Goal: Task Accomplishment & Management: Manage account settings

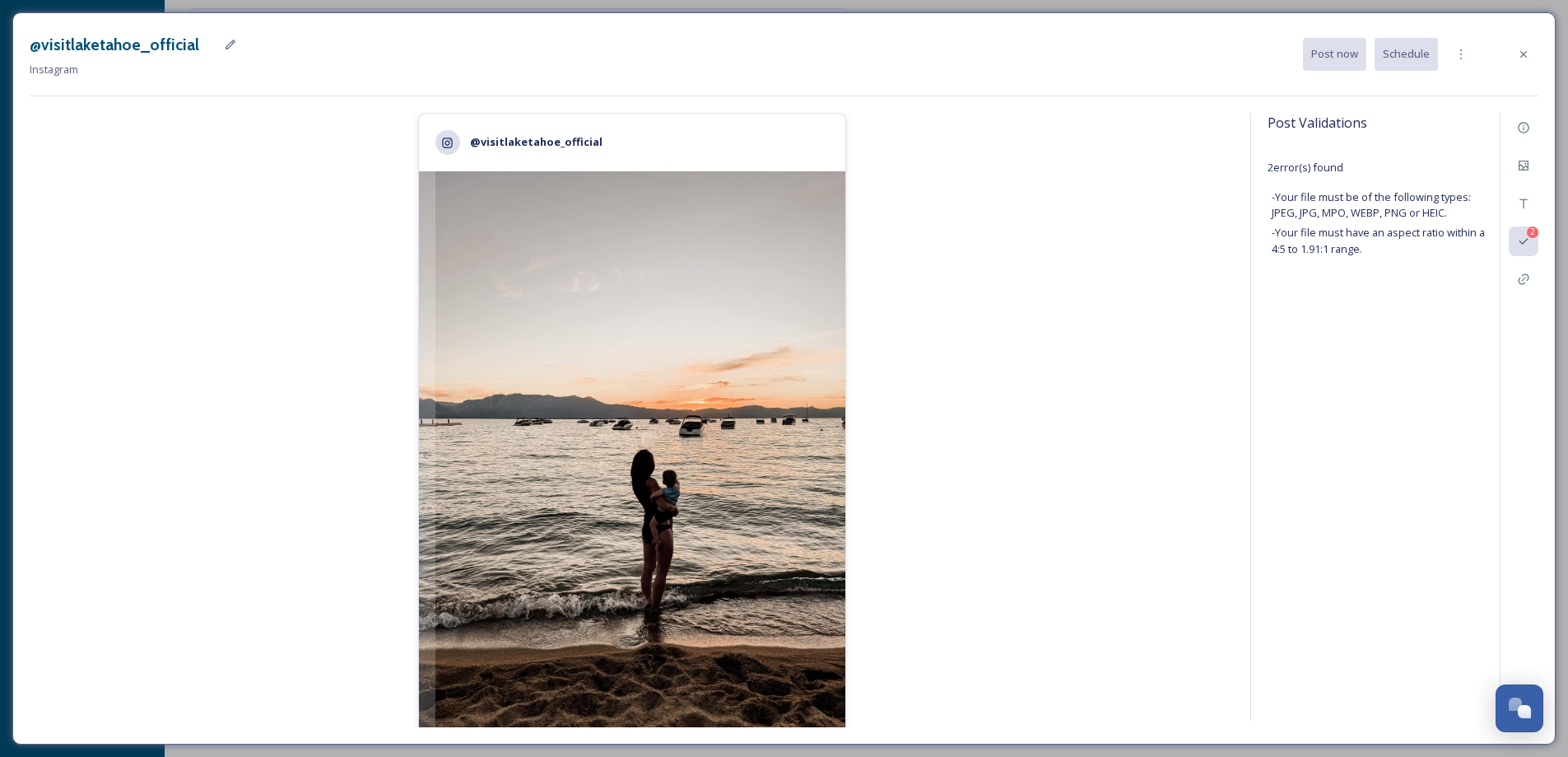
scroll to position [39, 0]
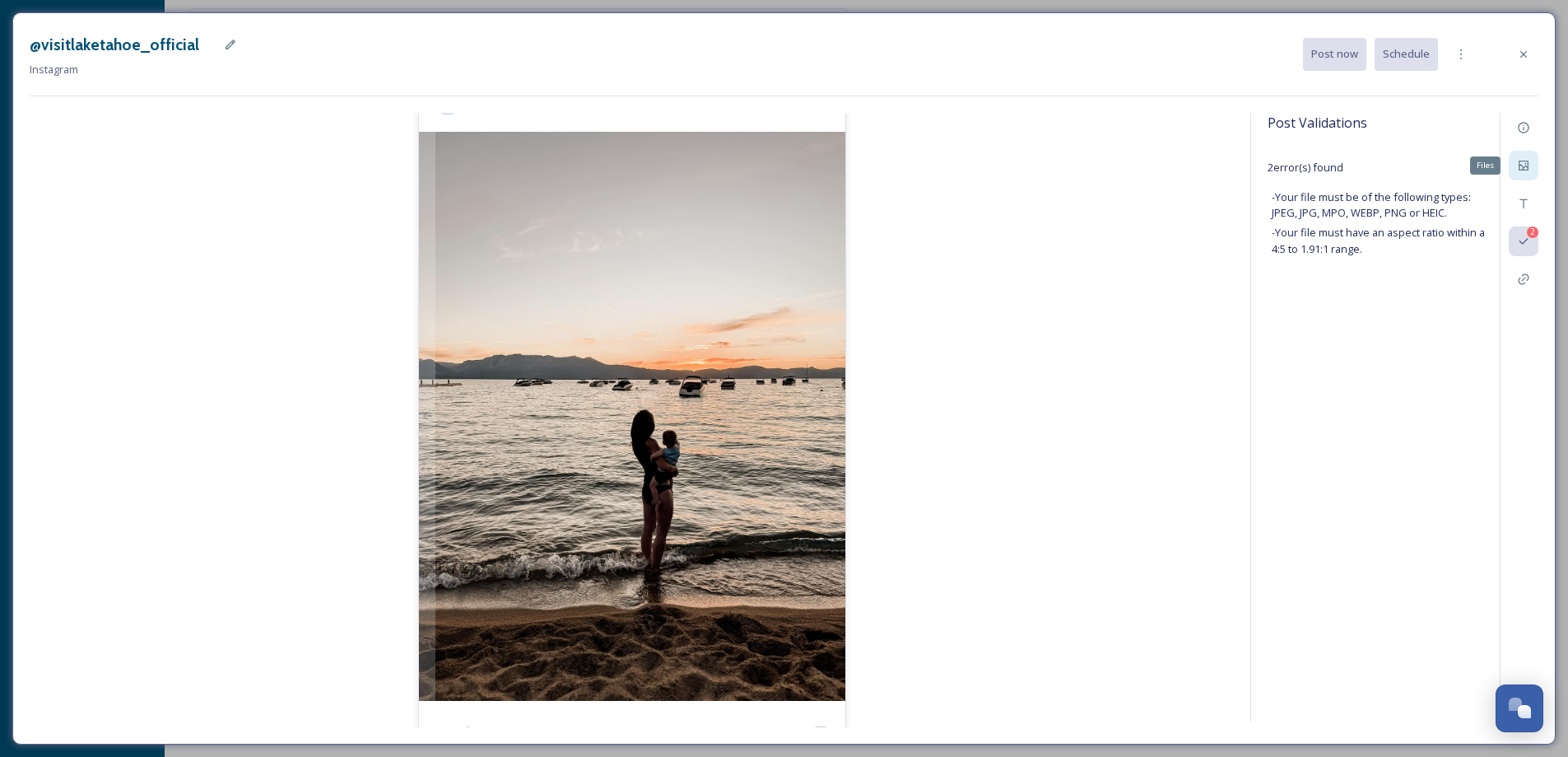
click at [1517, 164] on icon at bounding box center [1523, 165] width 13 height 13
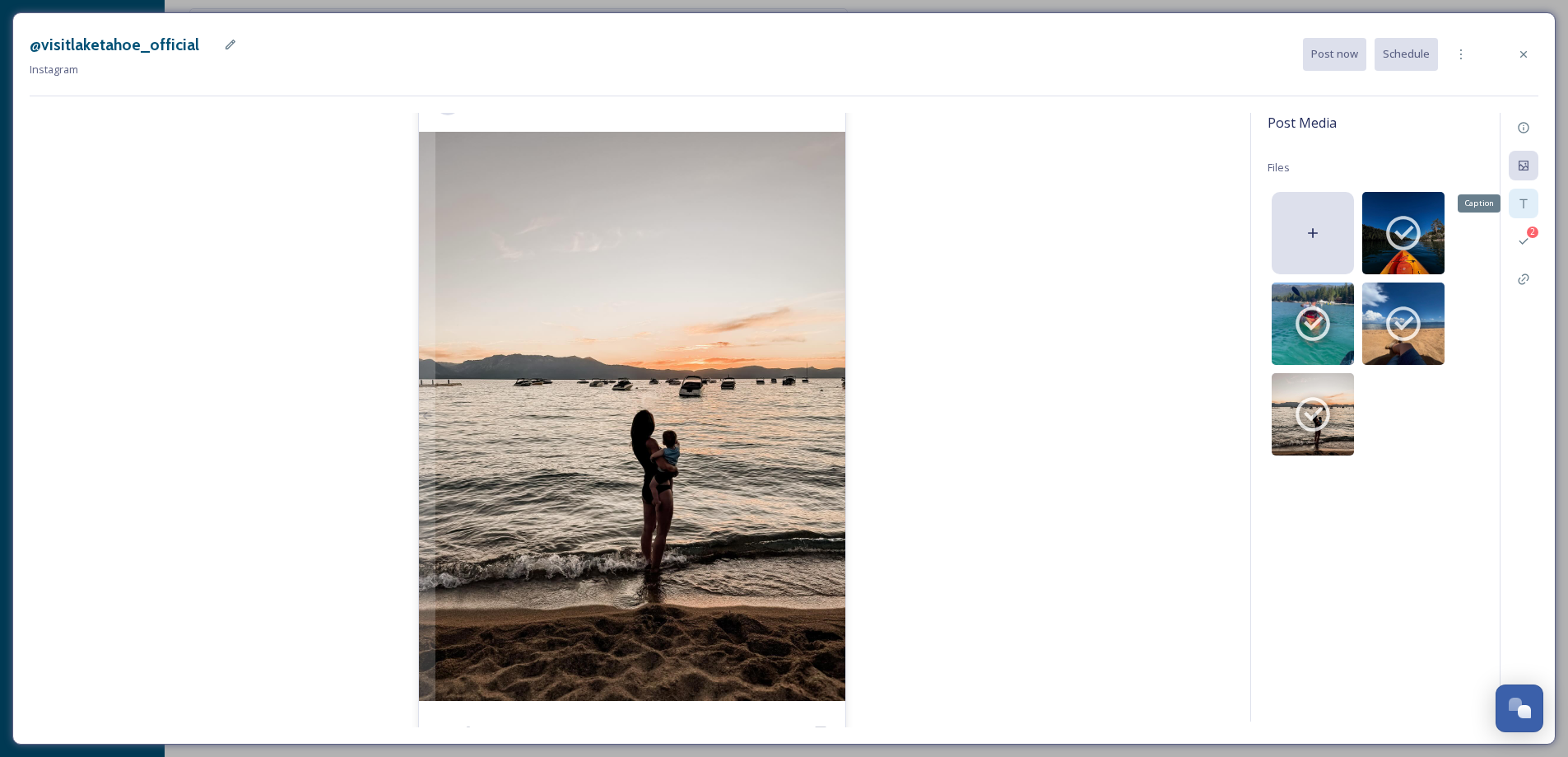
click at [1530, 202] on div "Caption" at bounding box center [1523, 203] width 30 height 30
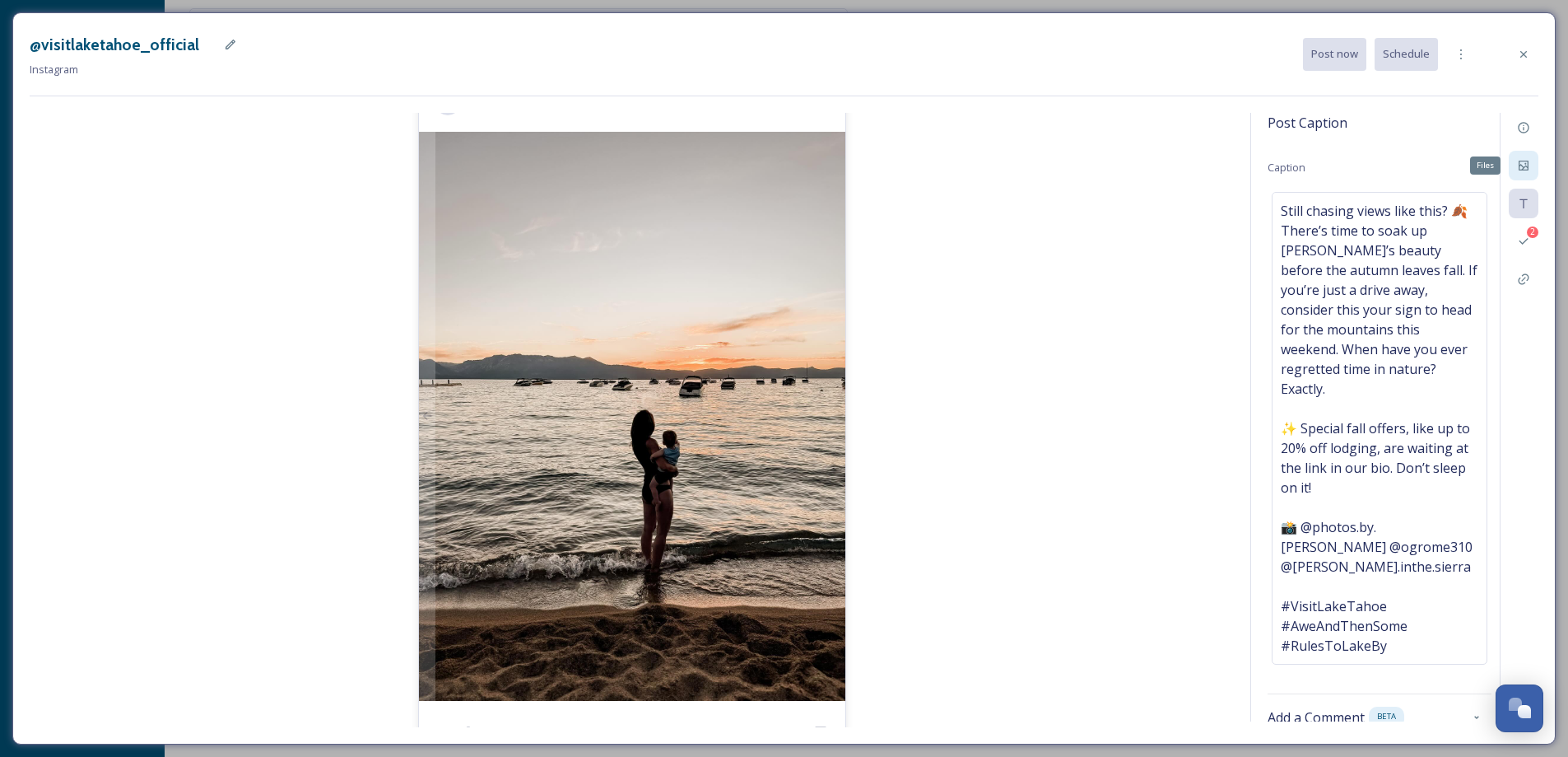
click at [1529, 165] on icon at bounding box center [1523, 165] width 13 height 13
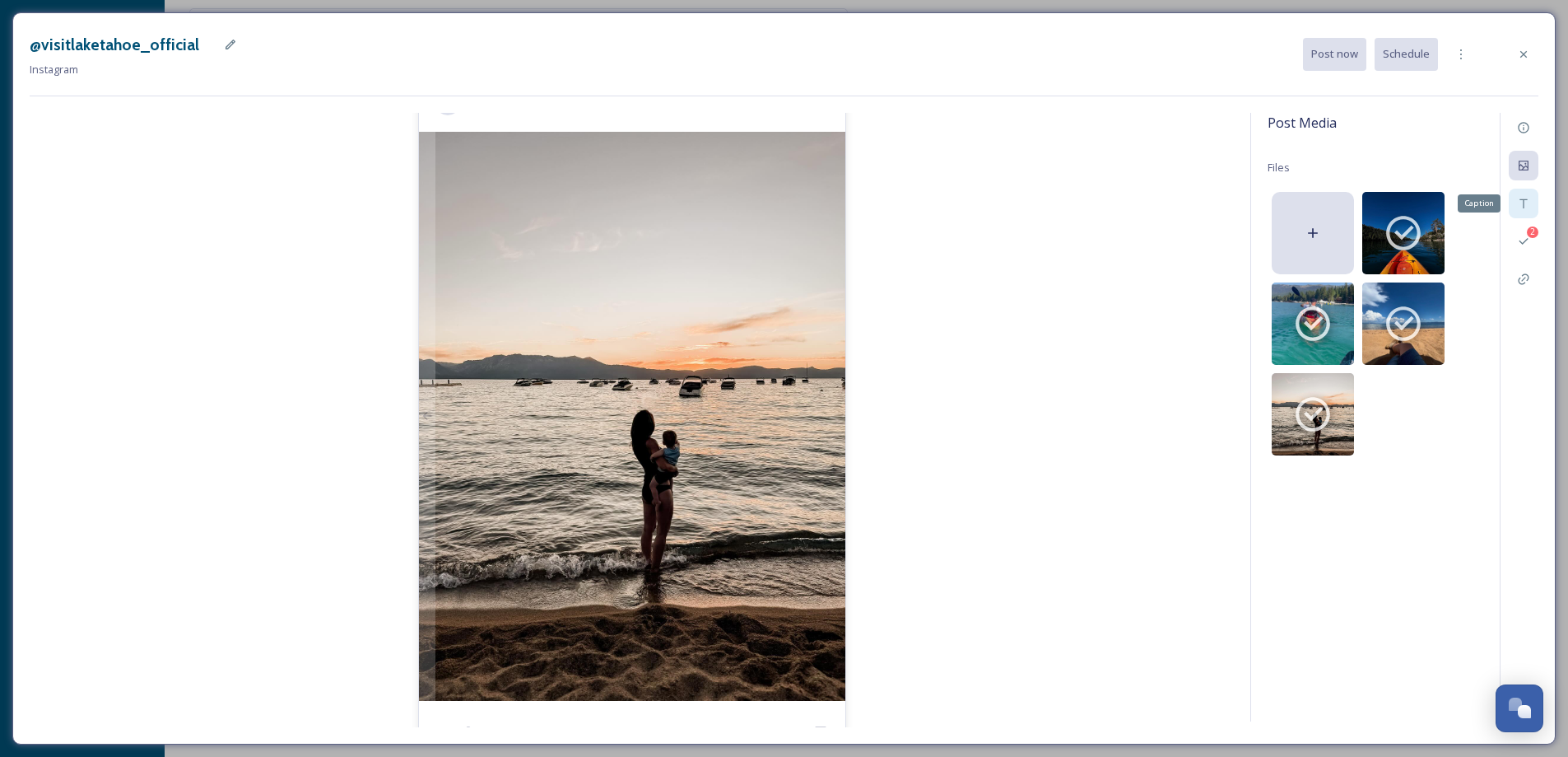
click at [1527, 204] on icon at bounding box center [1523, 203] width 13 height 13
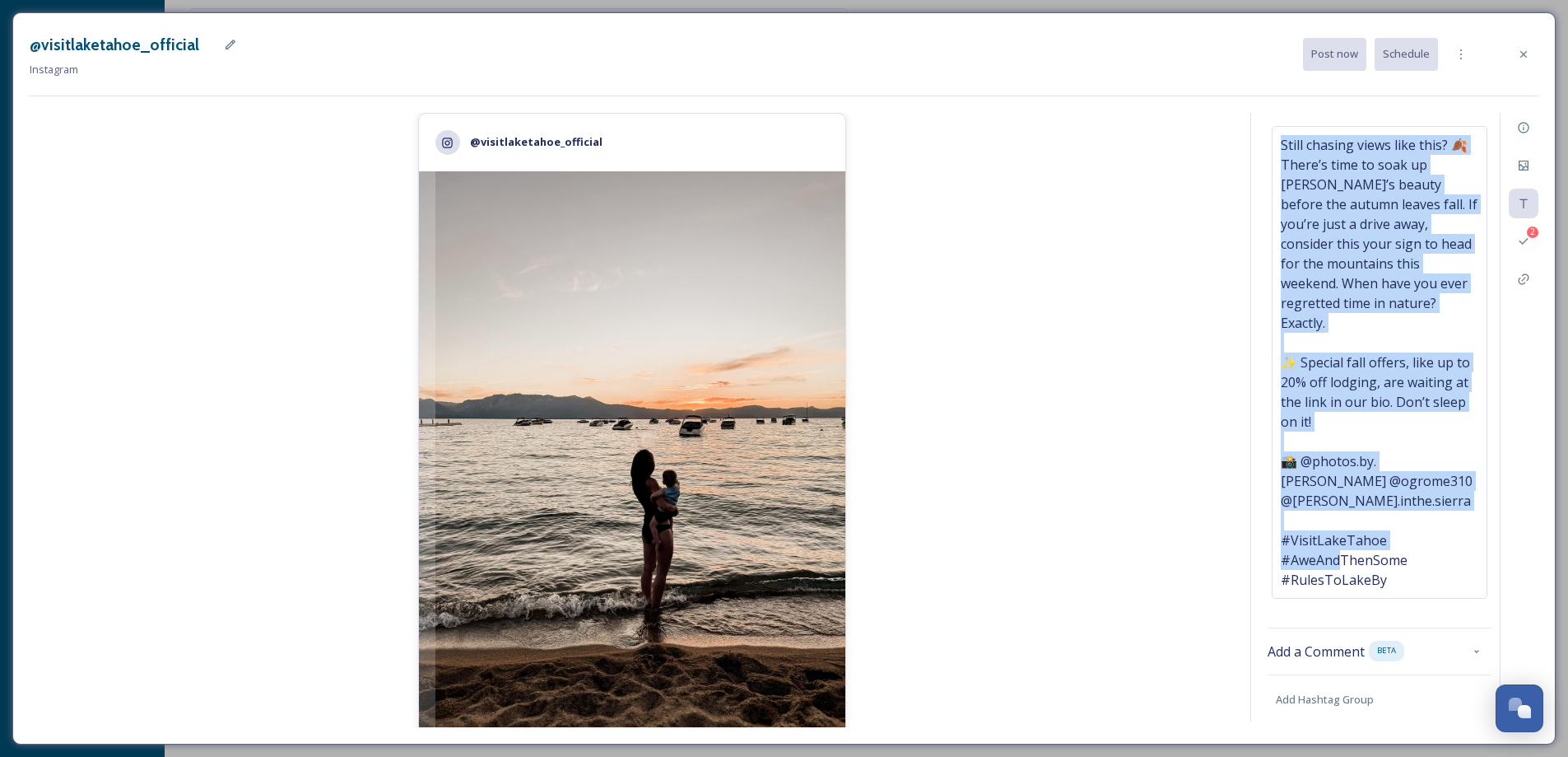
scroll to position [0, 0]
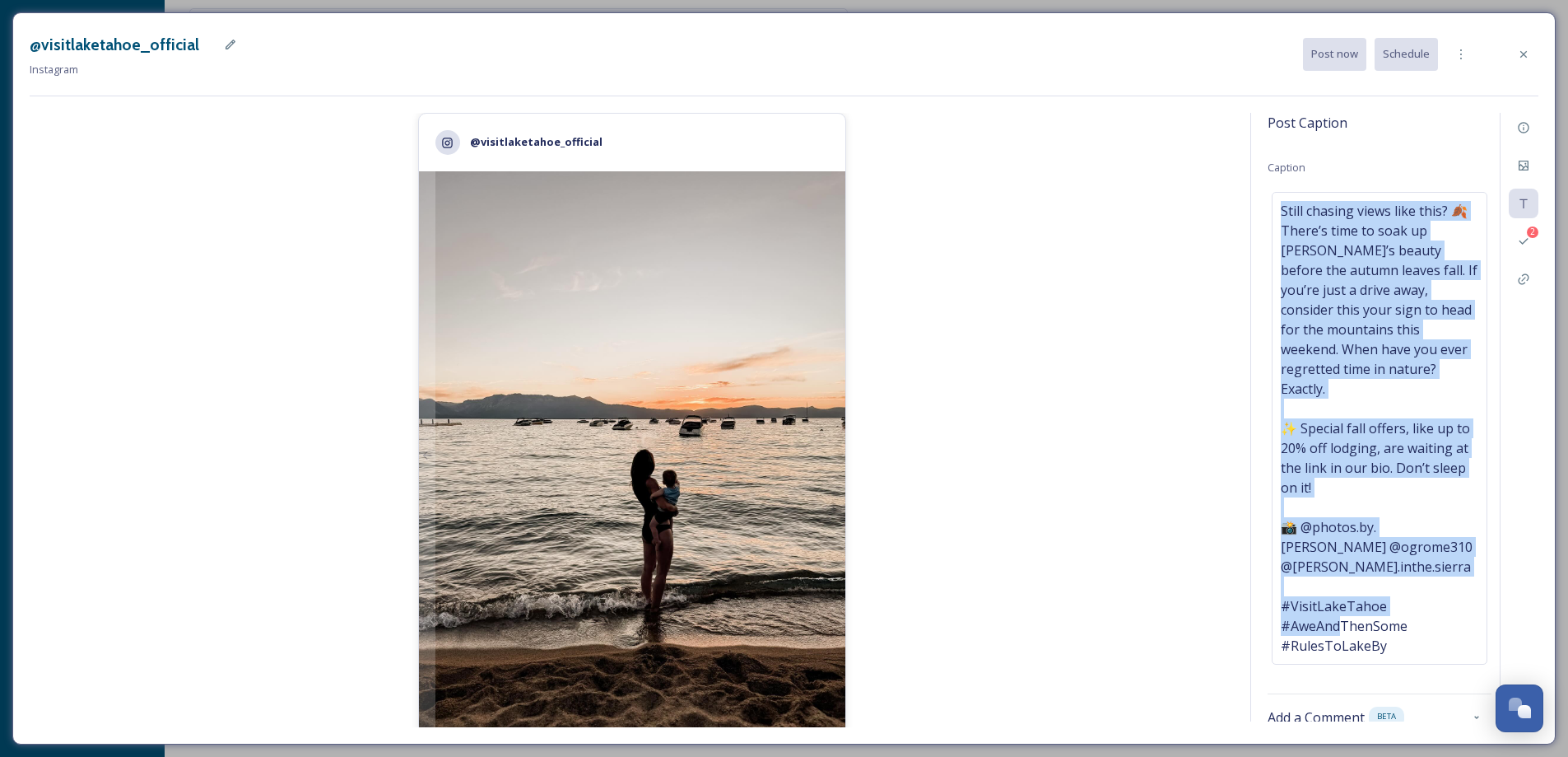
drag, startPoint x: 1403, startPoint y: 532, endPoint x: 1269, endPoint y: 213, distance: 346.0
click at [1269, 213] on div "Post Caption Caption Still chasing views like this? 🍂 There’s time to soak up […" at bounding box center [1379, 418] width 224 height 609
copy span "Still chasing views like this? 🍂 There’s time to soak up [PERSON_NAME]’s beauty…"
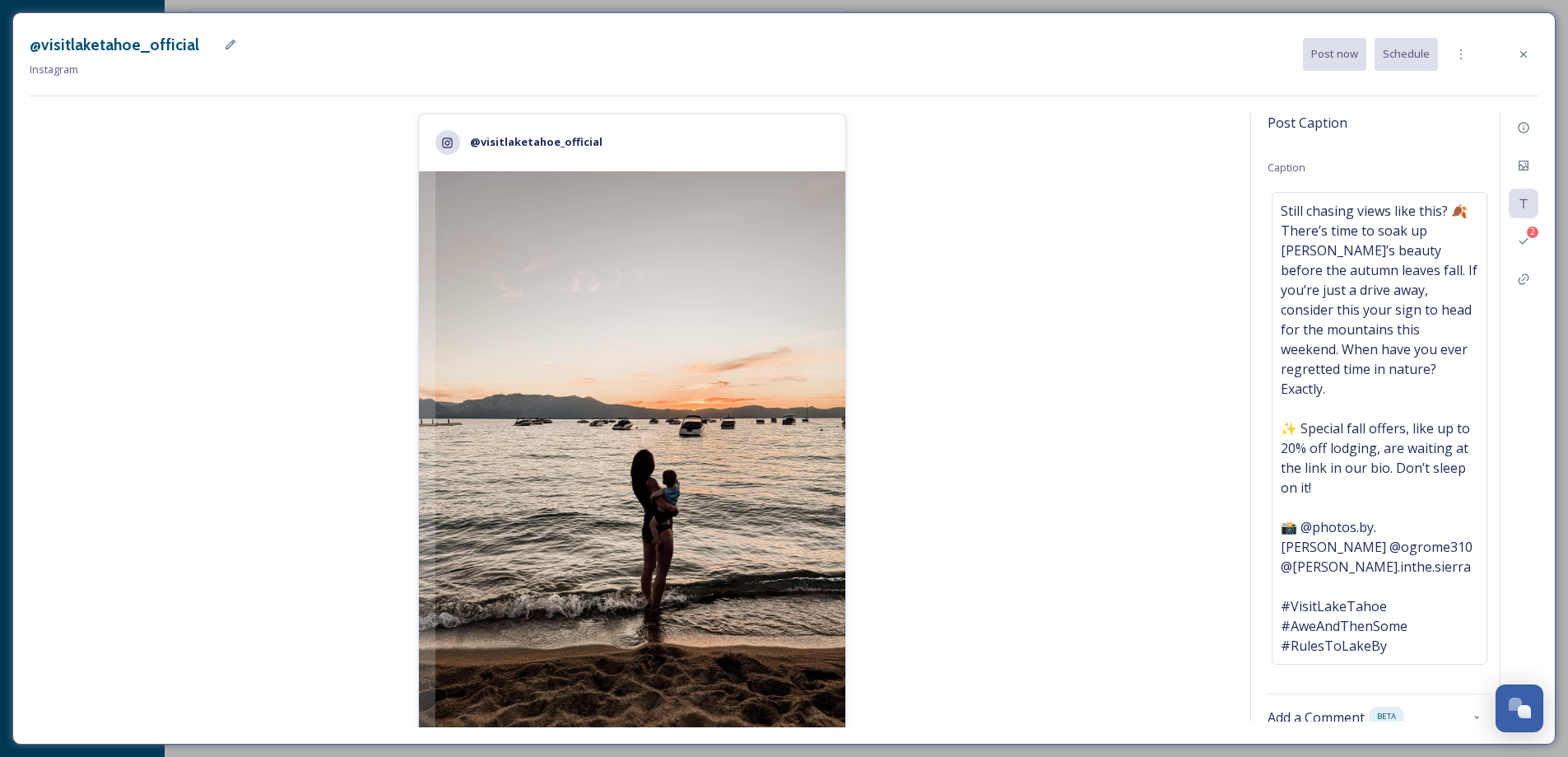
click at [1235, 391] on div "@visitlaketahoe_official 2,351 likes @ visitlaketahoe_official Still chasing vi…" at bounding box center [784, 420] width 1509 height 615
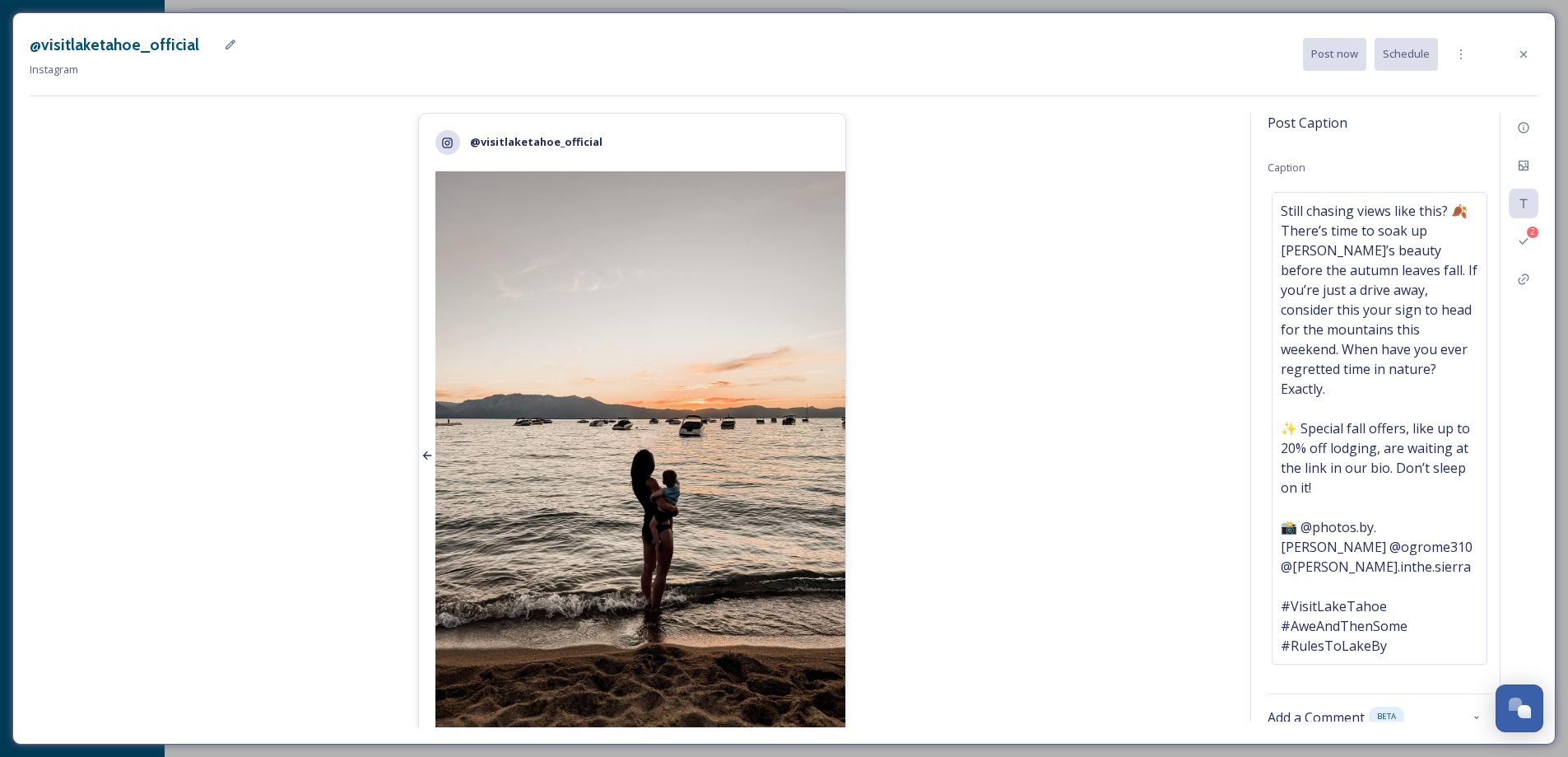
click at [419, 441] on div at bounding box center [427, 456] width 16 height 569
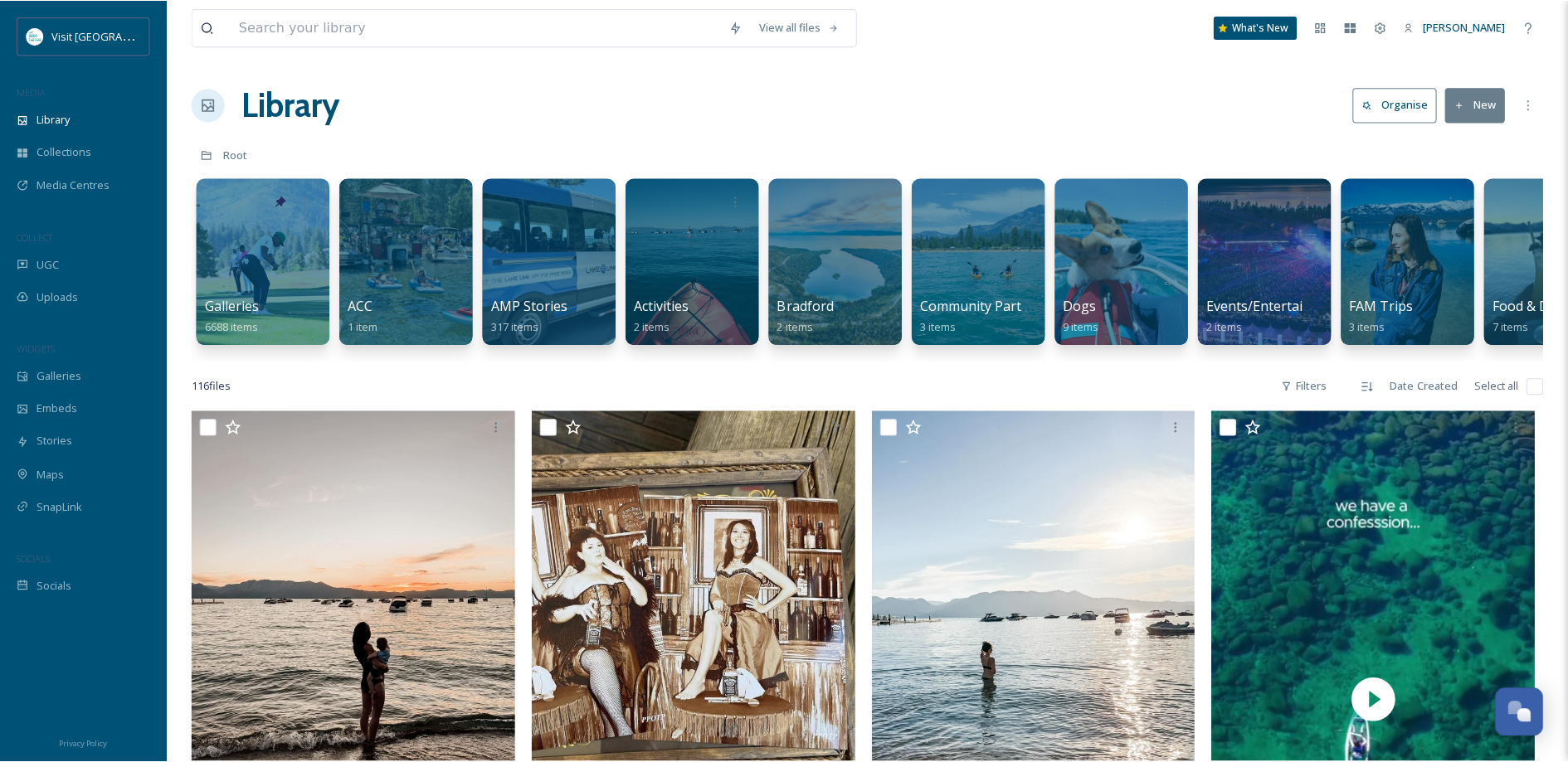
scroll to position [11636, 0]
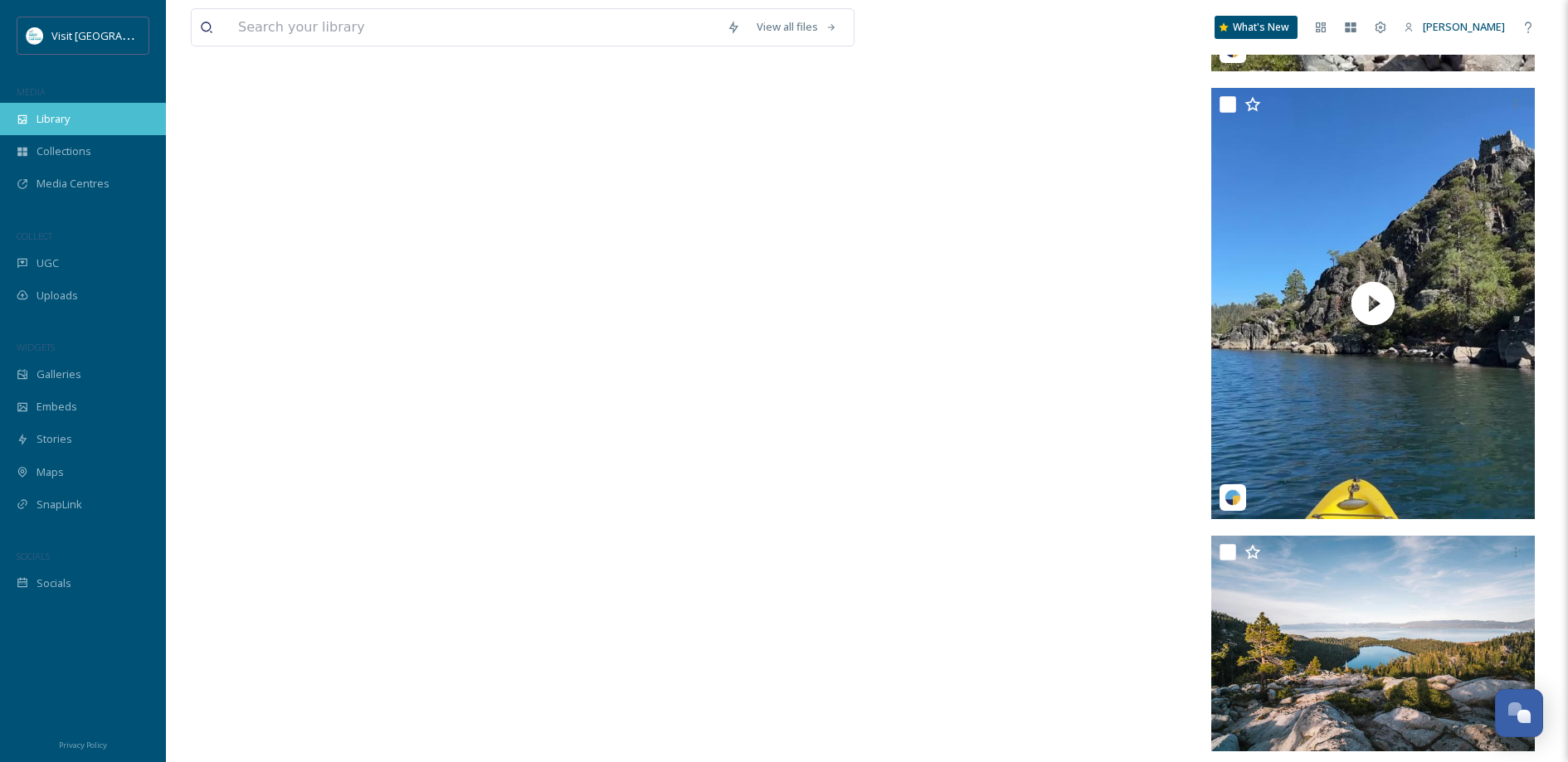
click at [79, 131] on div "Library" at bounding box center [83, 118] width 166 height 32
click at [79, 129] on div "Library" at bounding box center [83, 118] width 166 height 32
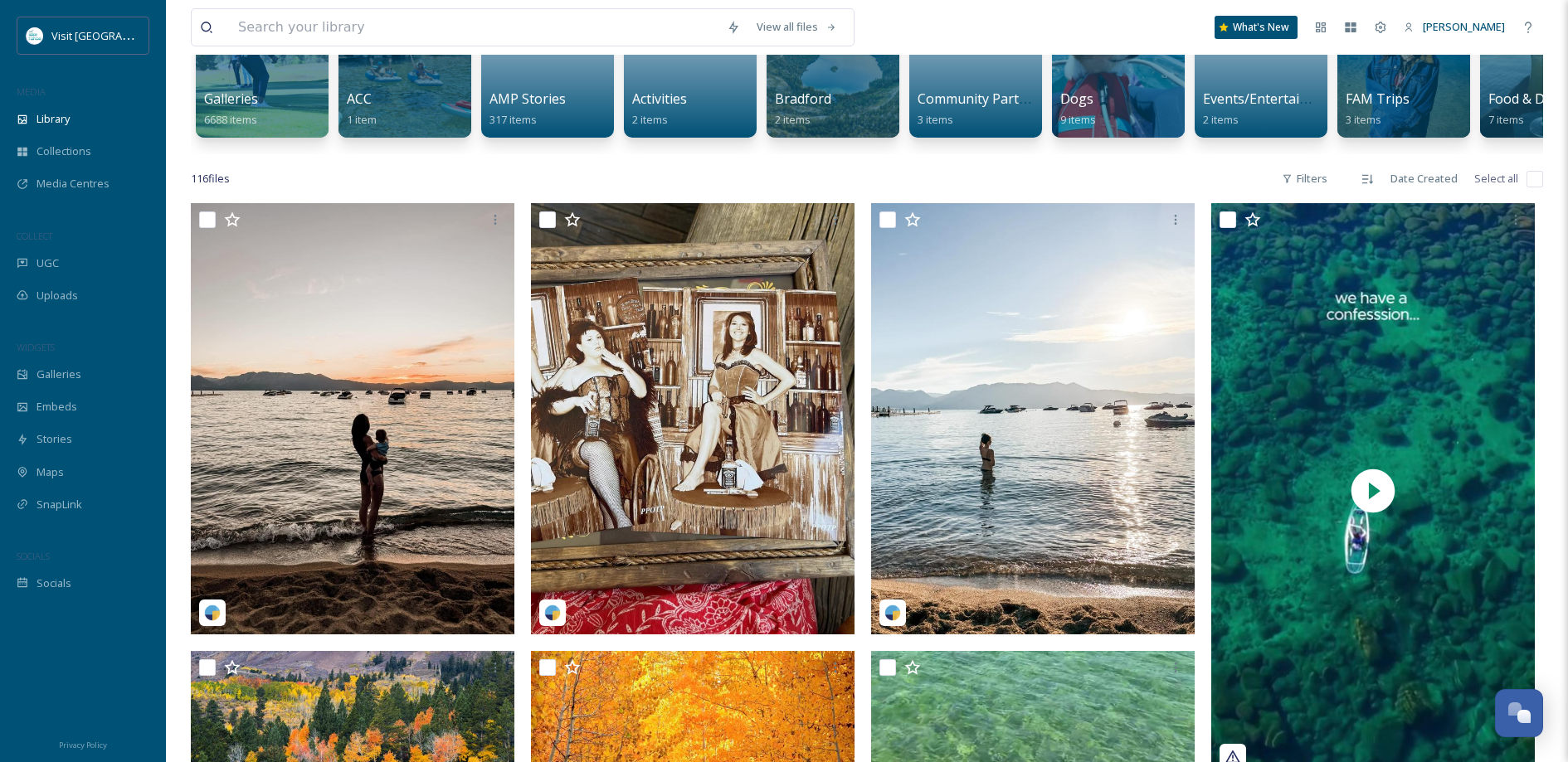
scroll to position [206, 0]
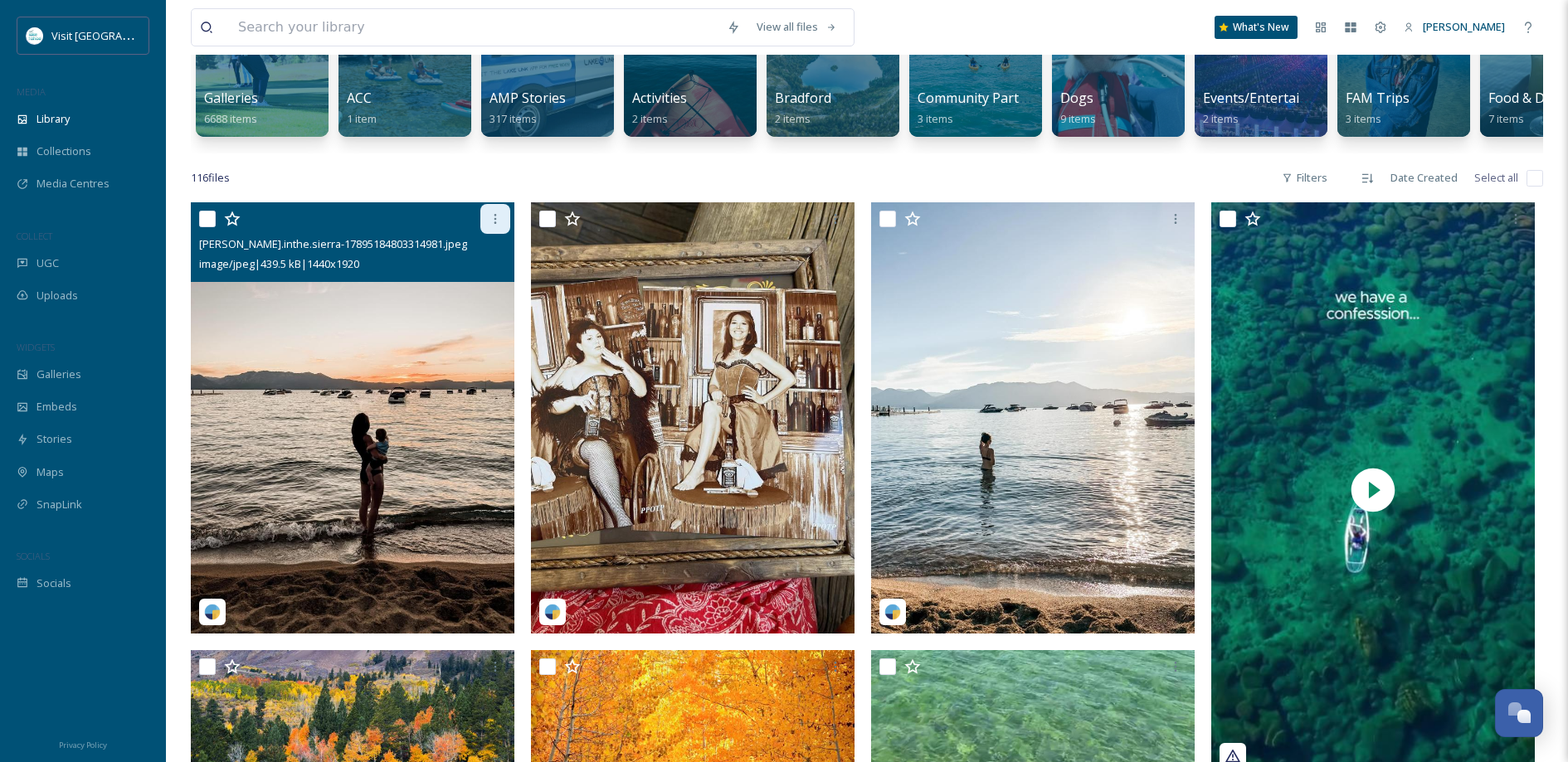
click at [489, 221] on div at bounding box center [495, 218] width 30 height 30
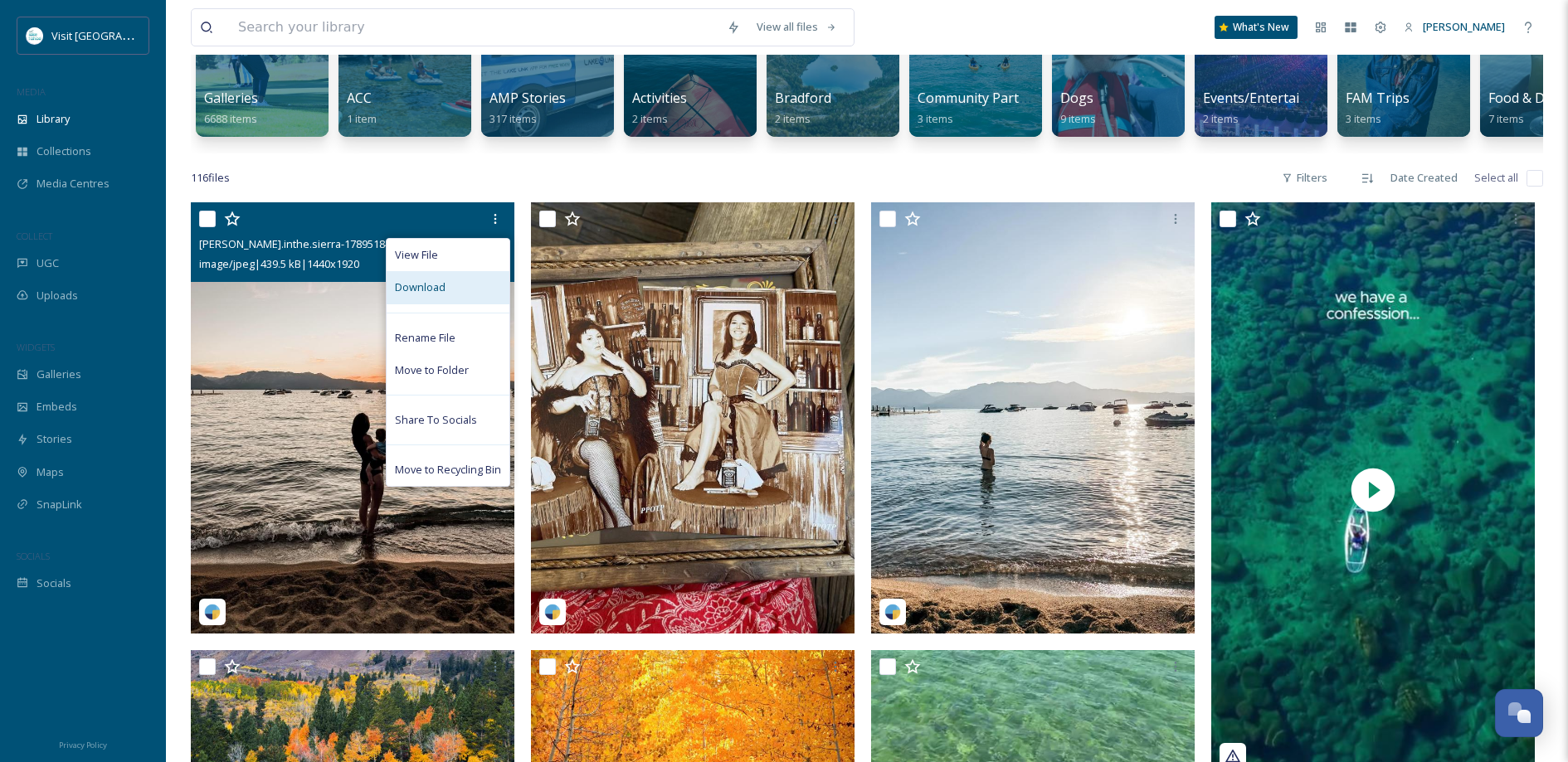
click at [443, 295] on span "Download" at bounding box center [420, 287] width 51 height 16
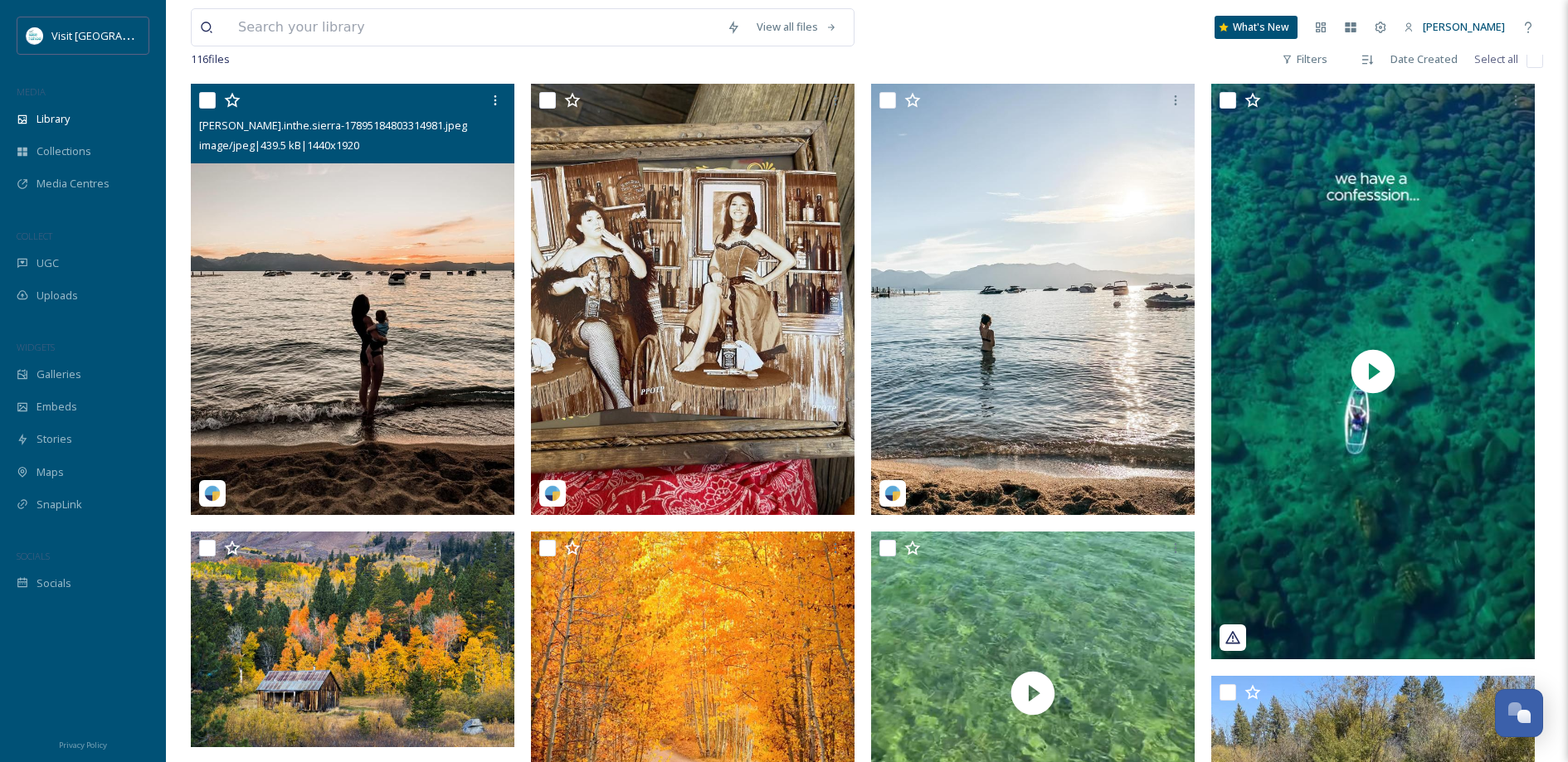
scroll to position [763, 0]
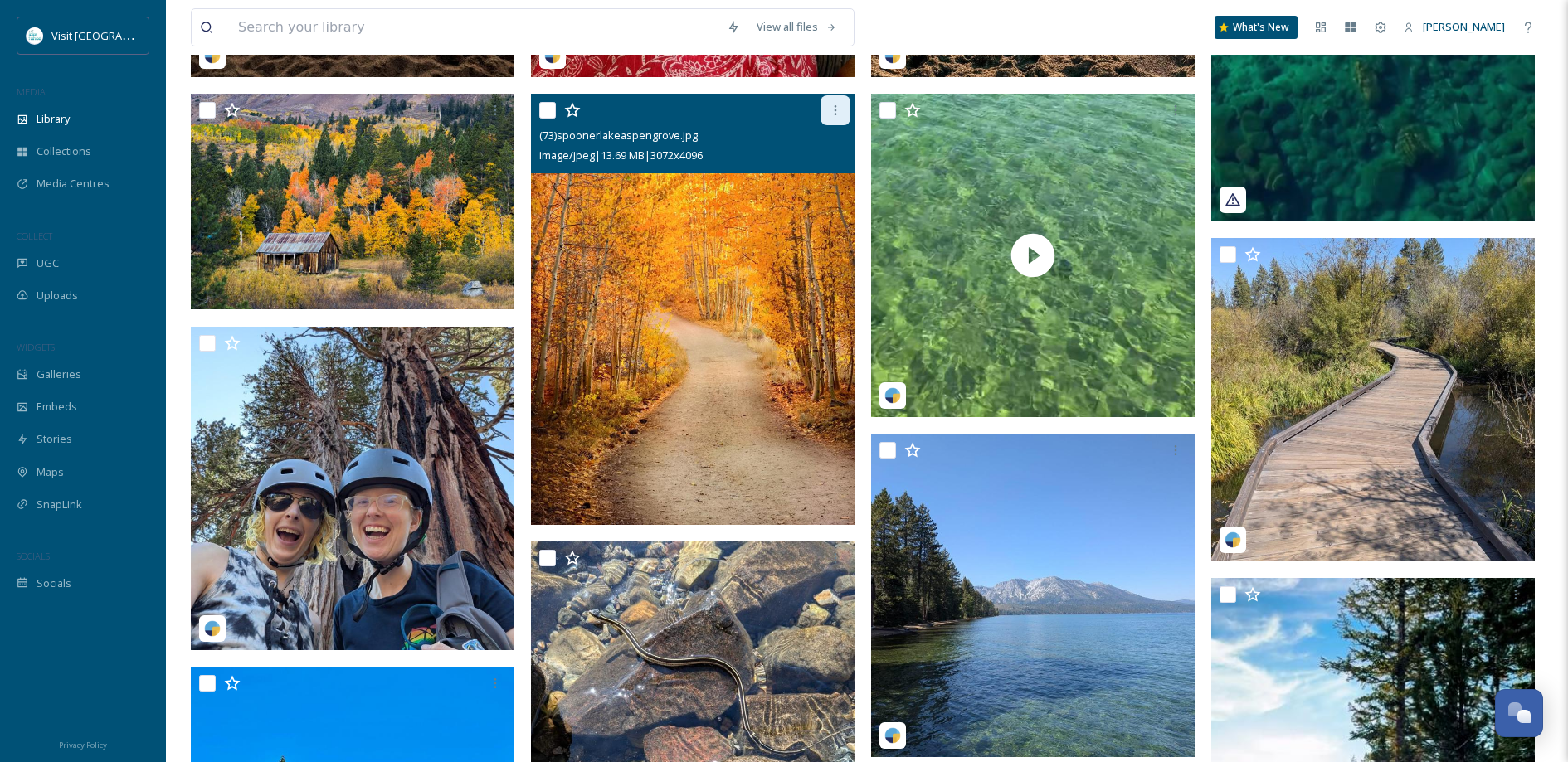
click at [832, 117] on icon at bounding box center [835, 110] width 13 height 13
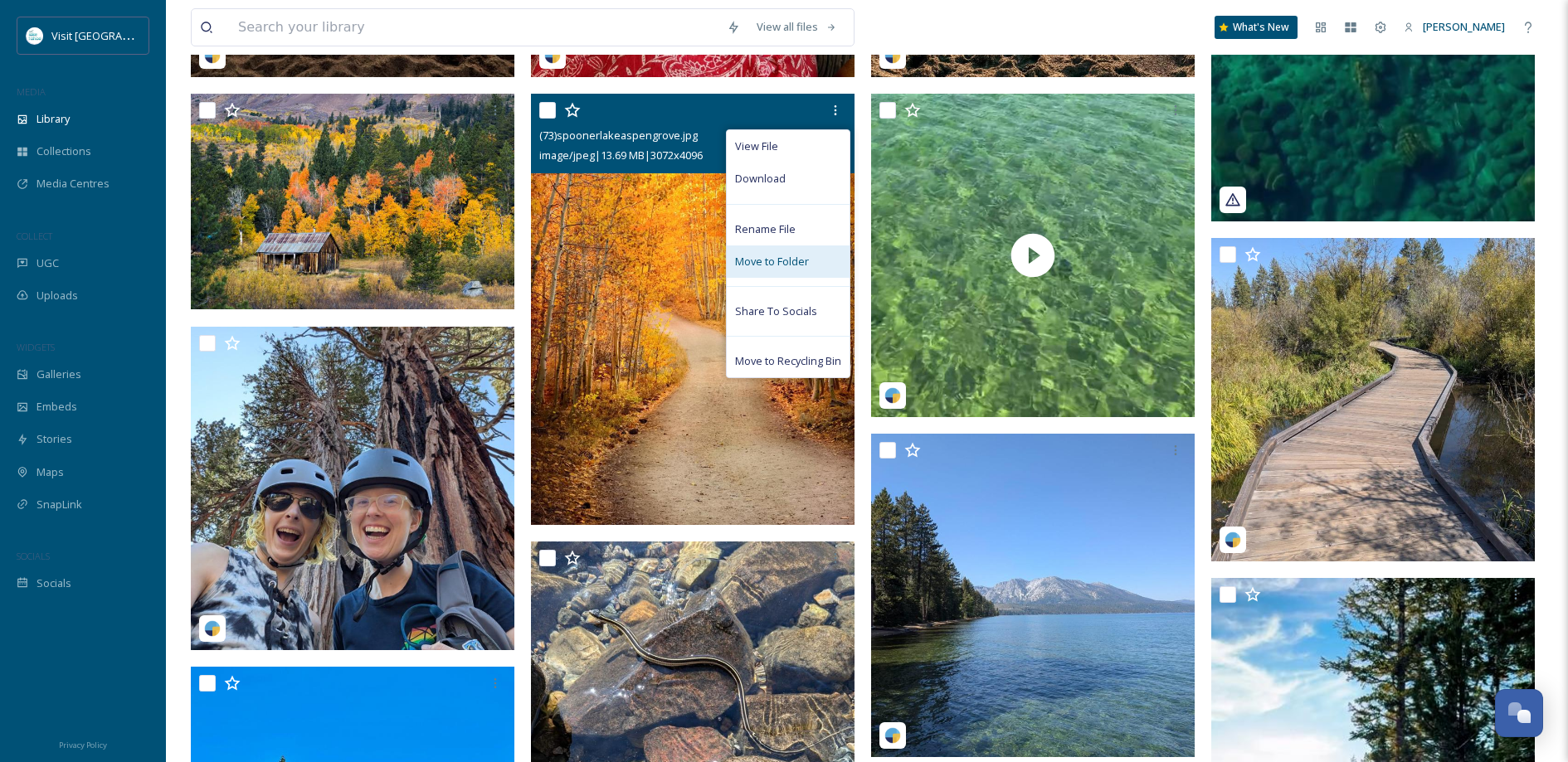
click at [787, 269] on span "Move to Folder" at bounding box center [771, 261] width 73 height 16
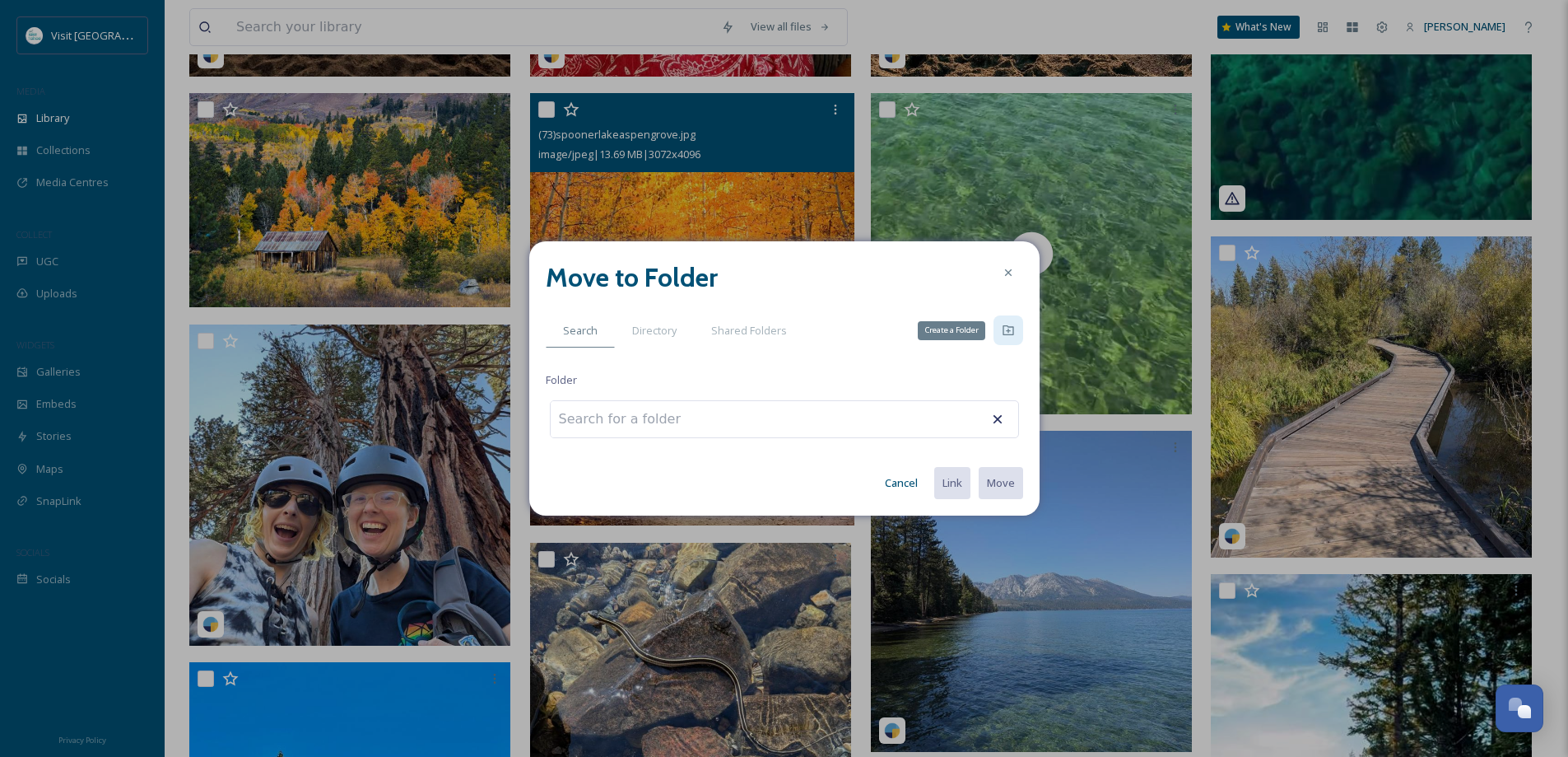
click at [1008, 330] on icon at bounding box center [1008, 330] width 10 height 10
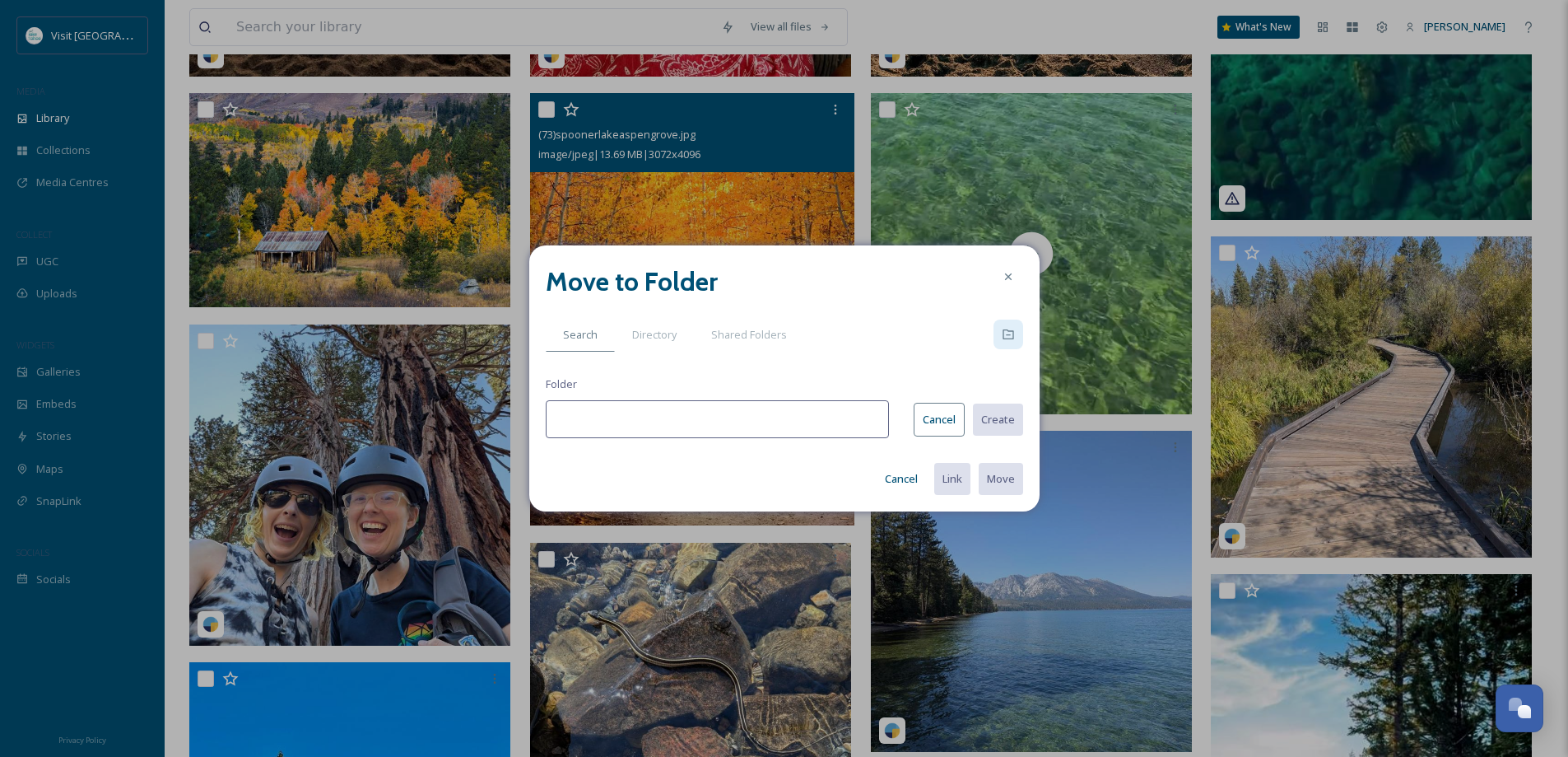
click at [667, 416] on input at bounding box center [717, 419] width 344 height 38
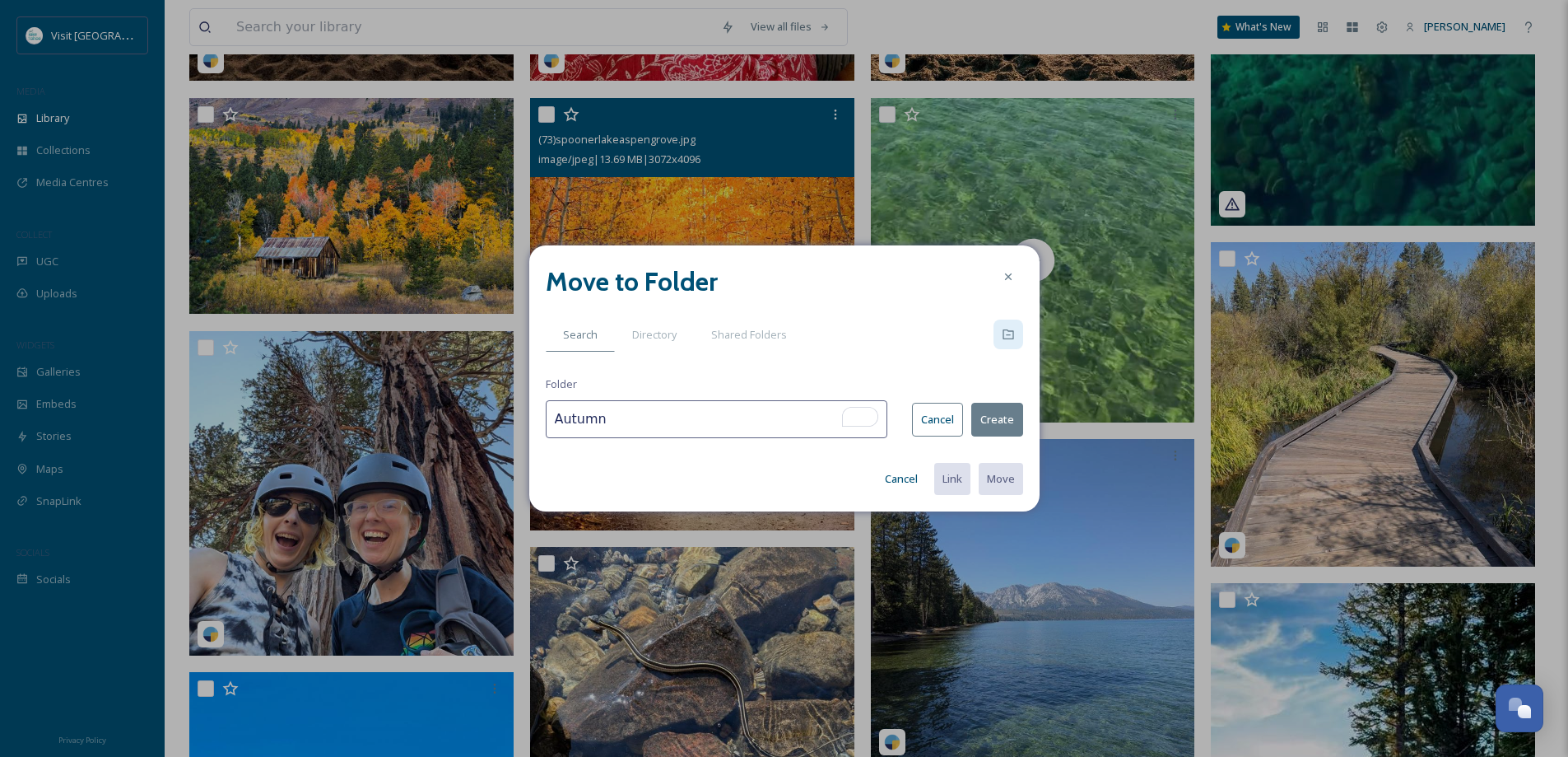
type input "Autumn"
click at [993, 425] on button "Create" at bounding box center [997, 419] width 52 height 33
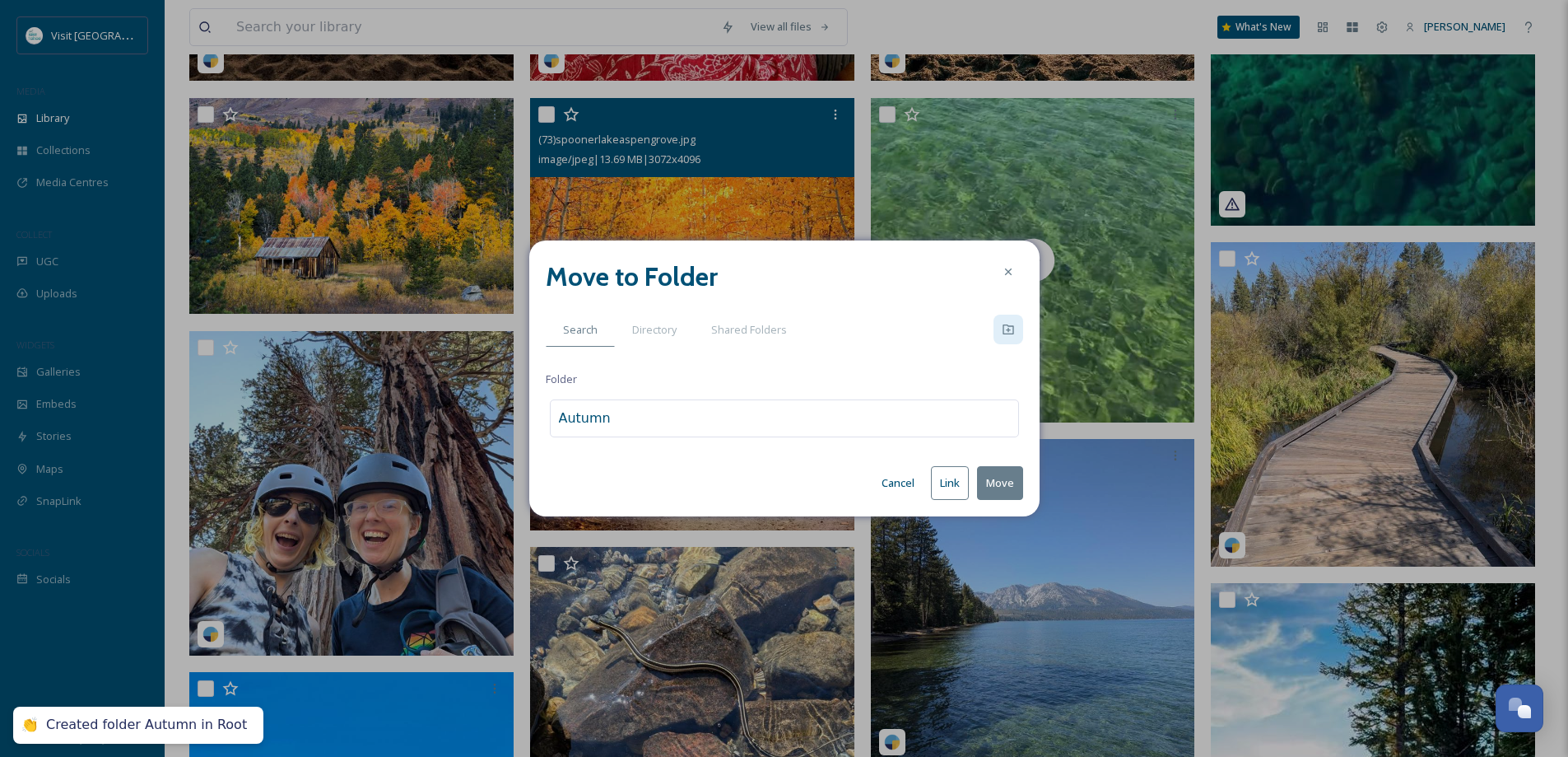
click at [1005, 489] on button "Move" at bounding box center [1000, 483] width 46 height 33
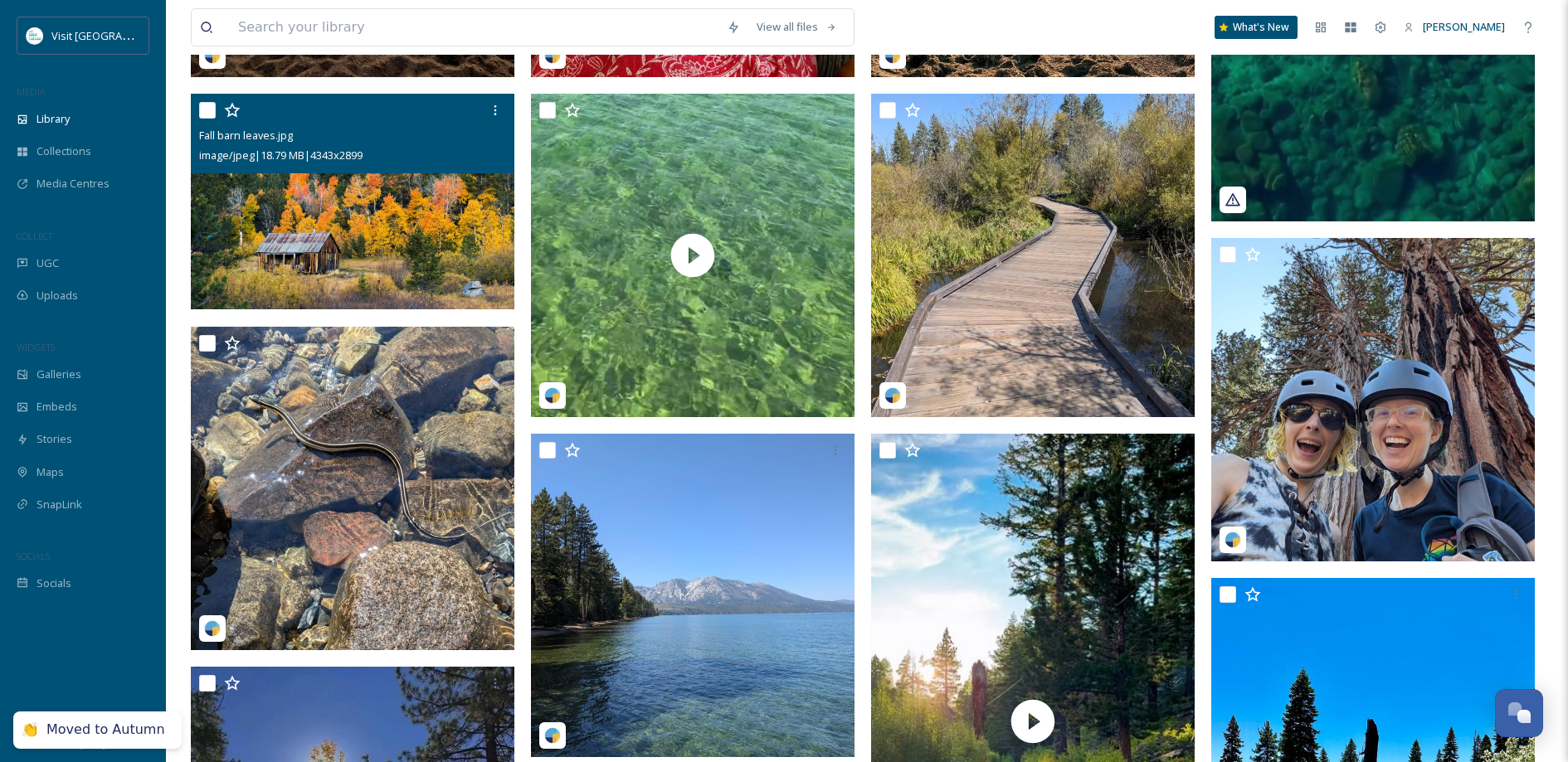
click at [200, 116] on input "checkbox" at bounding box center [207, 110] width 16 height 16
checkbox input "true"
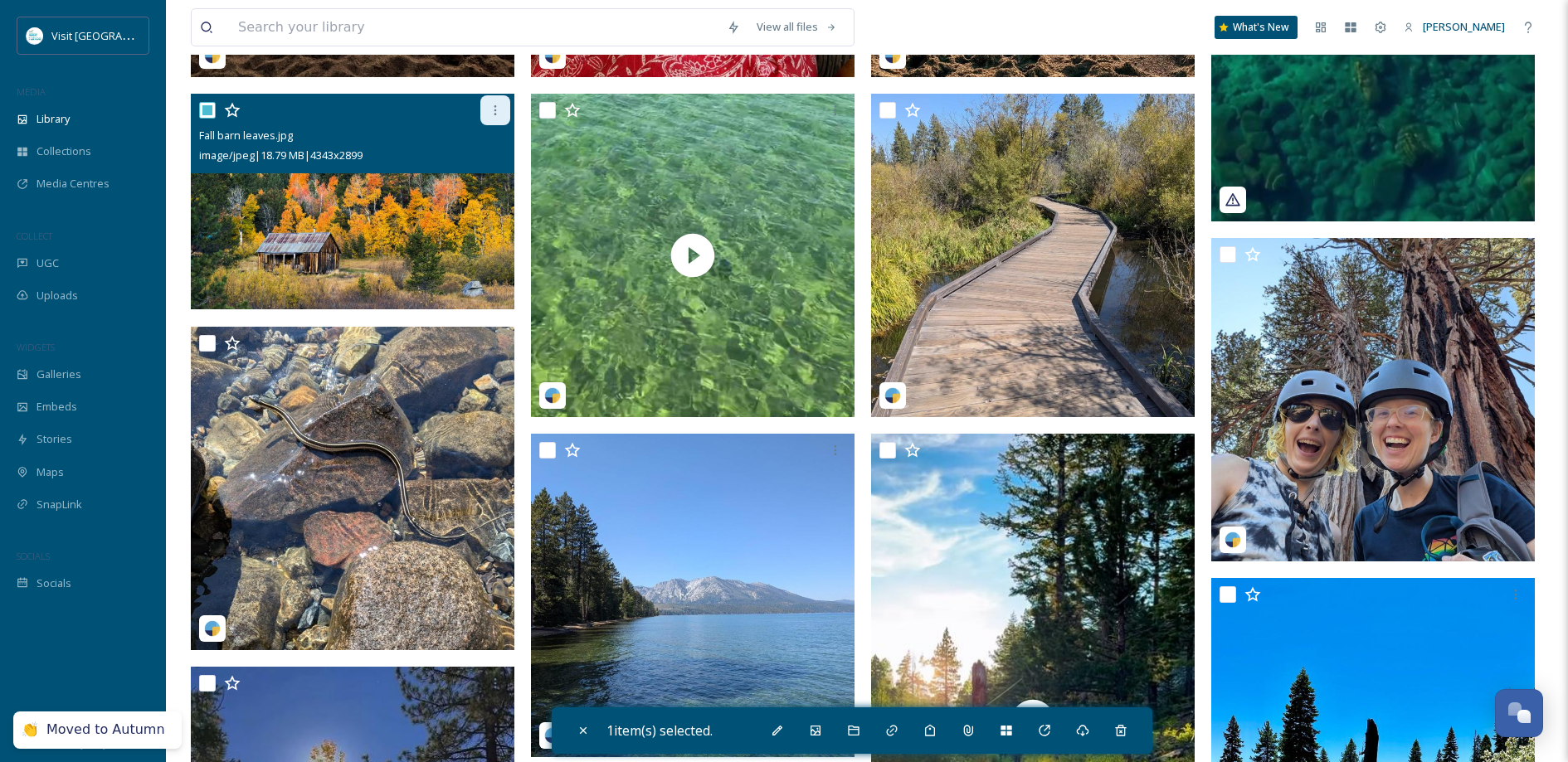
click at [499, 116] on icon at bounding box center [495, 110] width 13 height 13
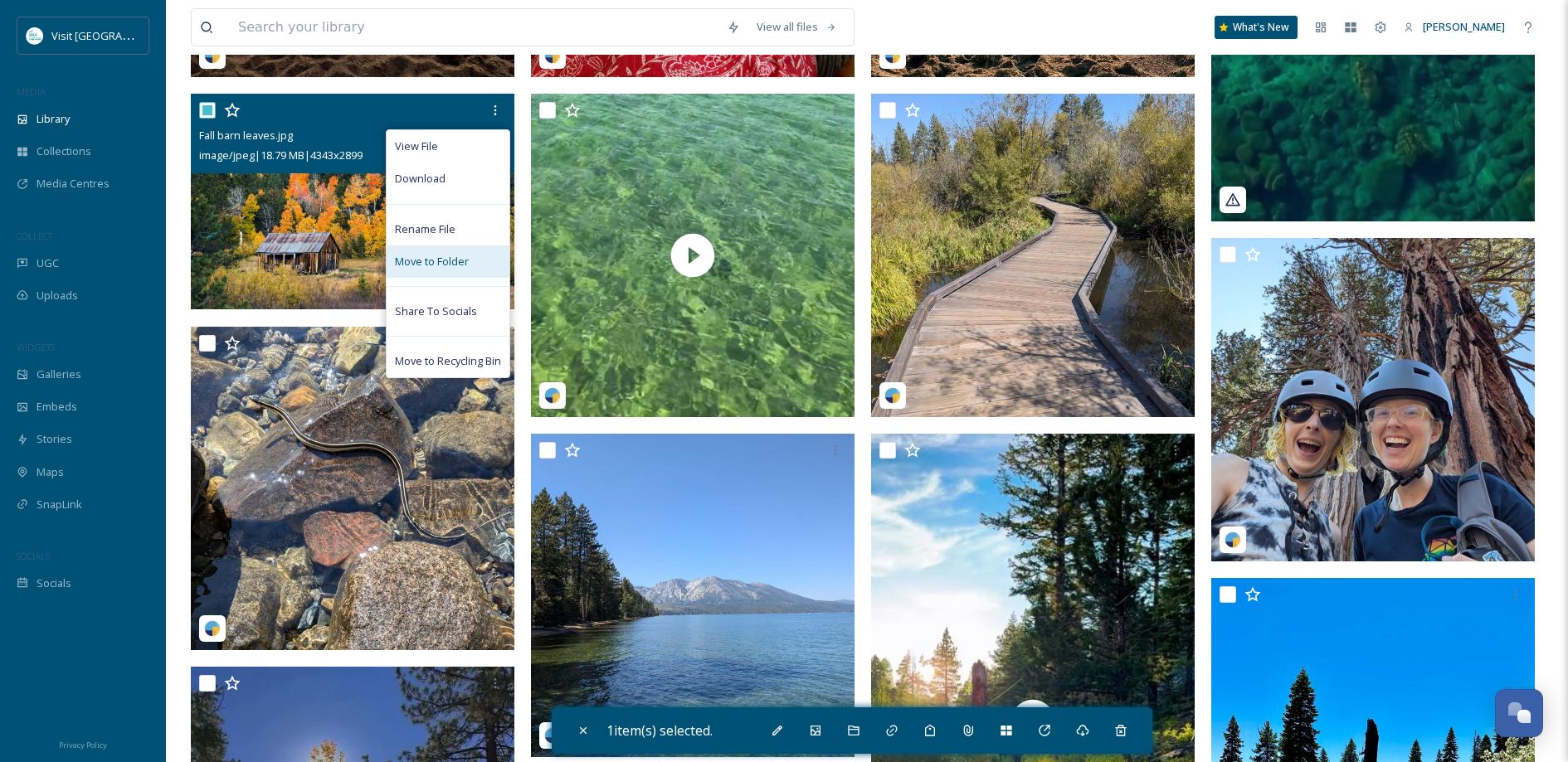
click at [454, 269] on span "Move to Folder" at bounding box center [431, 261] width 73 height 16
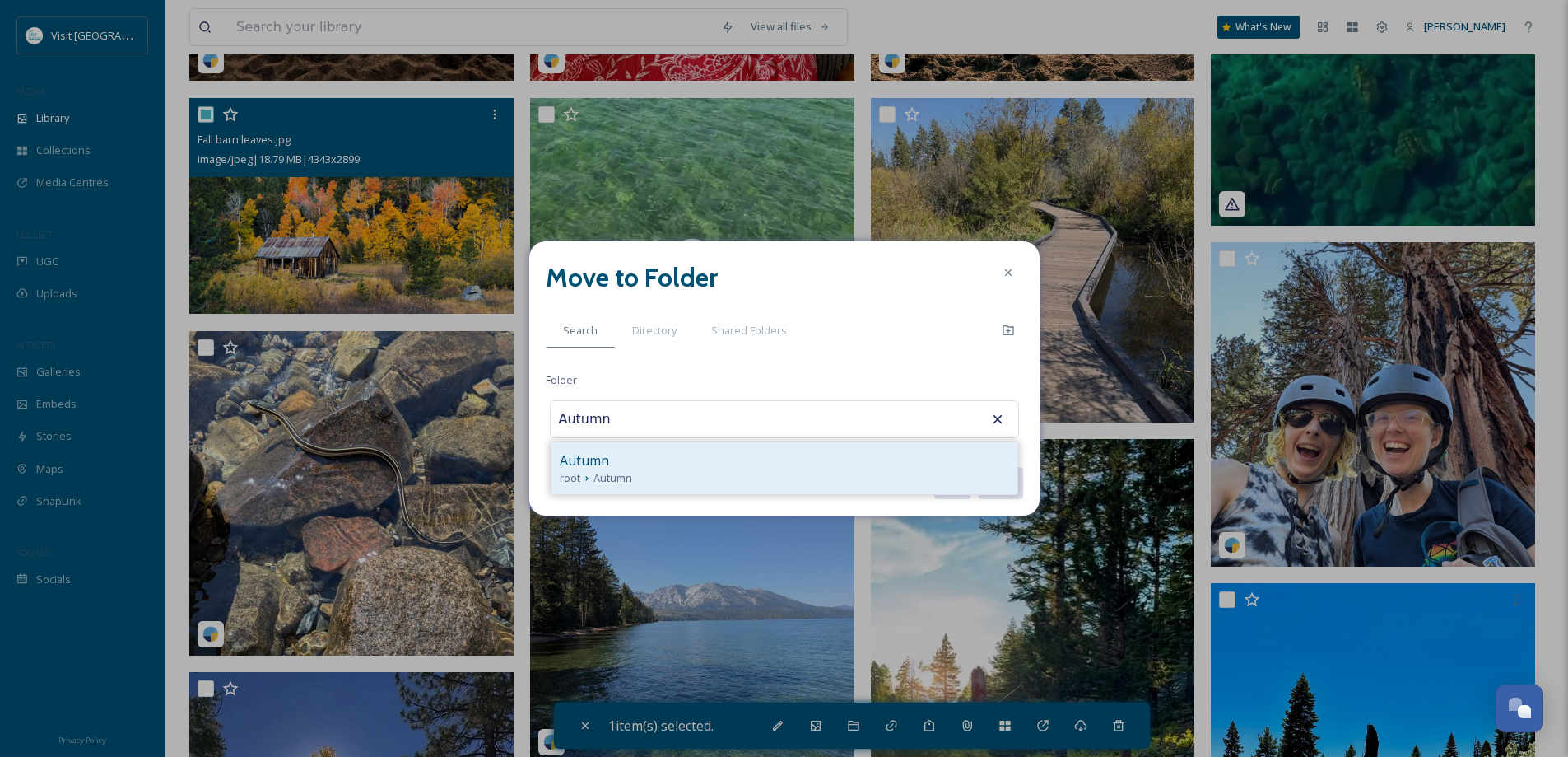
type input "Autumn"
click at [698, 461] on div "Autumn" at bounding box center [784, 460] width 449 height 20
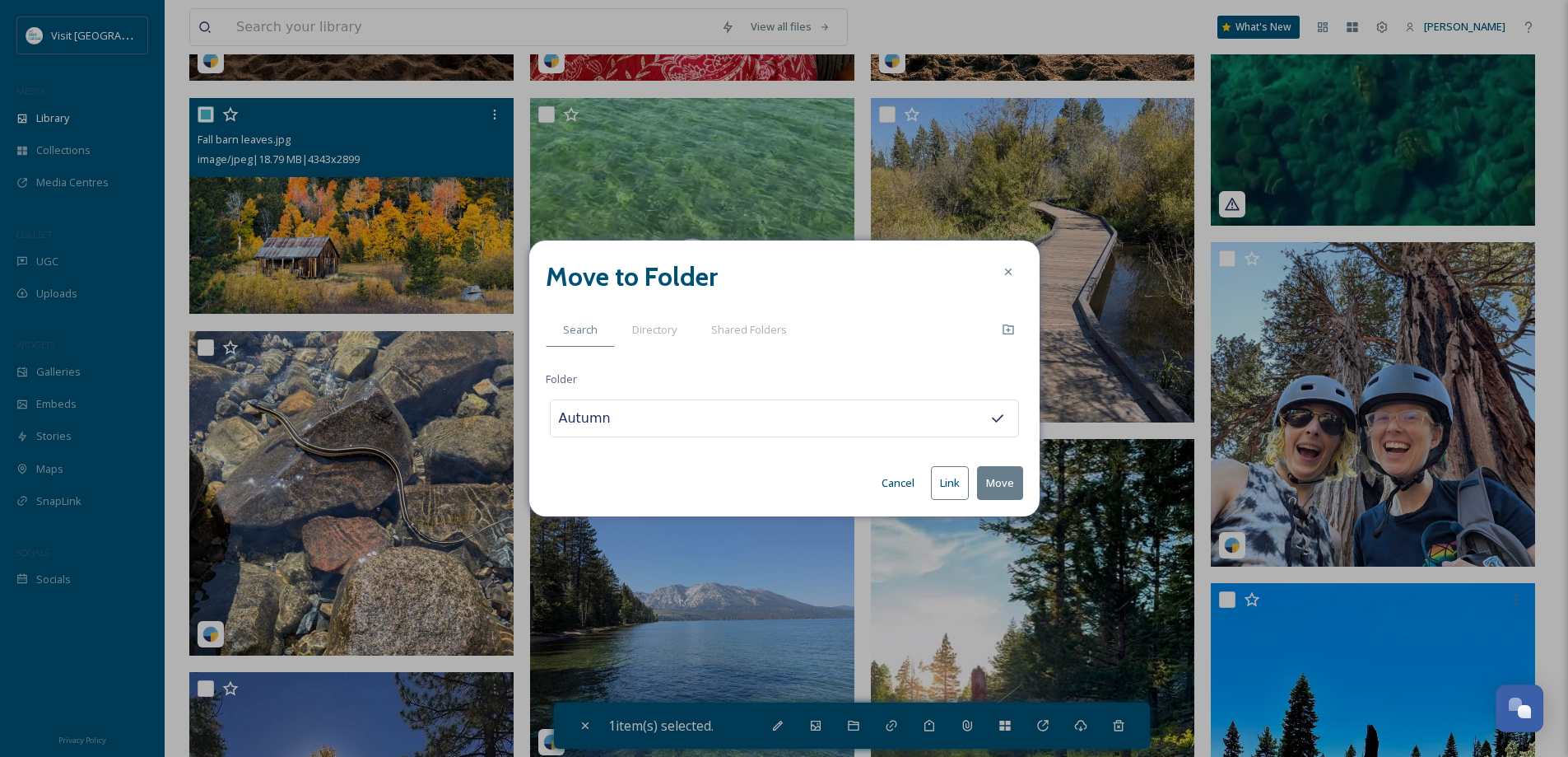
click at [967, 481] on button "Link" at bounding box center [949, 483] width 38 height 33
click at [919, 483] on button "Cancel" at bounding box center [908, 483] width 50 height 32
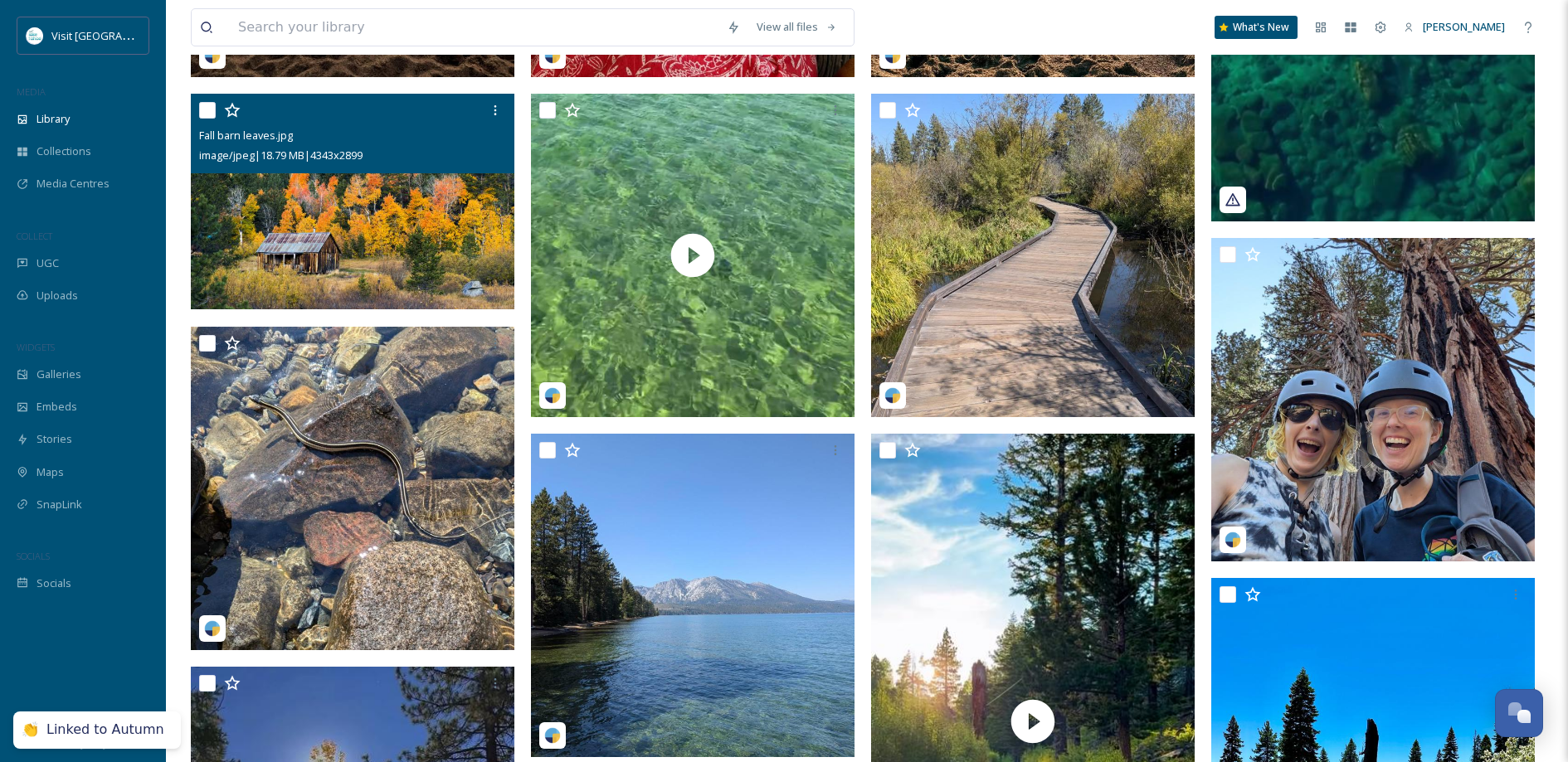
click at [196, 116] on div "Fall barn leaves.jpg image/jpeg | 18.79 MB | 4343 x 2899" at bounding box center [352, 134] width 324 height 79
click at [203, 118] on input "checkbox" at bounding box center [207, 110] width 16 height 16
checkbox input "true"
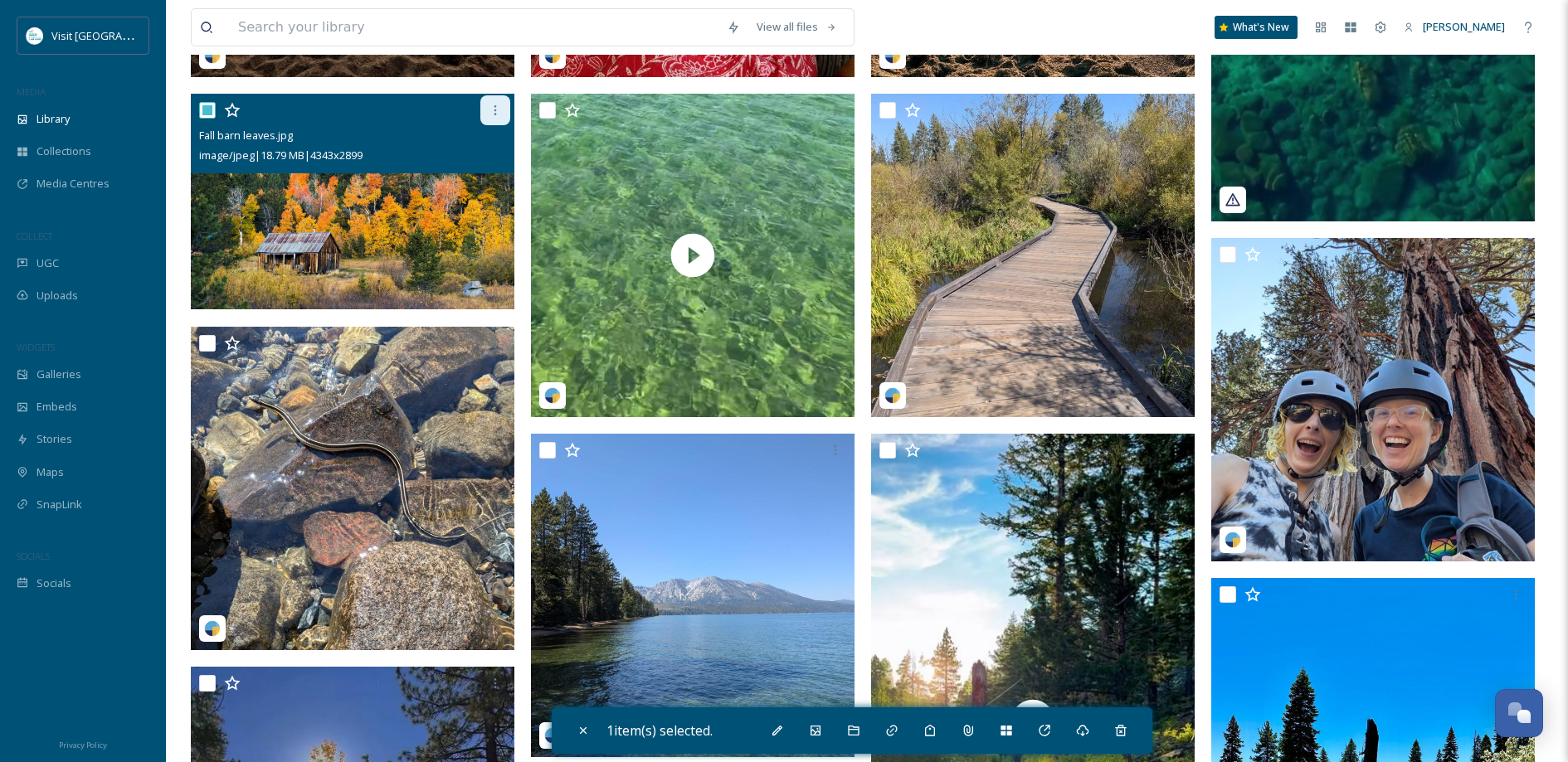
click at [483, 122] on div at bounding box center [495, 110] width 30 height 30
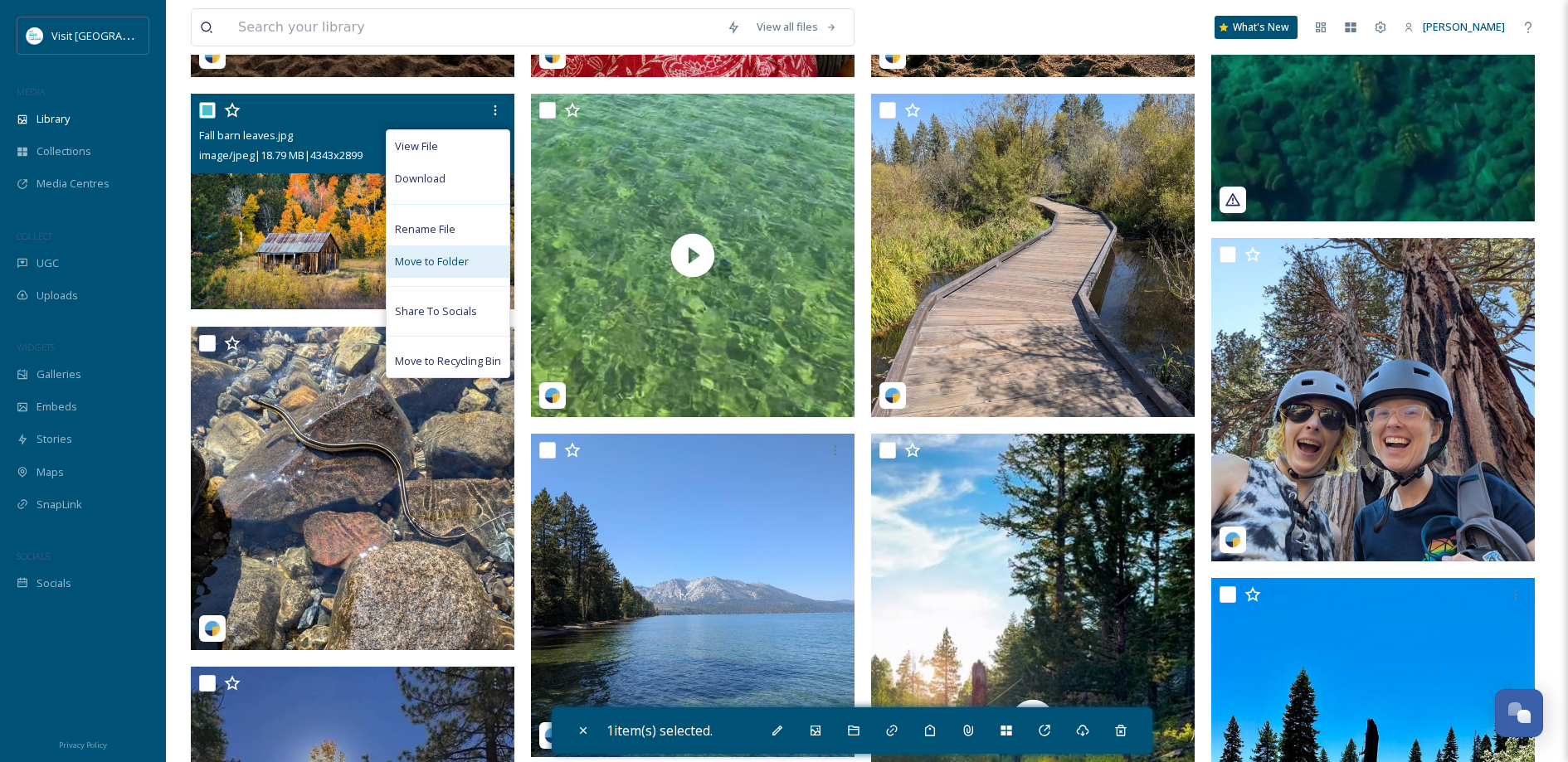
click at [441, 269] on span "Move to Folder" at bounding box center [431, 261] width 73 height 16
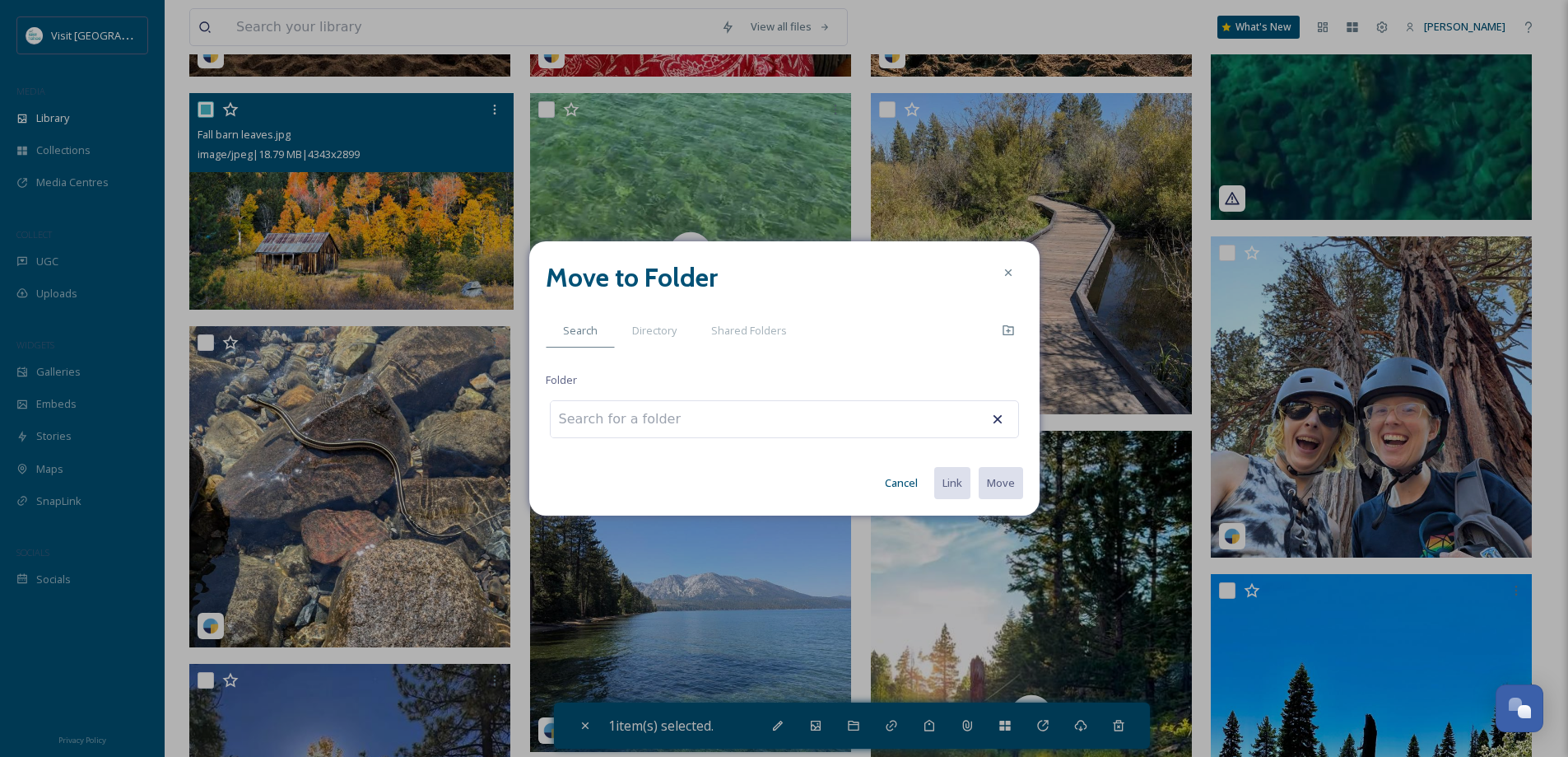
click at [790, 418] on div at bounding box center [785, 419] width 470 height 38
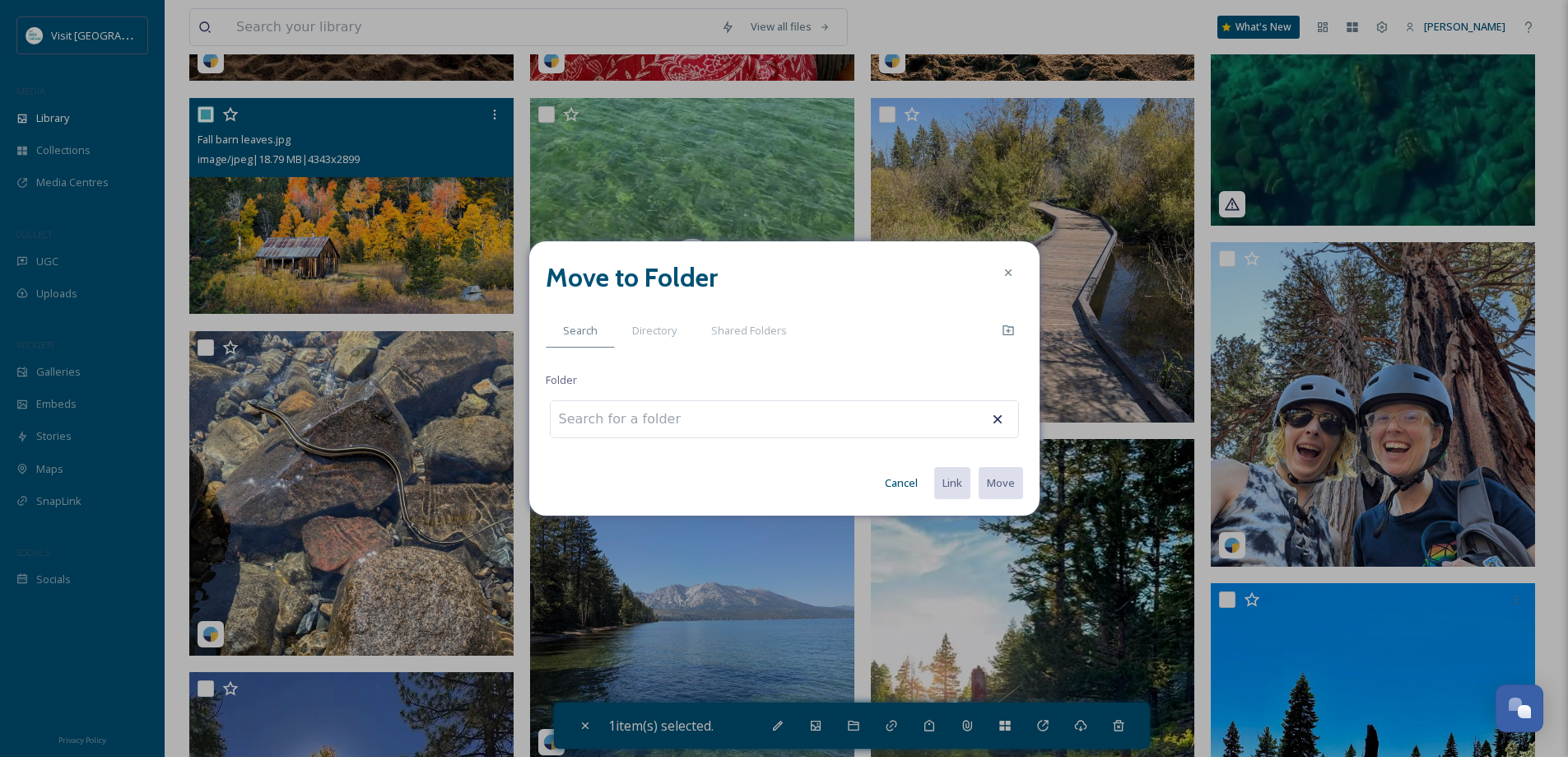
click at [607, 417] on input at bounding box center [641, 419] width 181 height 36
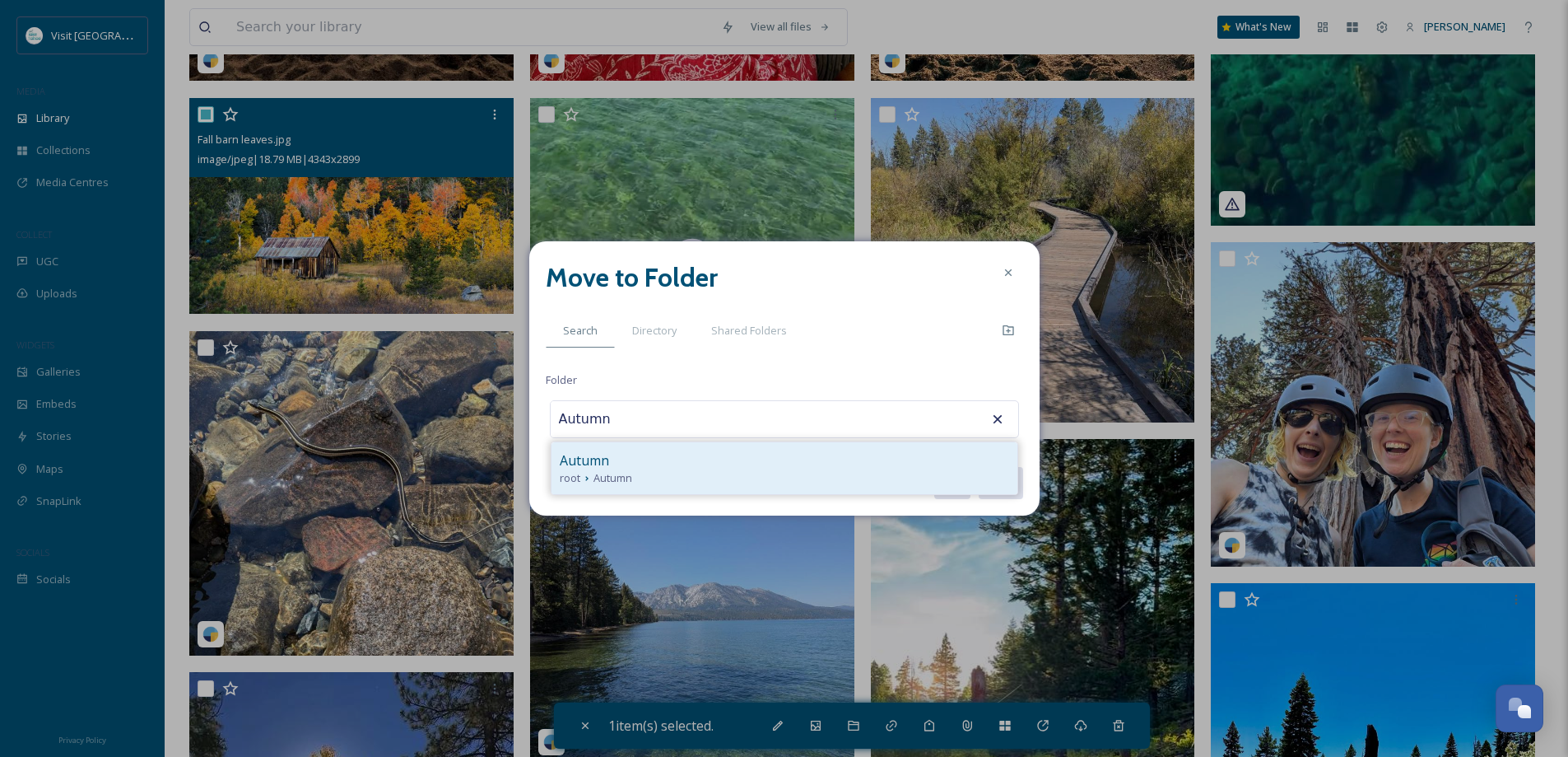
type input "Autumn"
click at [611, 455] on div "Autumn" at bounding box center [784, 460] width 449 height 20
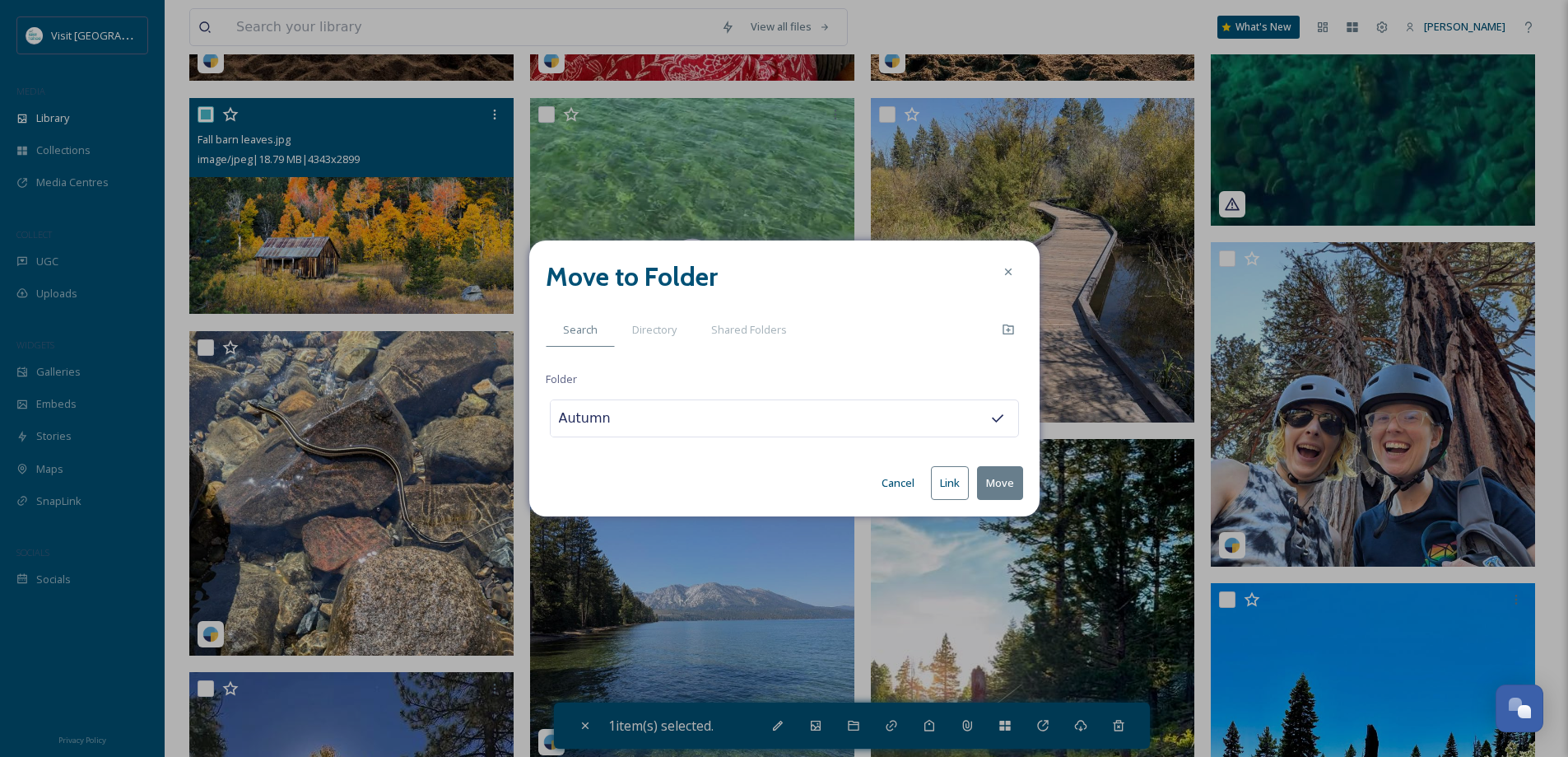
click at [1008, 484] on button "Move" at bounding box center [1000, 483] width 46 height 33
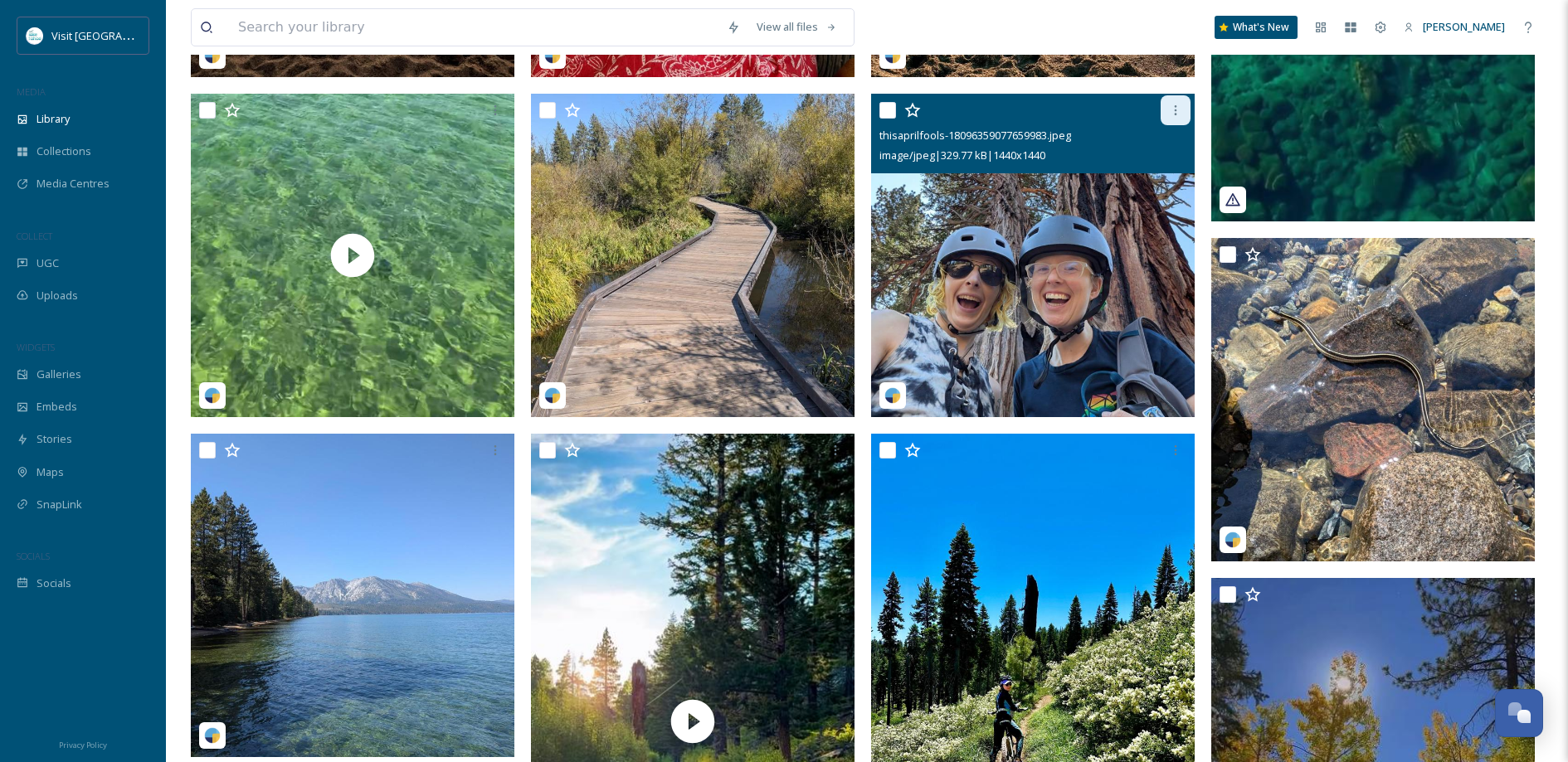
click at [1179, 117] on icon at bounding box center [1174, 110] width 13 height 13
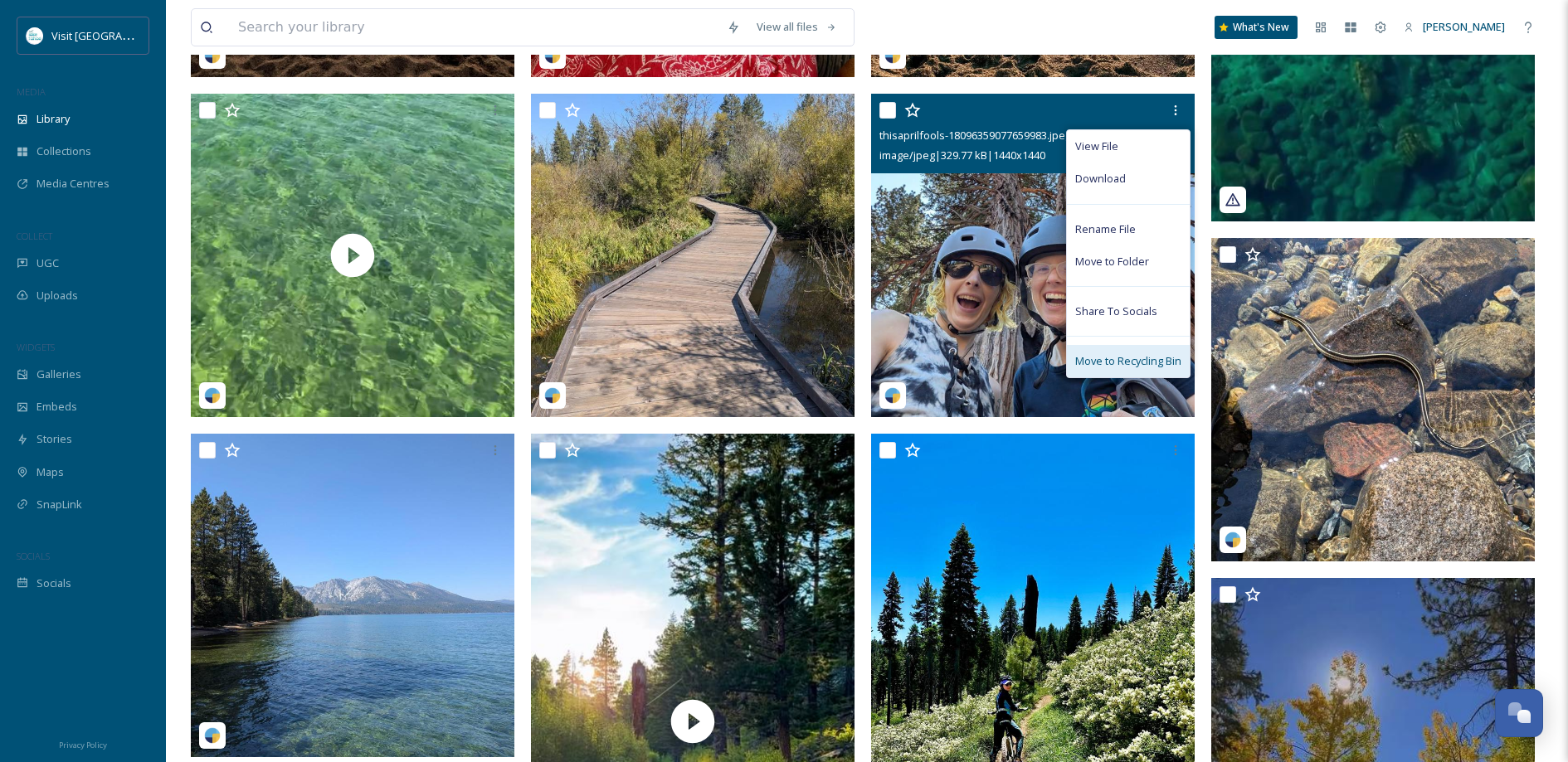
click at [1150, 366] on span "Move to Recycling Bin" at bounding box center [1128, 361] width 106 height 16
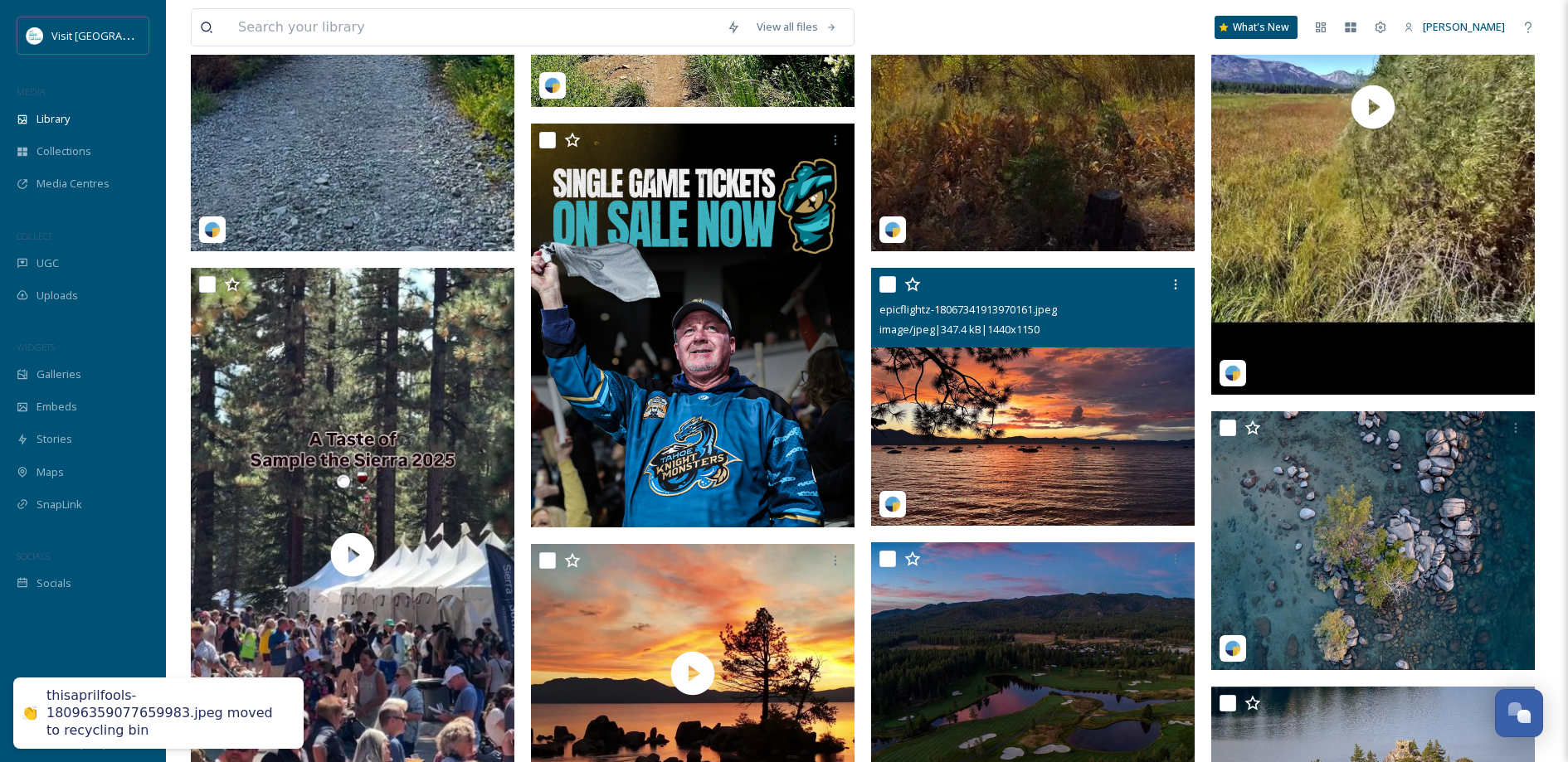
scroll to position [1523, 0]
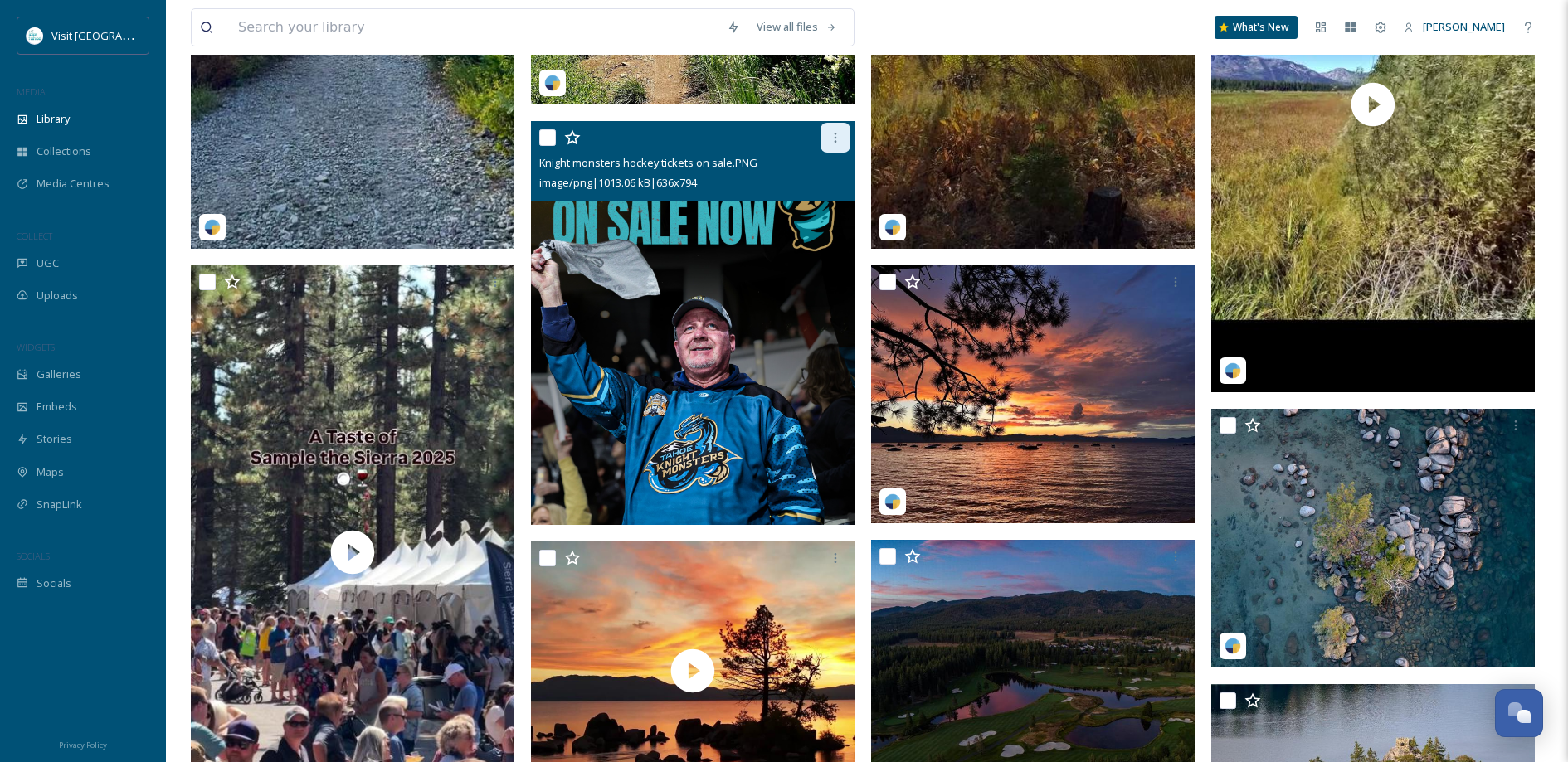
click at [840, 144] on icon at bounding box center [835, 137] width 13 height 13
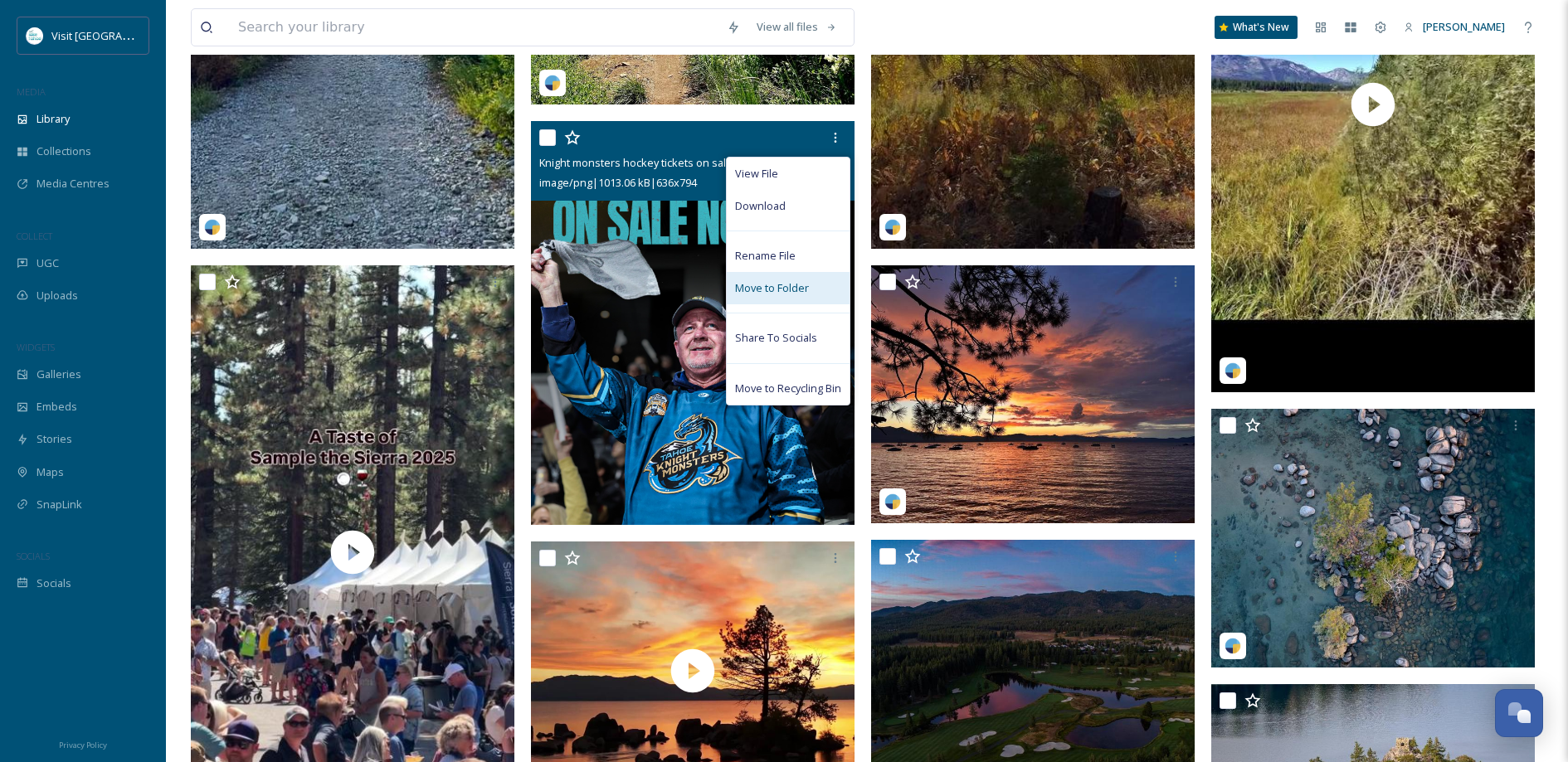
click at [797, 293] on span "Move to Folder" at bounding box center [771, 288] width 73 height 16
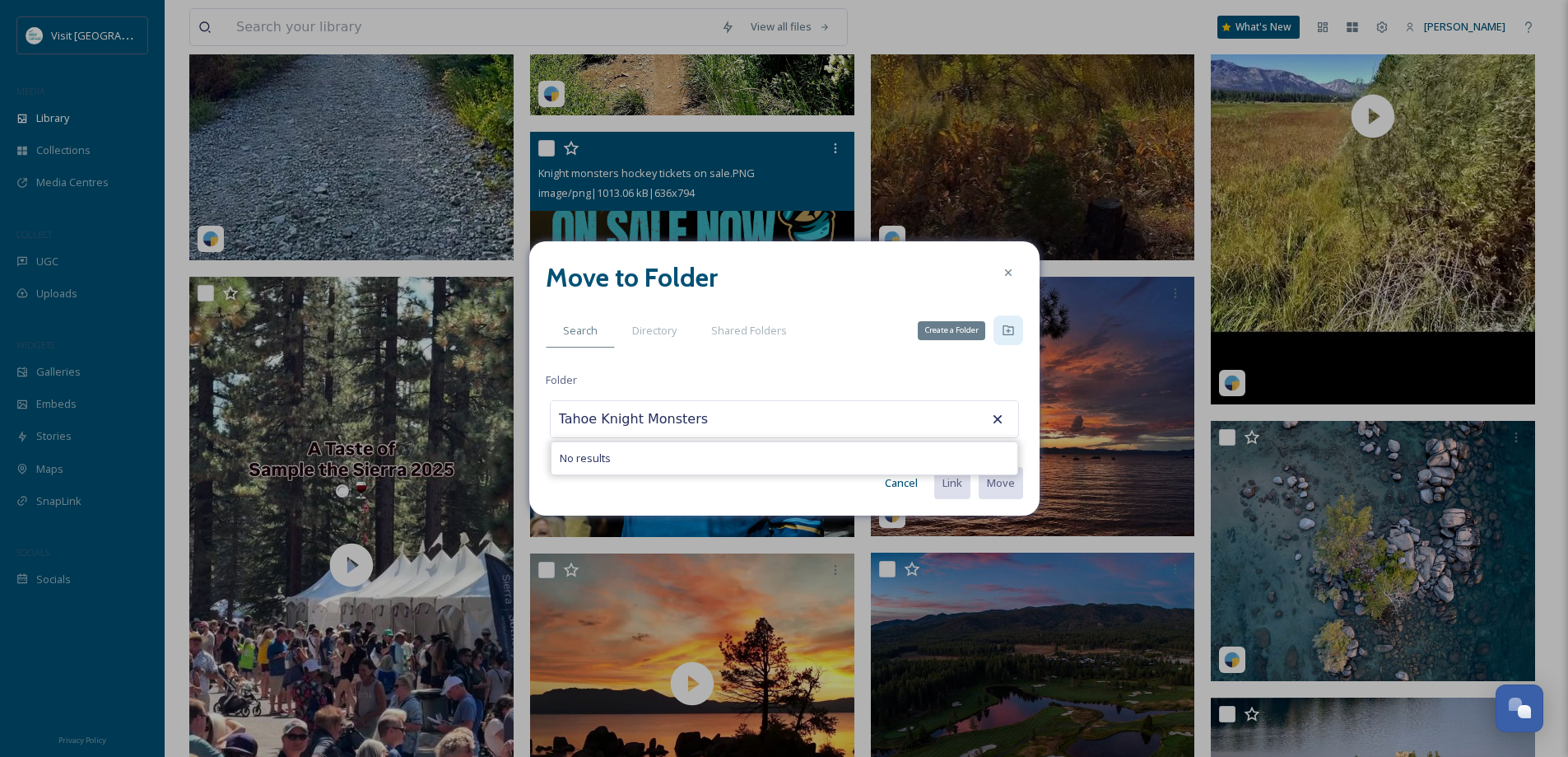
type input "Tahoe Knight Monsters"
click at [995, 324] on div "Create a Folder" at bounding box center [1008, 330] width 30 height 30
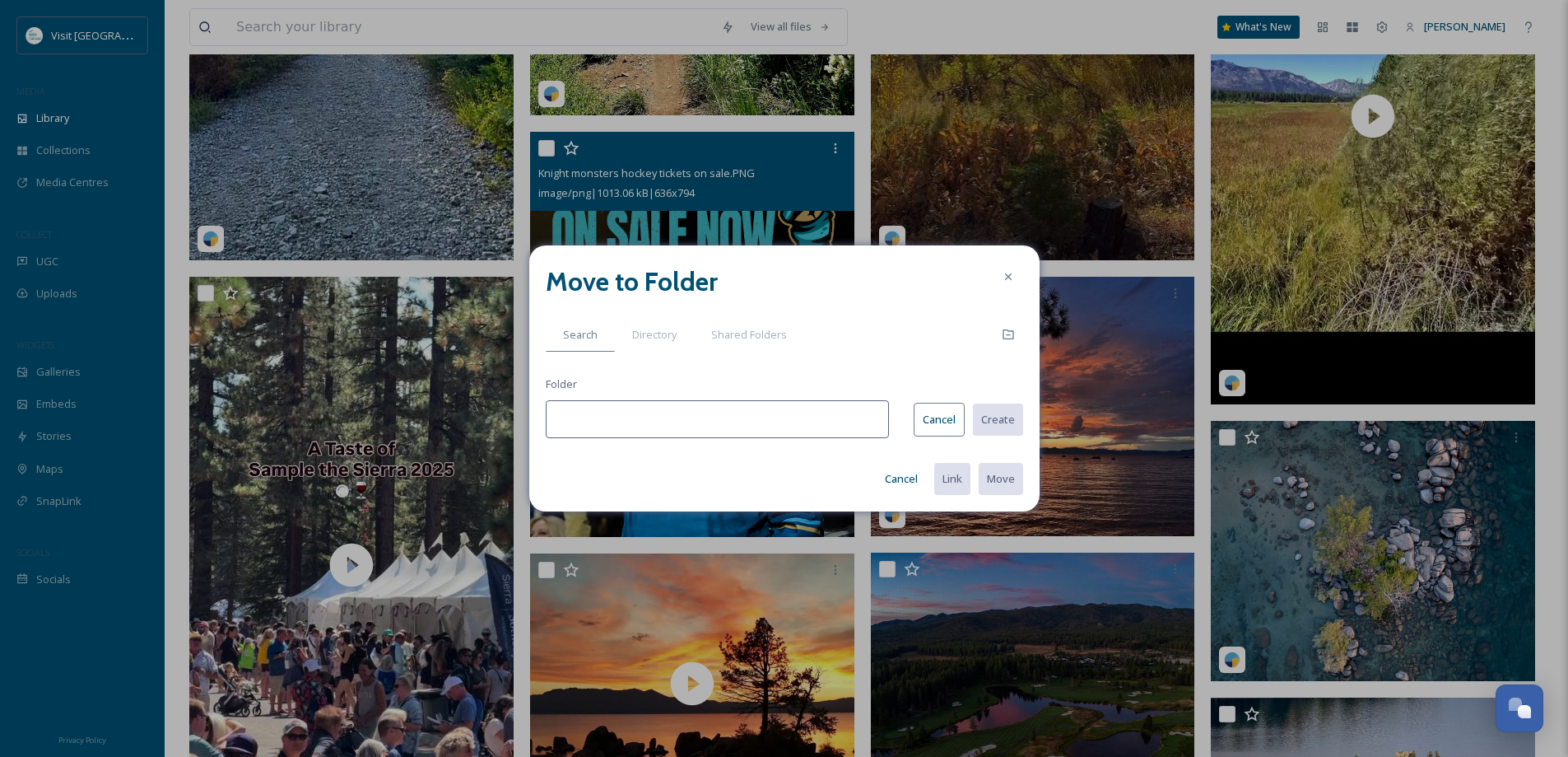
click at [700, 405] on input at bounding box center [717, 419] width 344 height 38
type input "t"
type input "Tahoe Knight Monsters"
click at [996, 422] on button "Create" at bounding box center [997, 419] width 52 height 33
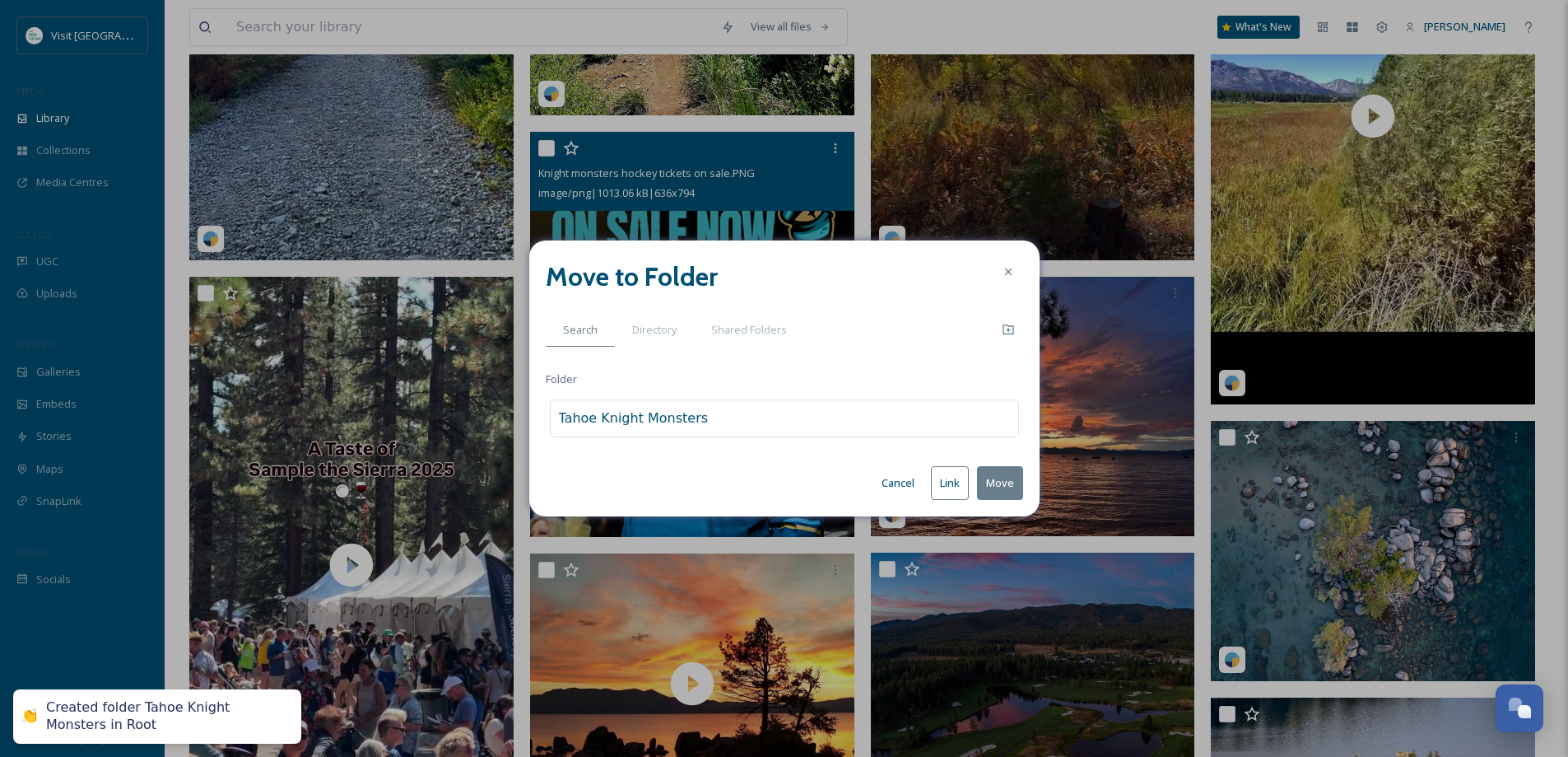
click at [1002, 484] on button "Move" at bounding box center [1000, 483] width 46 height 33
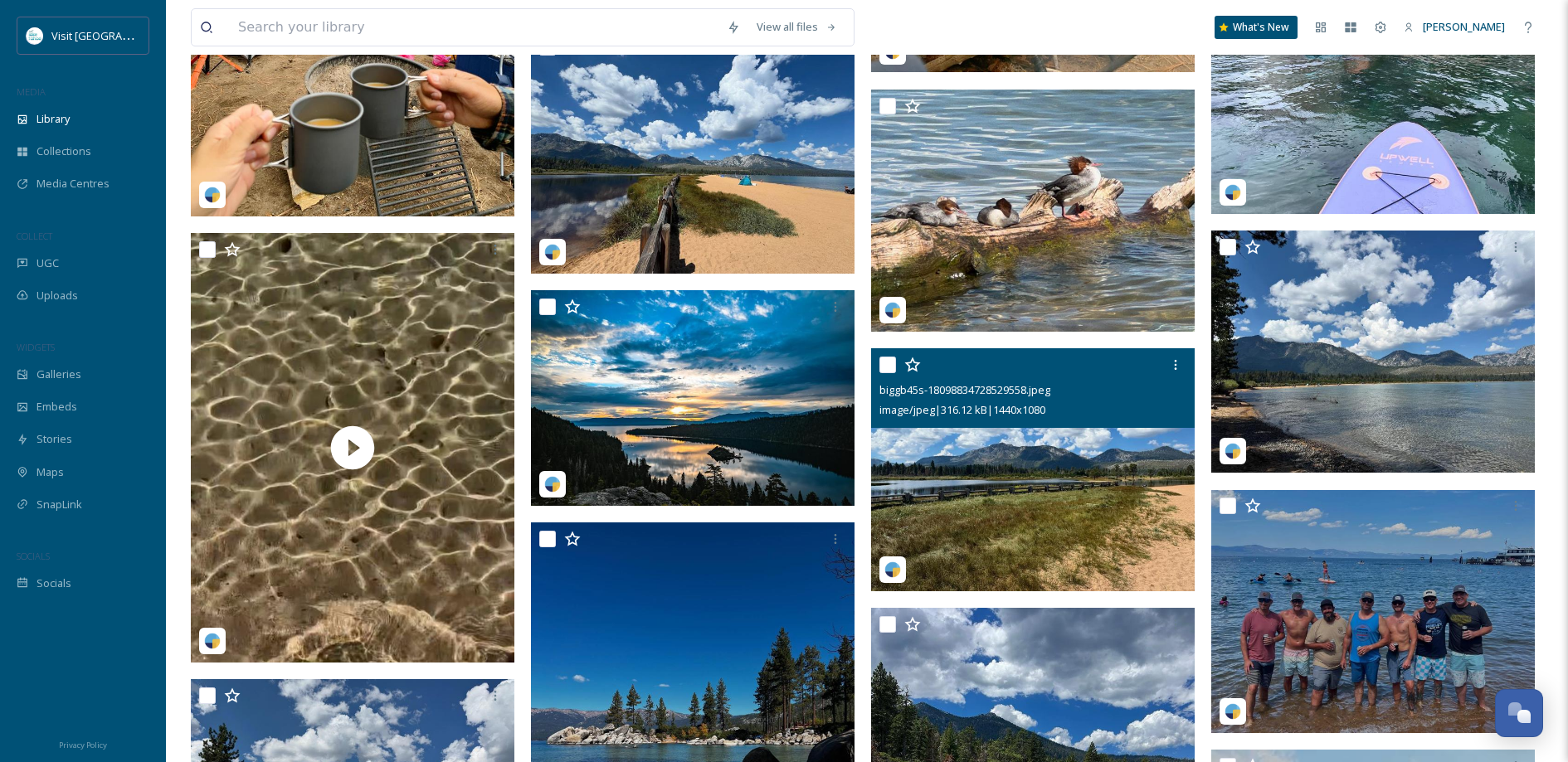
scroll to position [4622, 0]
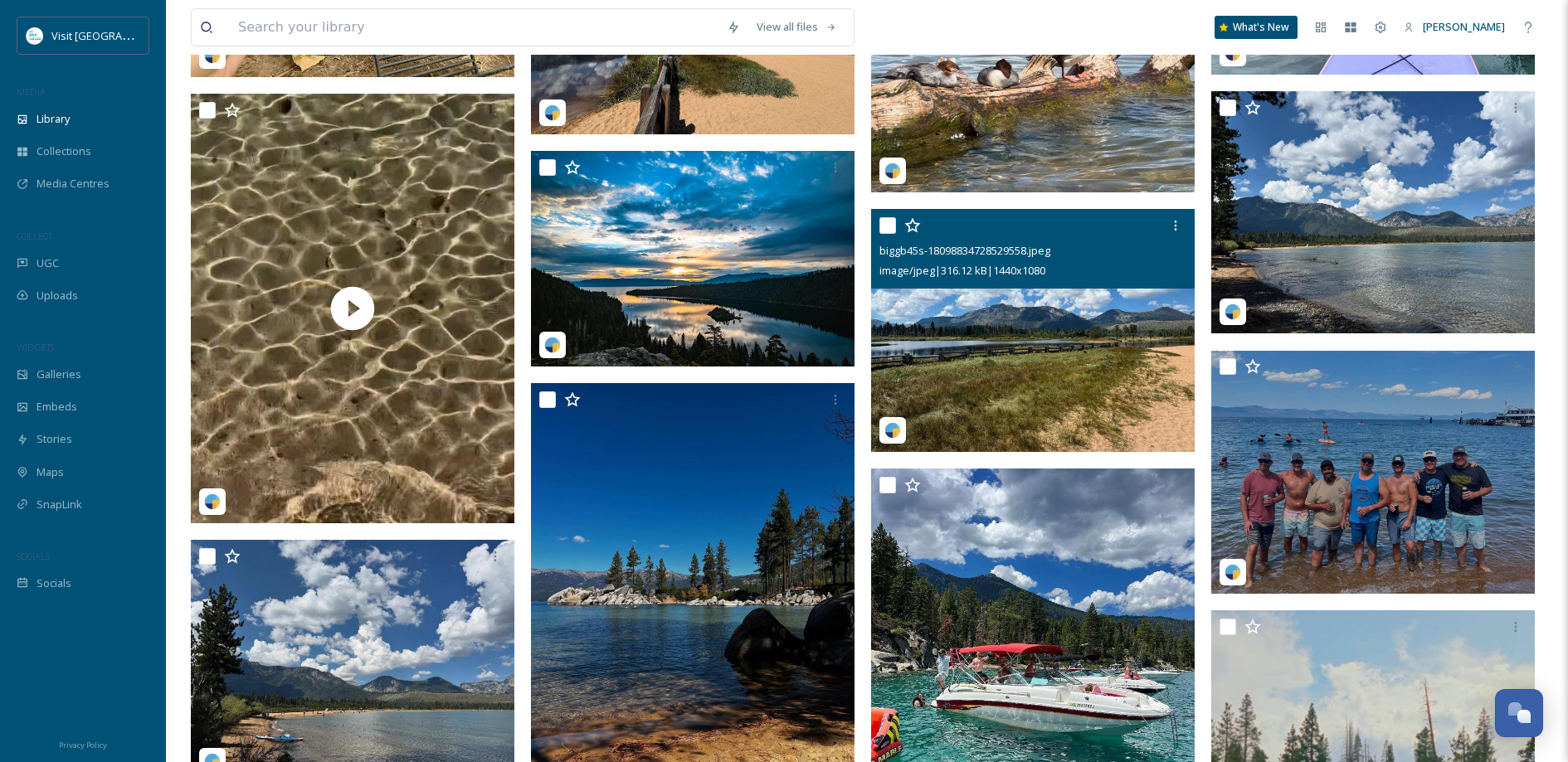
click at [967, 337] on img at bounding box center [1033, 330] width 324 height 242
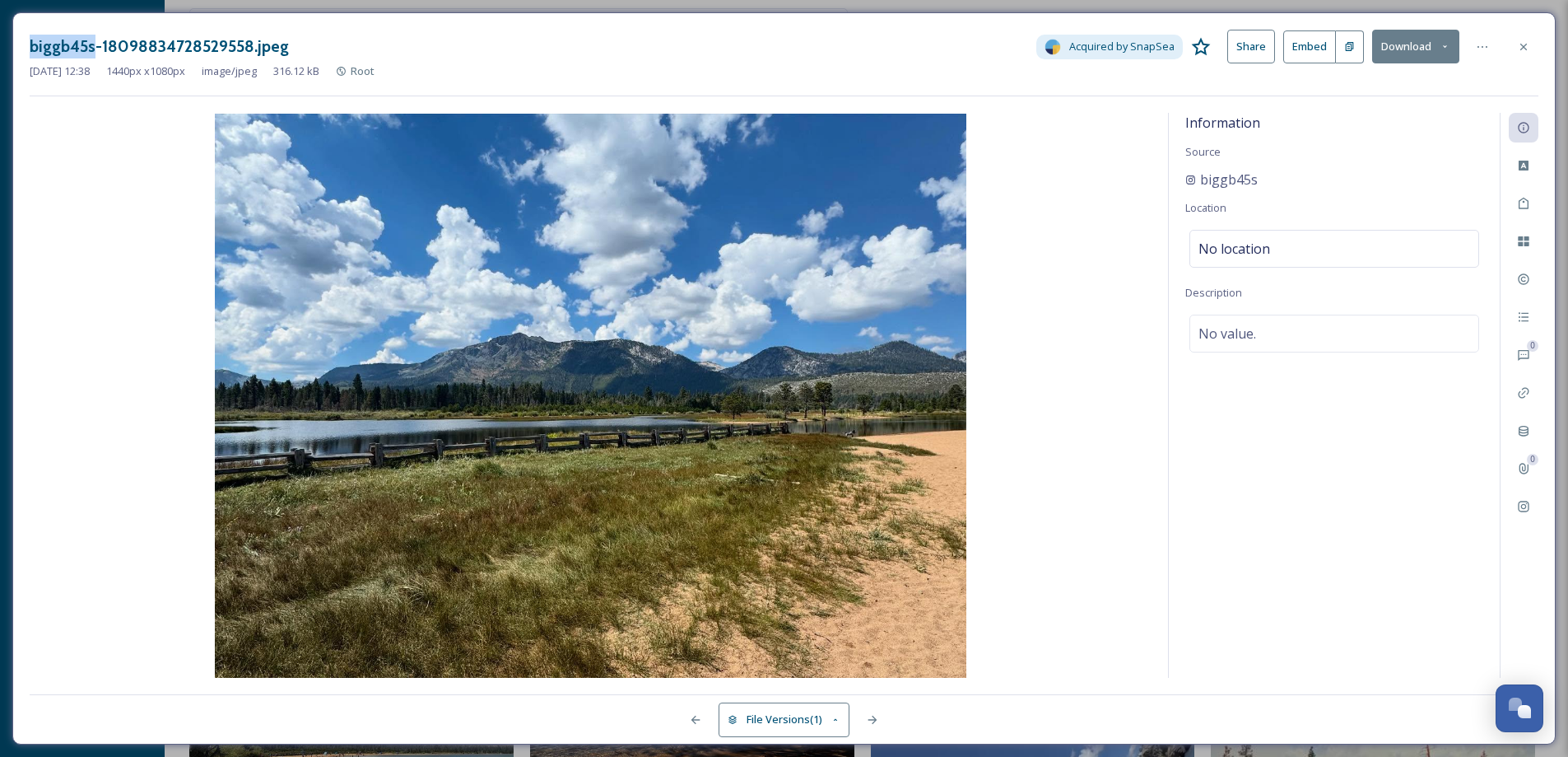
drag, startPoint x: 31, startPoint y: 45, endPoint x: 90, endPoint y: 40, distance: 59.2
click at [90, 40] on h3 "biggb45s-18098834728529558.jpeg" at bounding box center [159, 46] width 260 height 24
copy h3 "biggb45s"
click at [1549, 47] on div "biggb45s-18098834728529558.jpeg Acquired by SnapSea Share Embed Download [DATE]…" at bounding box center [783, 378] width 1543 height 732
click at [1524, 48] on icon at bounding box center [1523, 46] width 13 height 13
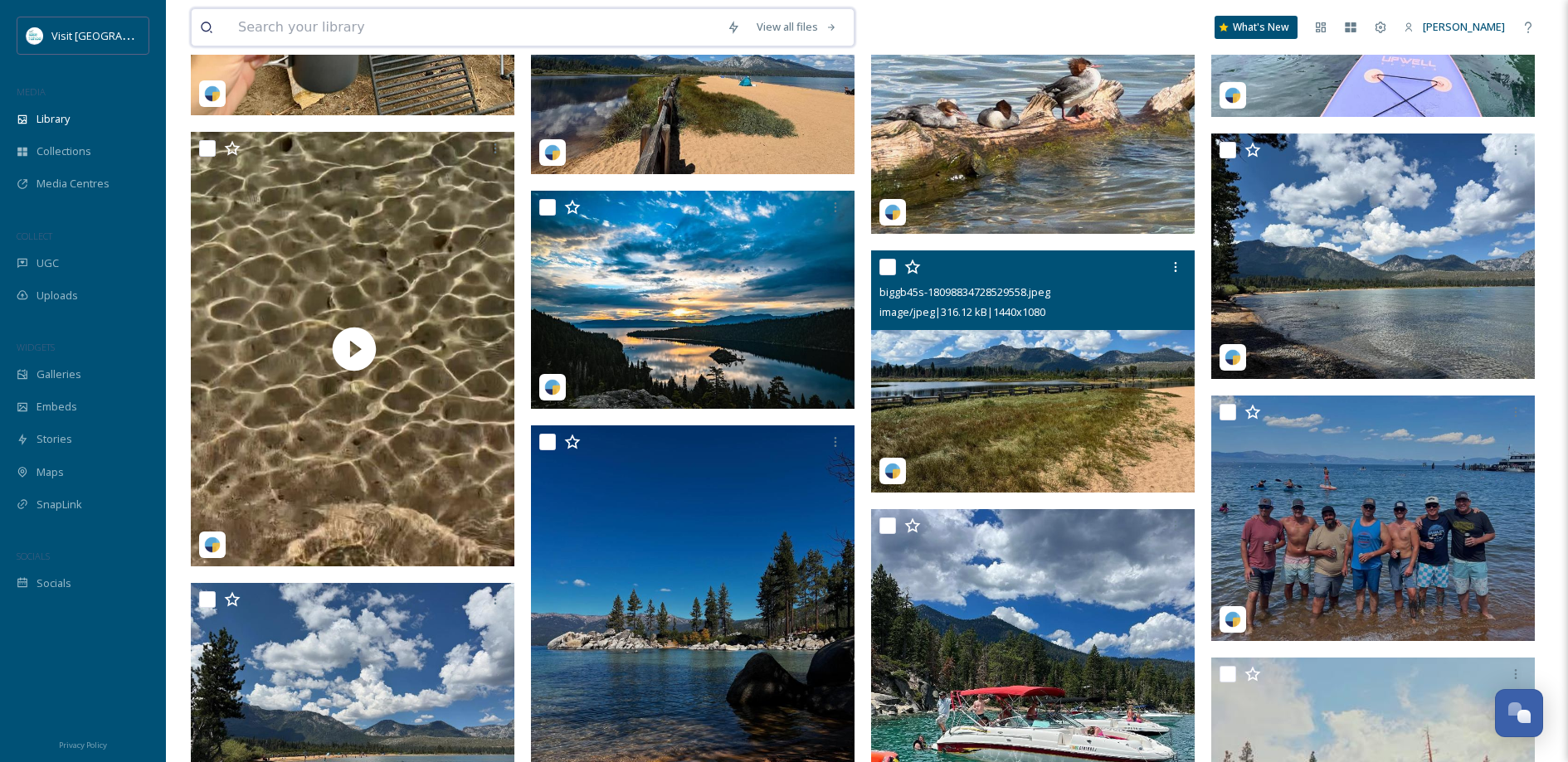
click at [439, 35] on input at bounding box center [474, 28] width 489 height 36
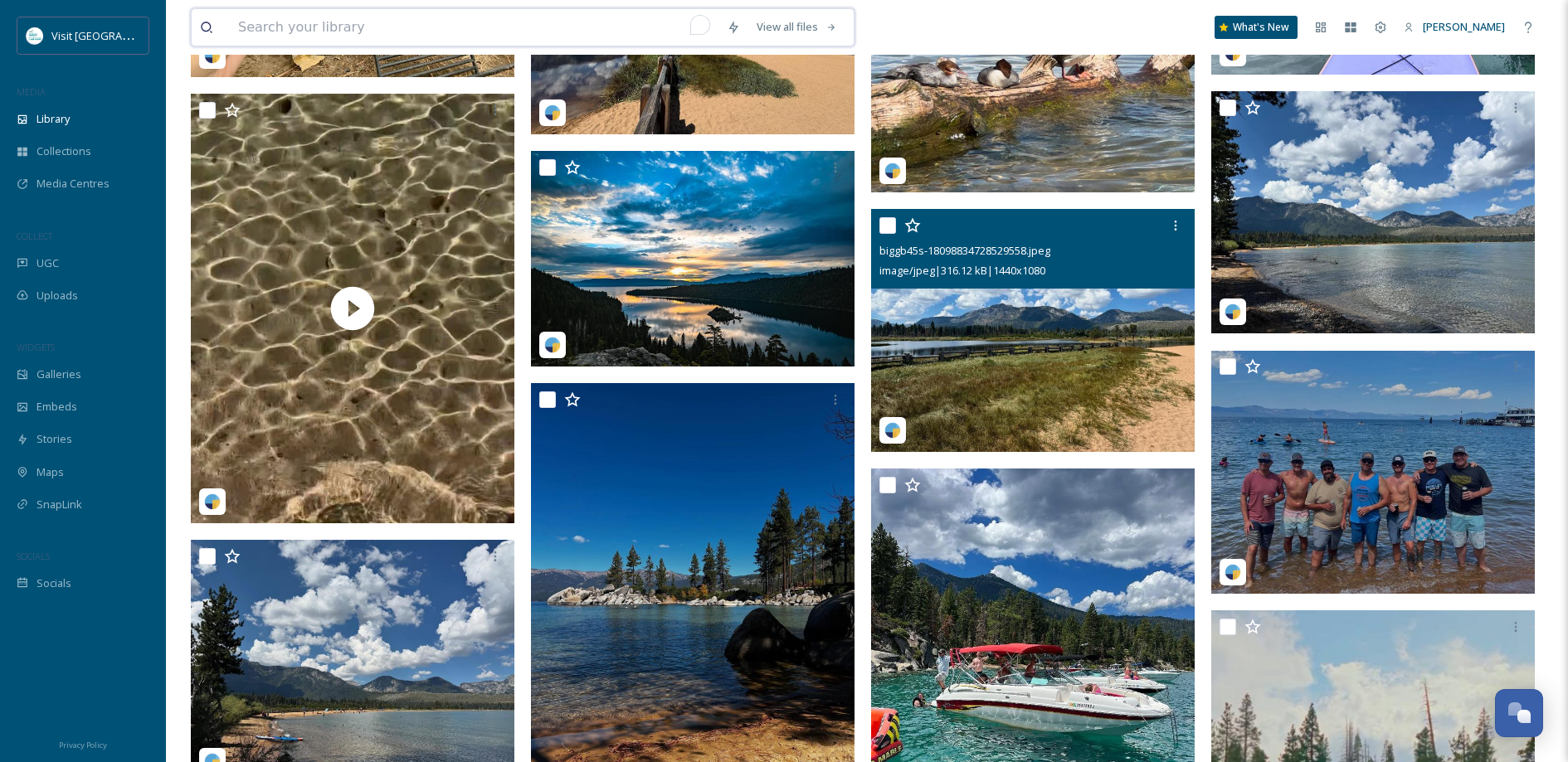
paste input "biggb45s"
type input "biggb45s"
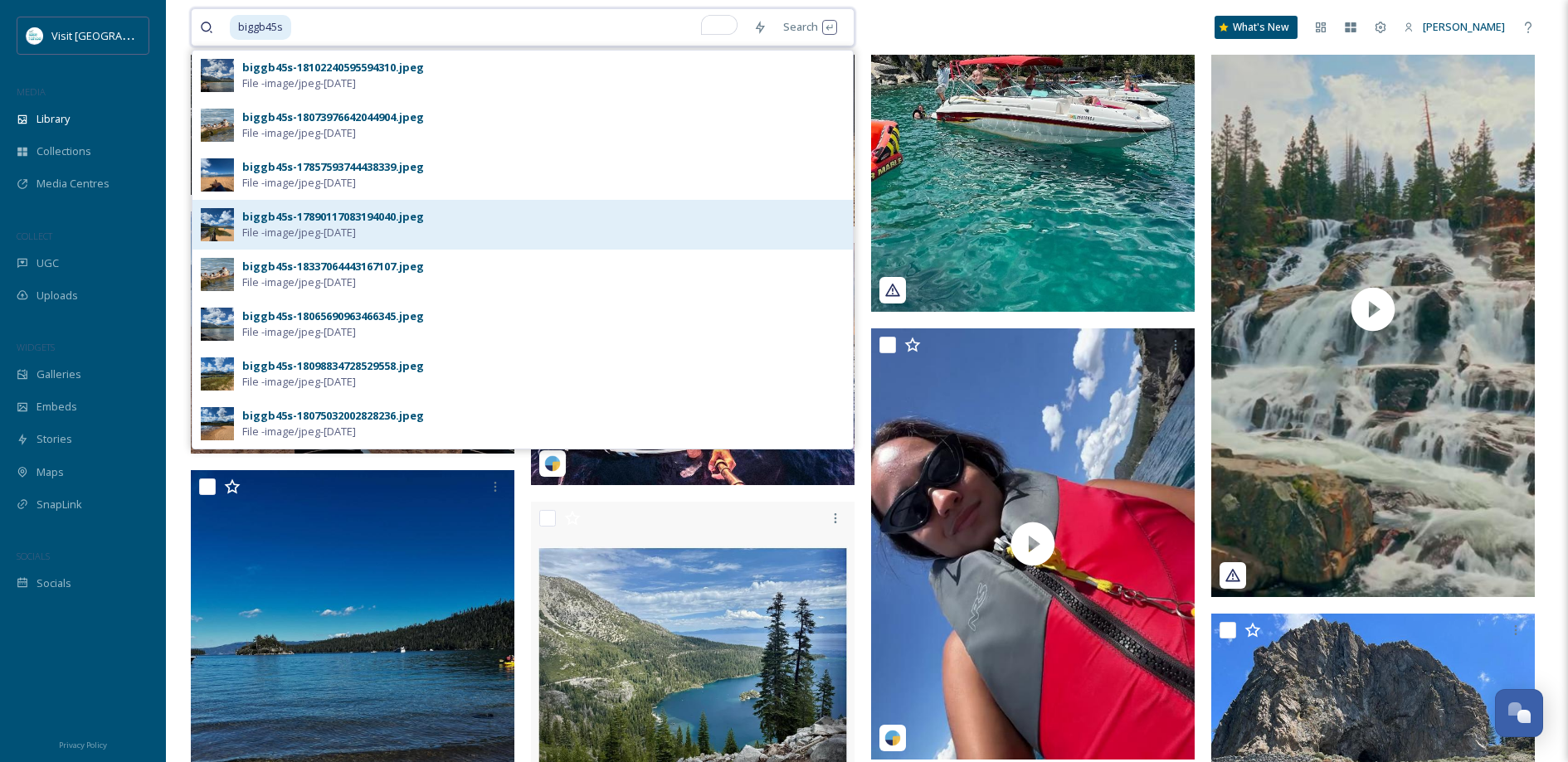
scroll to position [5237, 0]
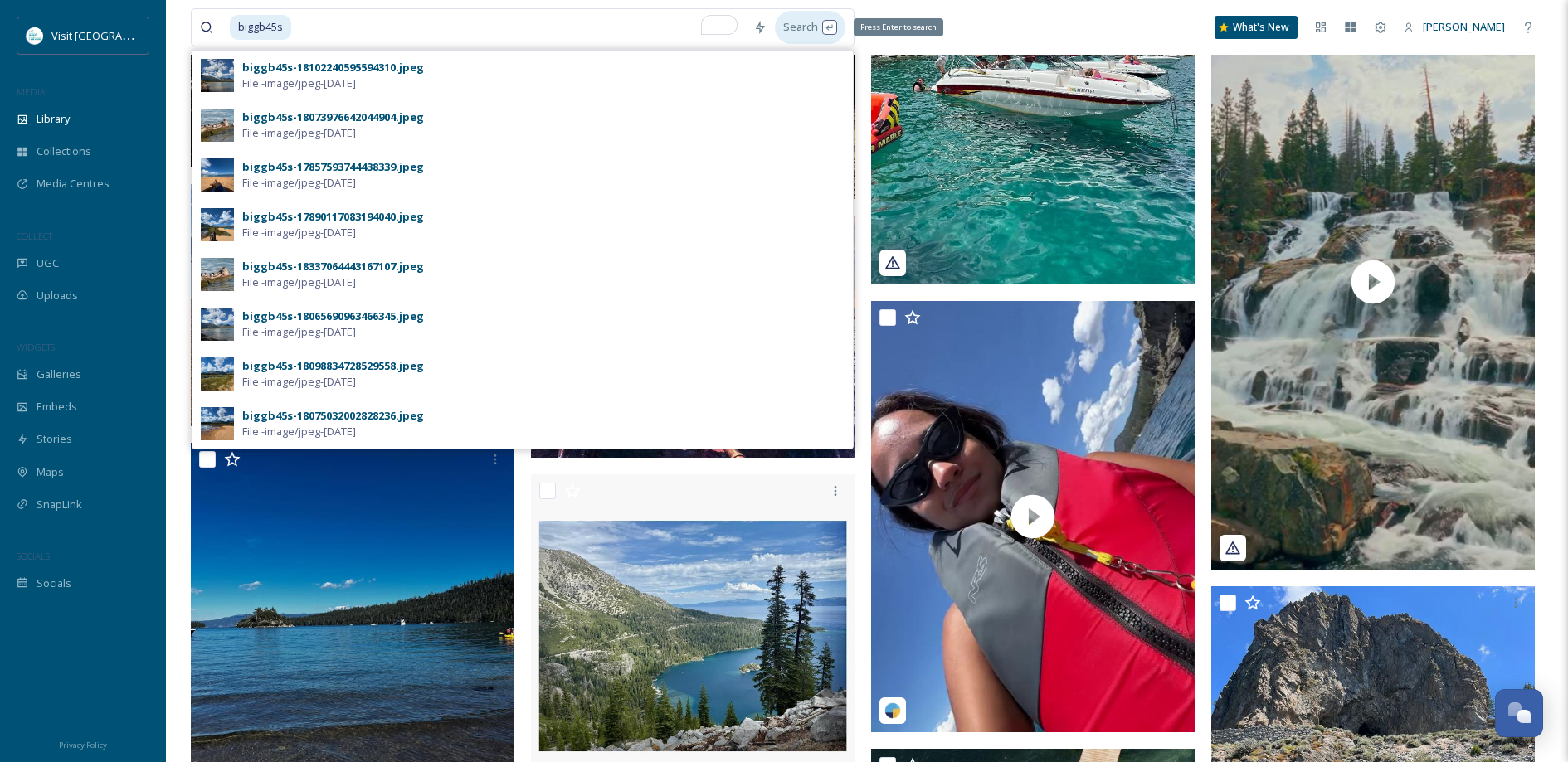
click at [798, 35] on div "Search Press Enter to search" at bounding box center [810, 26] width 71 height 32
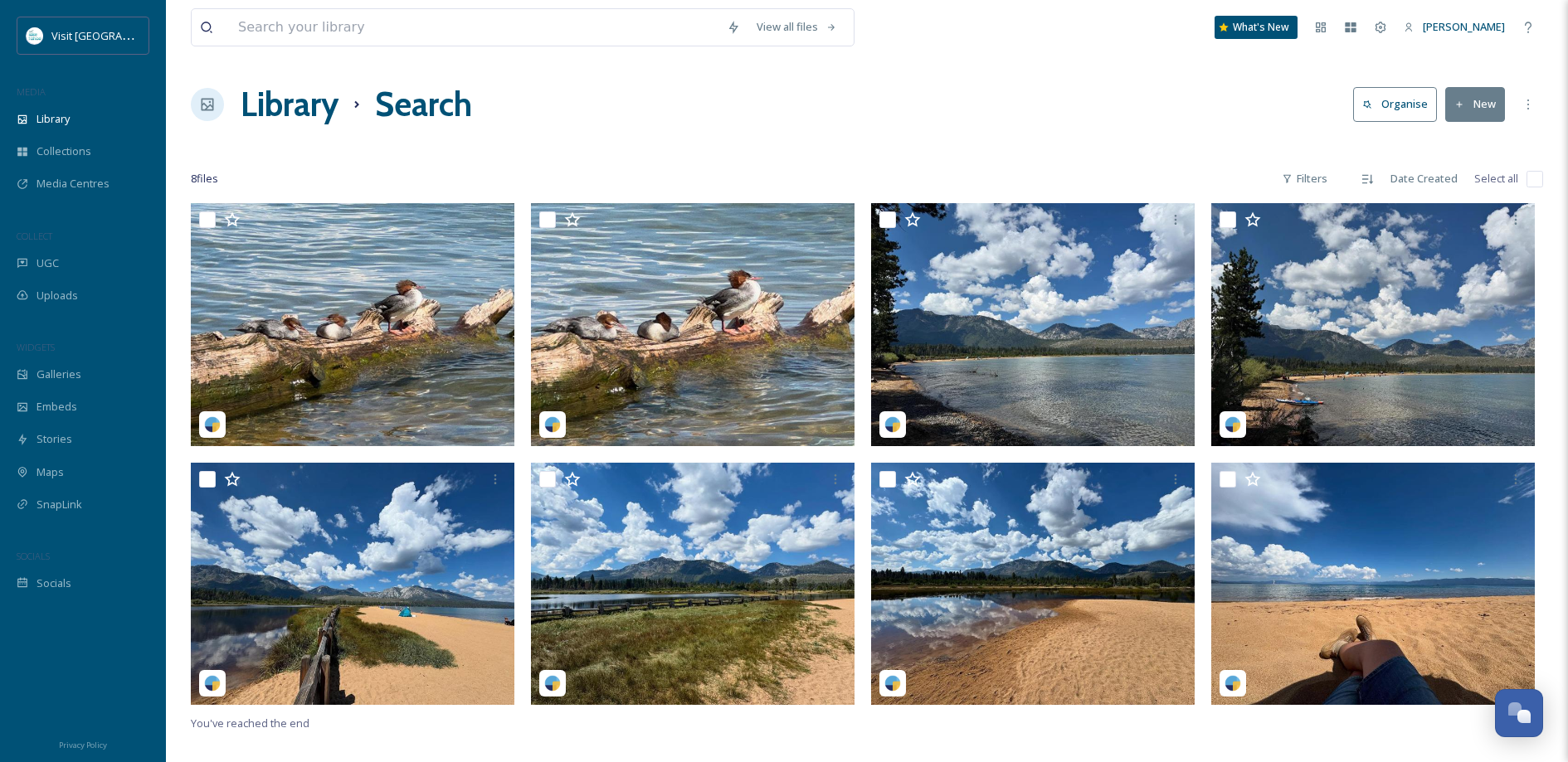
scroll to position [203, 0]
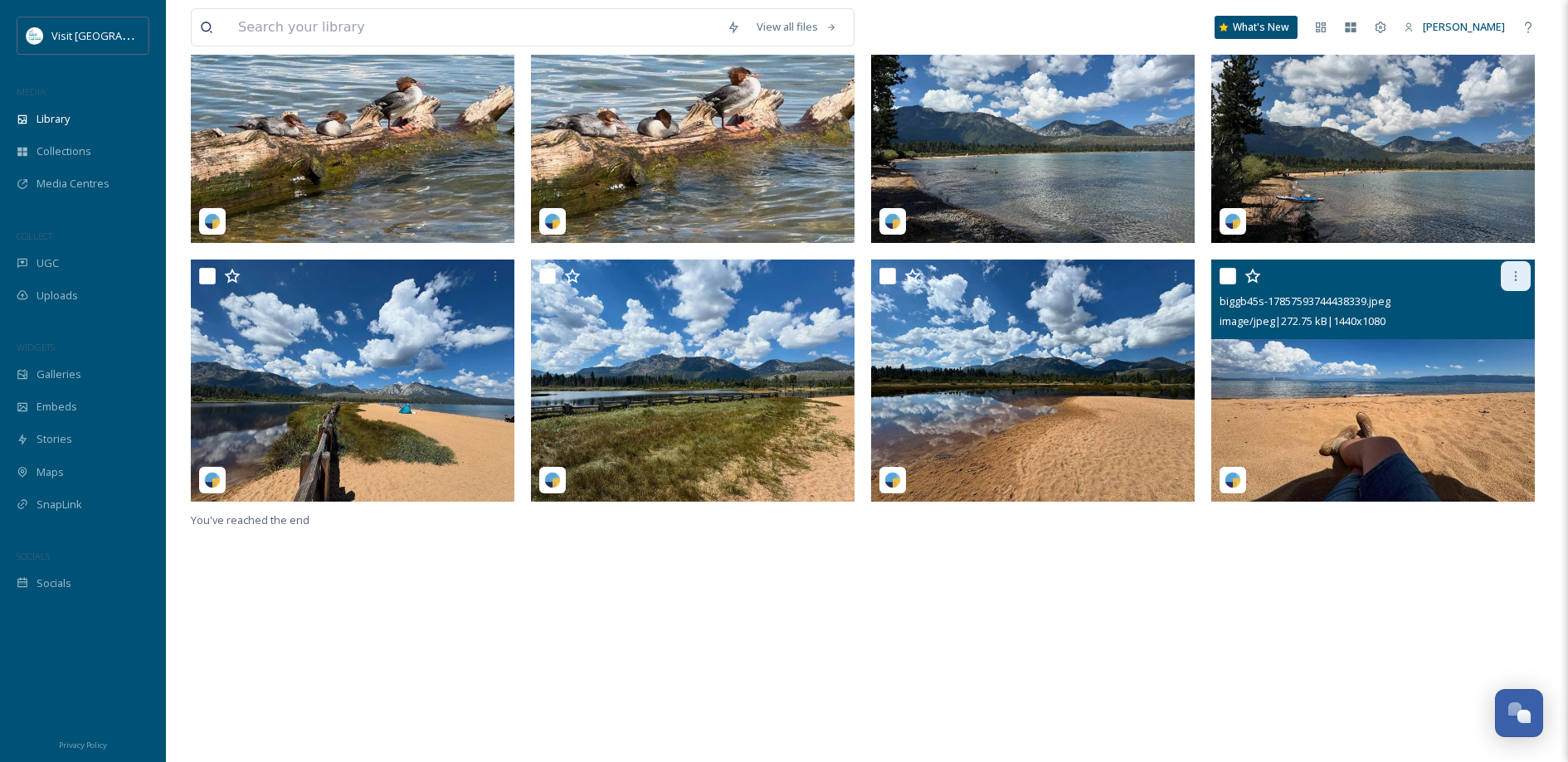
click at [1516, 276] on icon at bounding box center [1514, 275] width 13 height 13
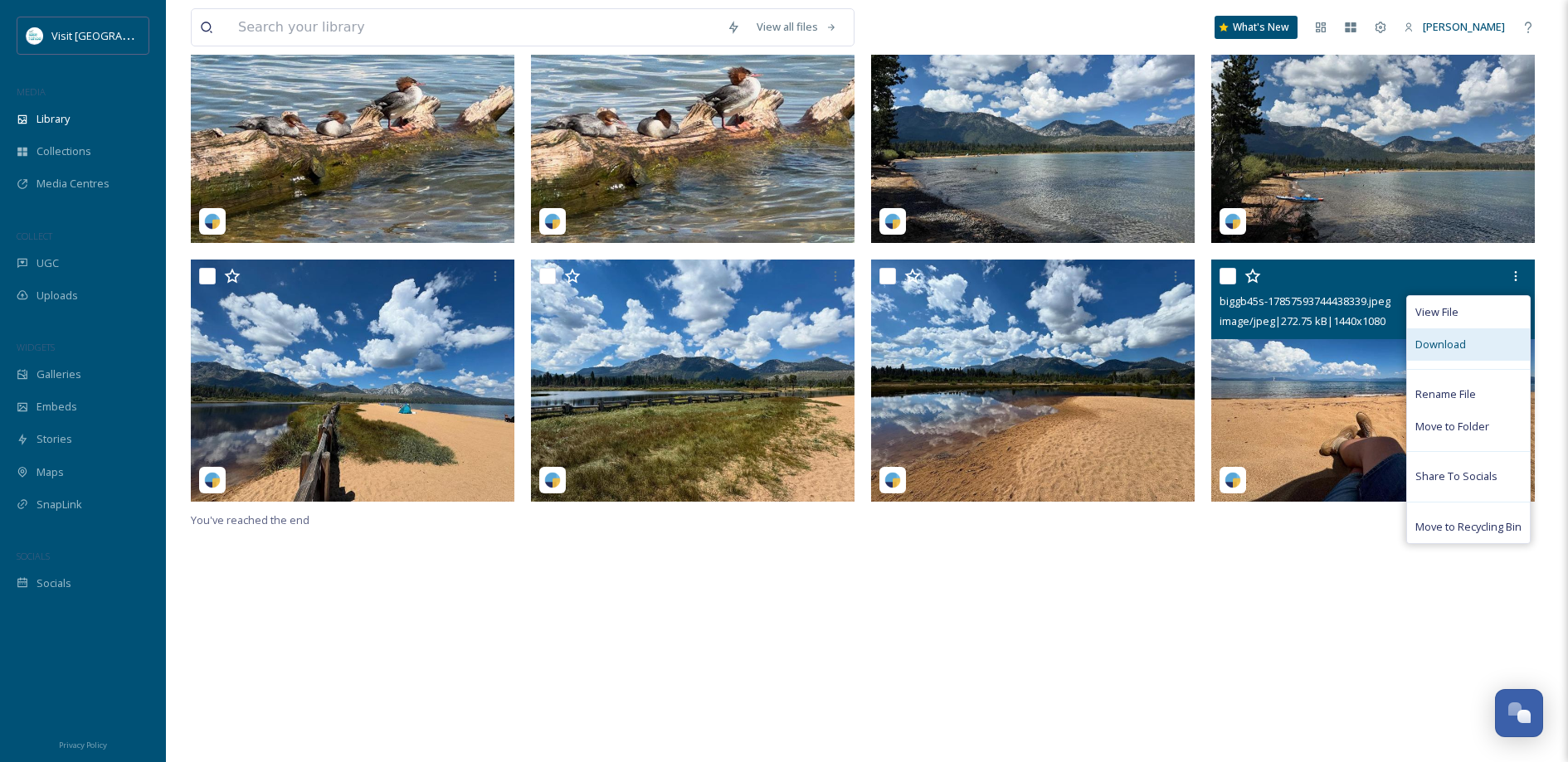
click at [1483, 352] on div "Download" at bounding box center [1468, 343] width 123 height 32
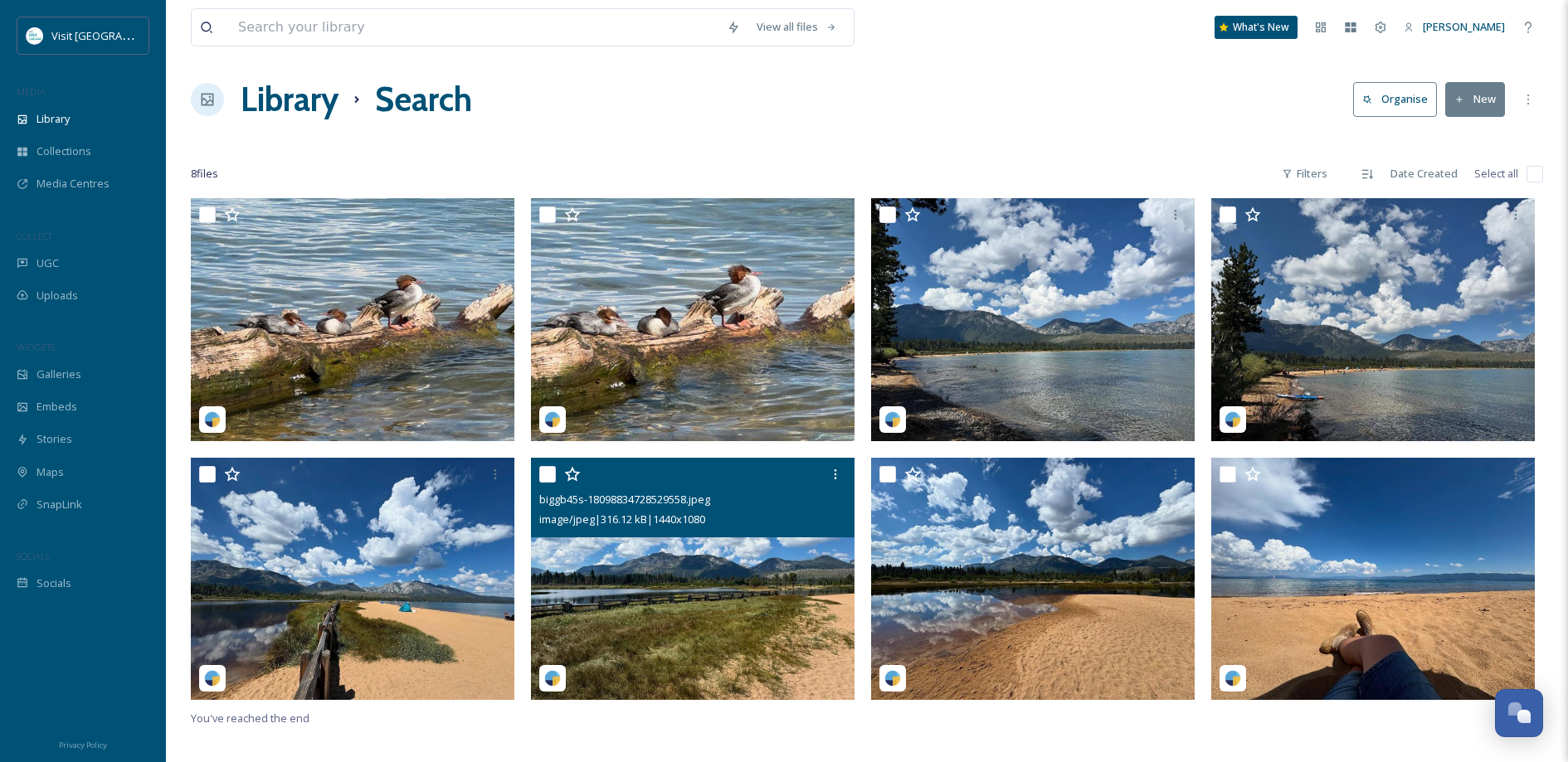
scroll to position [0, 0]
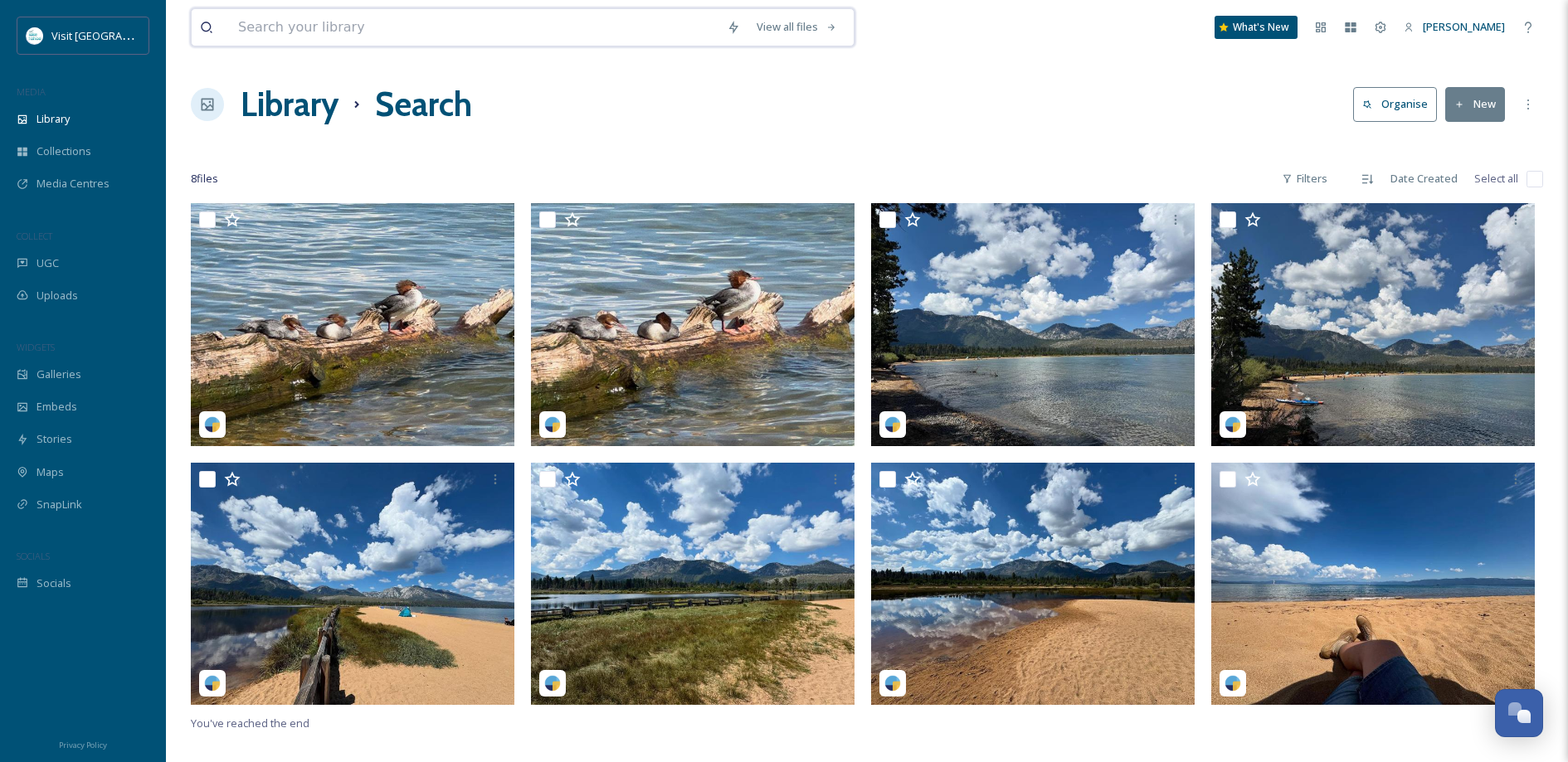
click at [255, 31] on input at bounding box center [474, 28] width 489 height 36
type input "ogrome310"
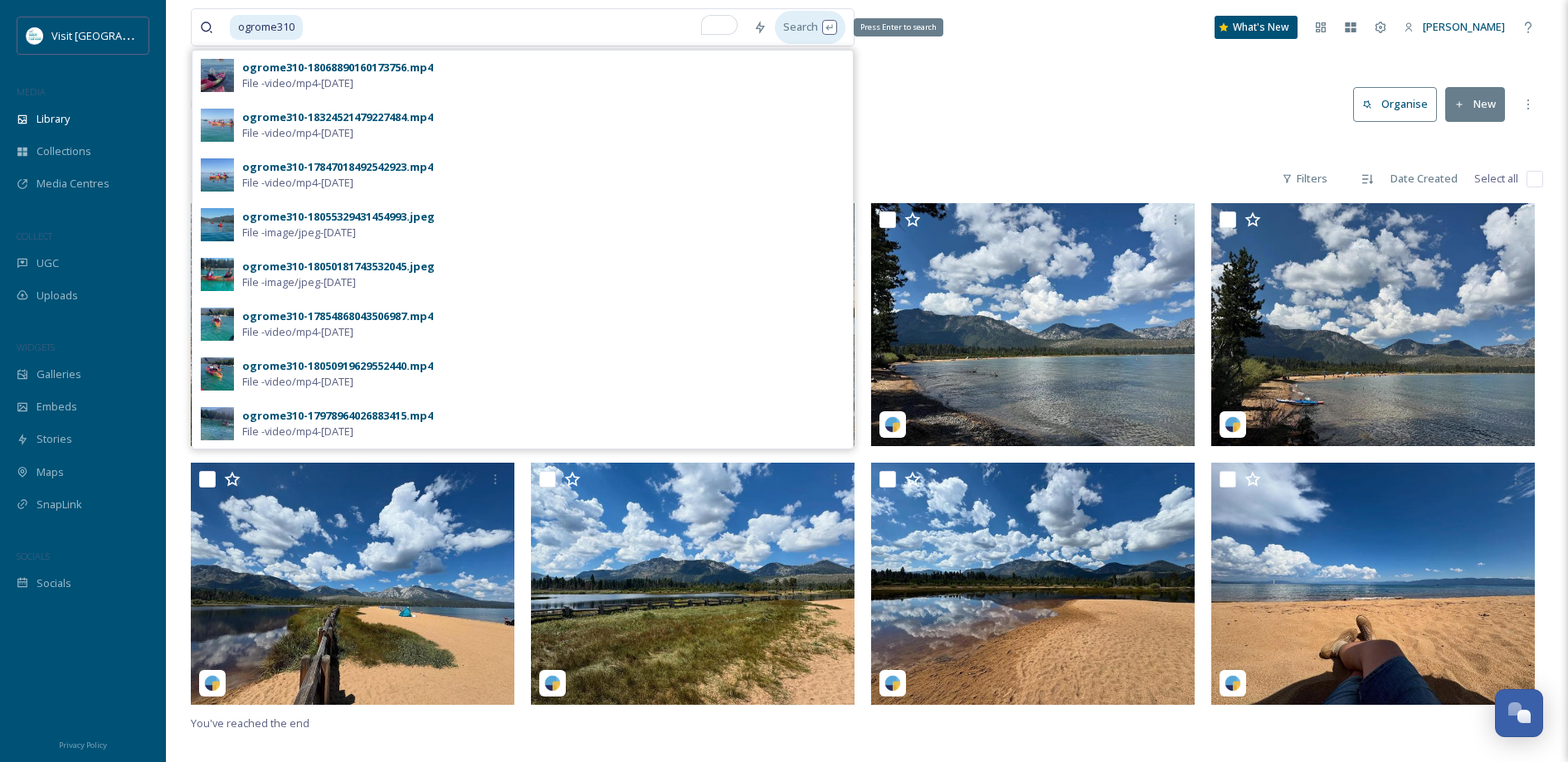
click at [789, 25] on div "Search Press Enter to search" at bounding box center [810, 26] width 71 height 32
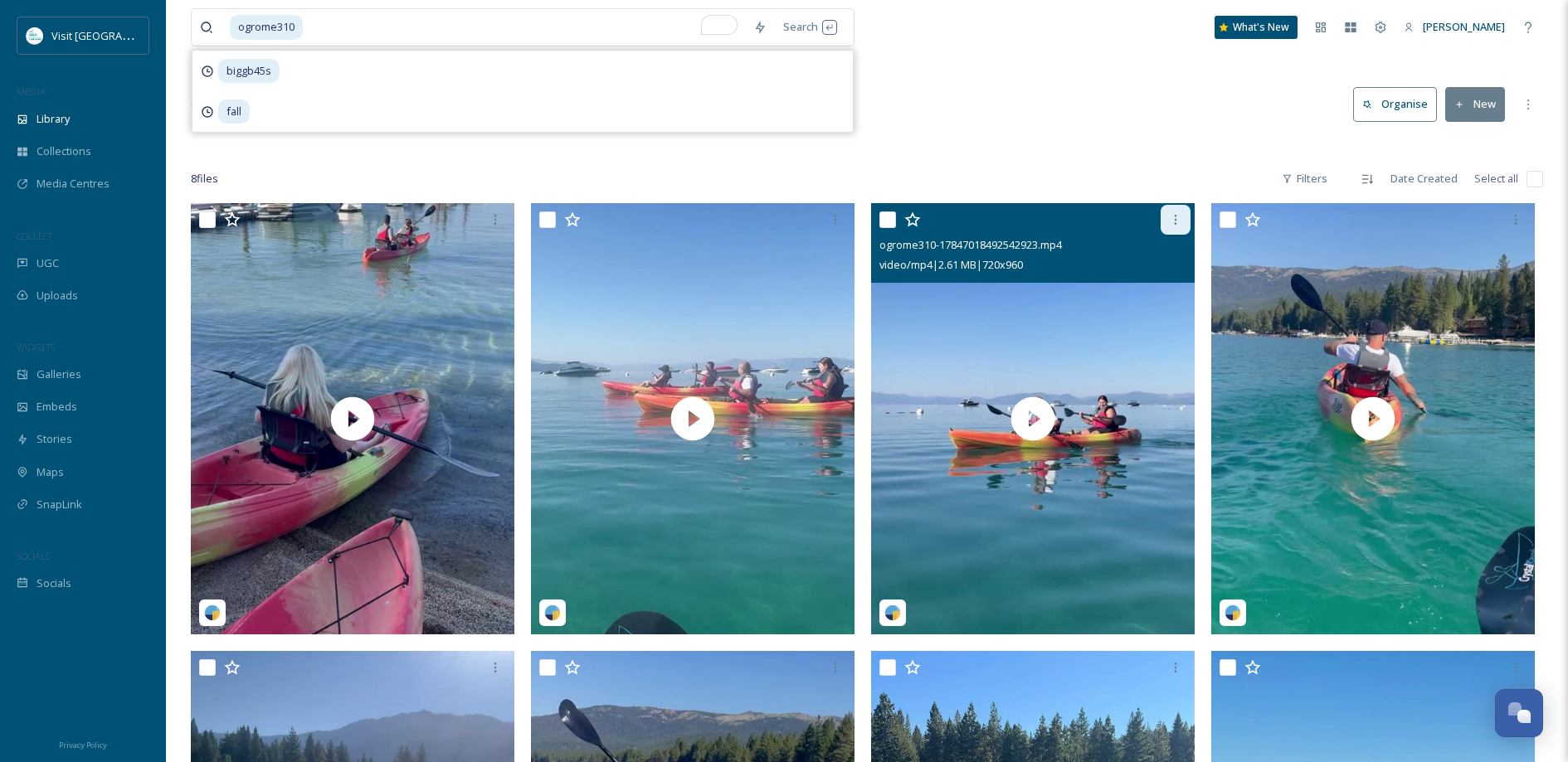
click at [1175, 226] on div at bounding box center [1175, 219] width 30 height 30
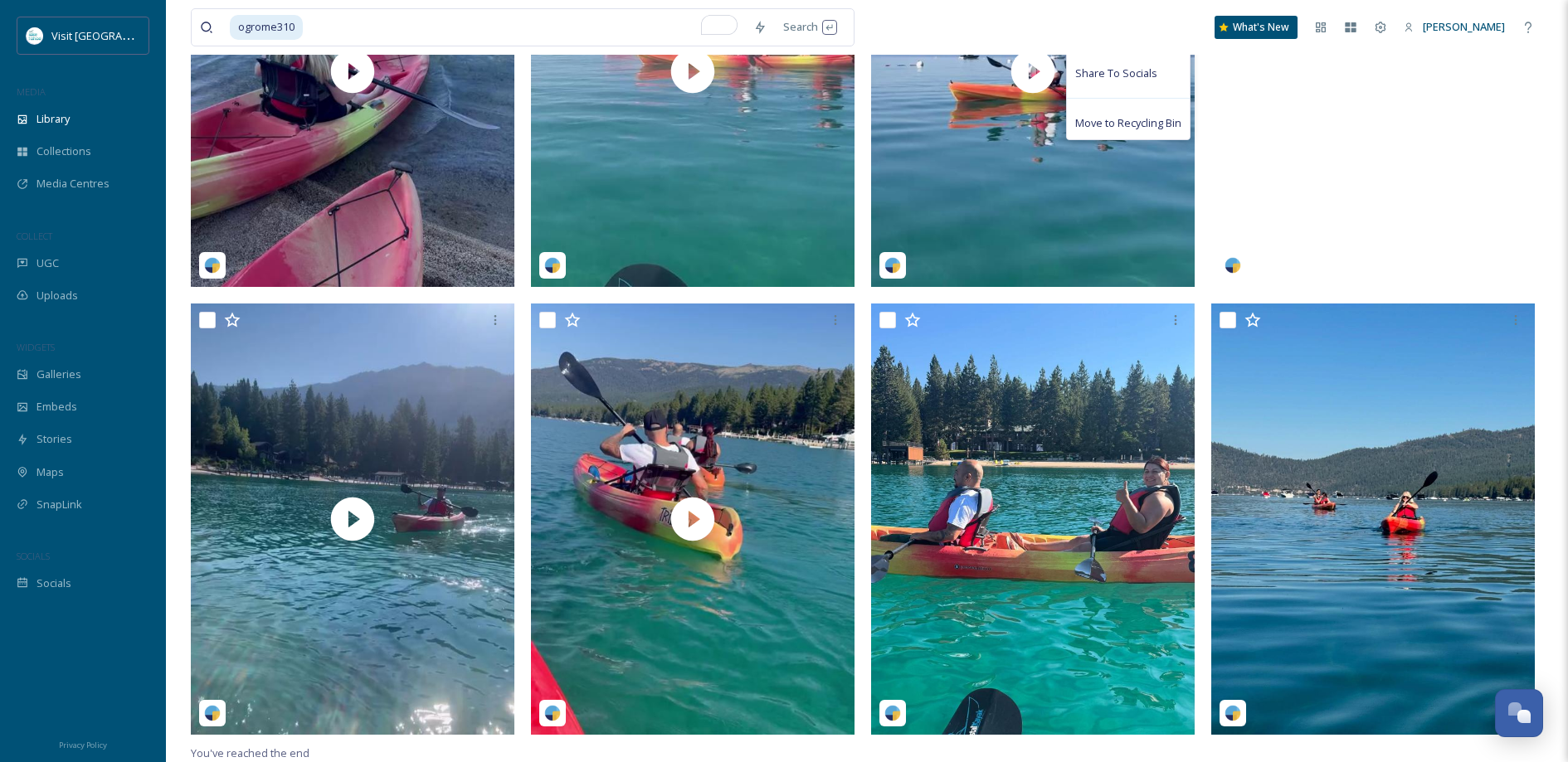
scroll to position [348, 0]
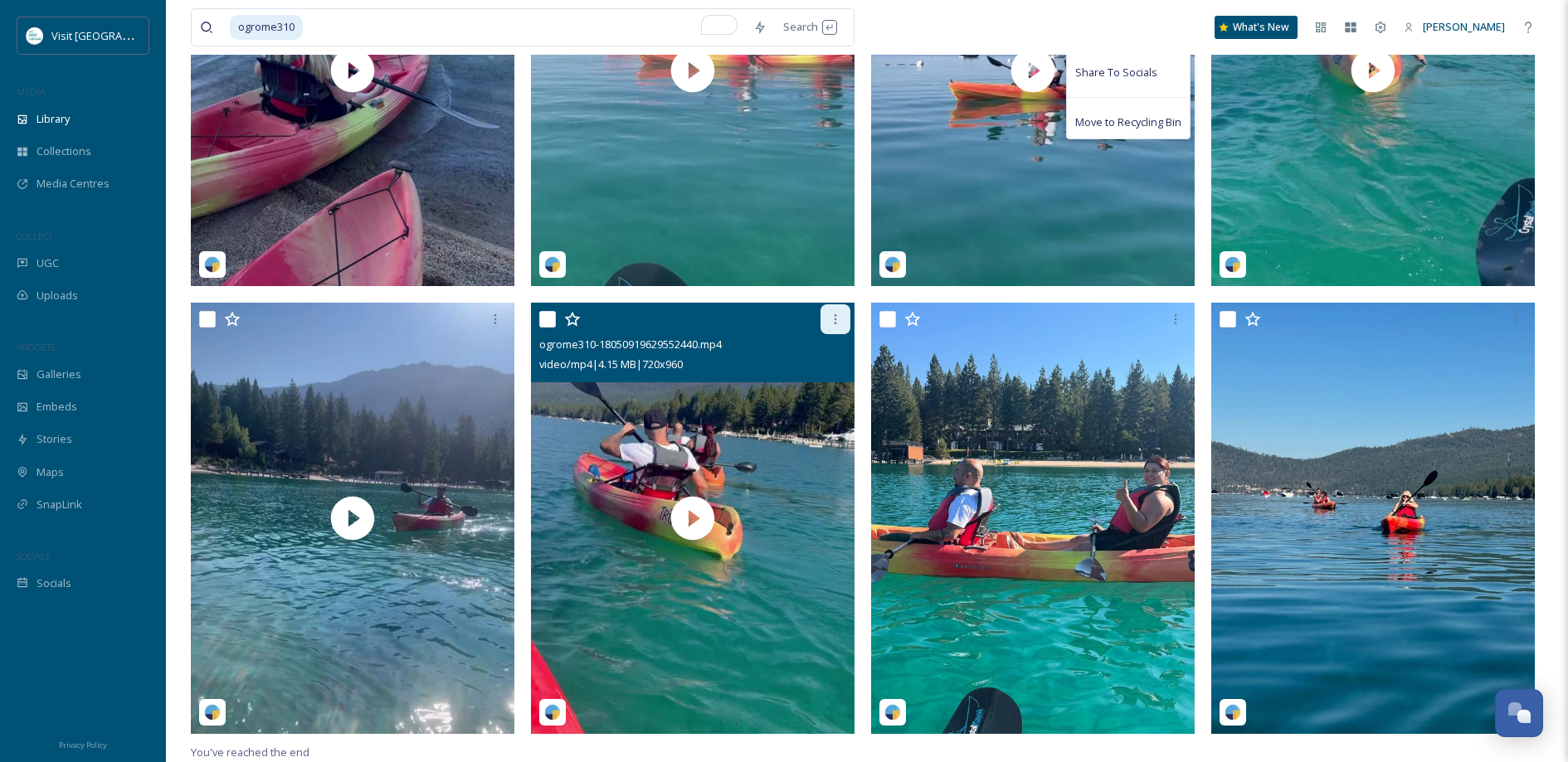
click at [831, 316] on icon at bounding box center [835, 318] width 13 height 13
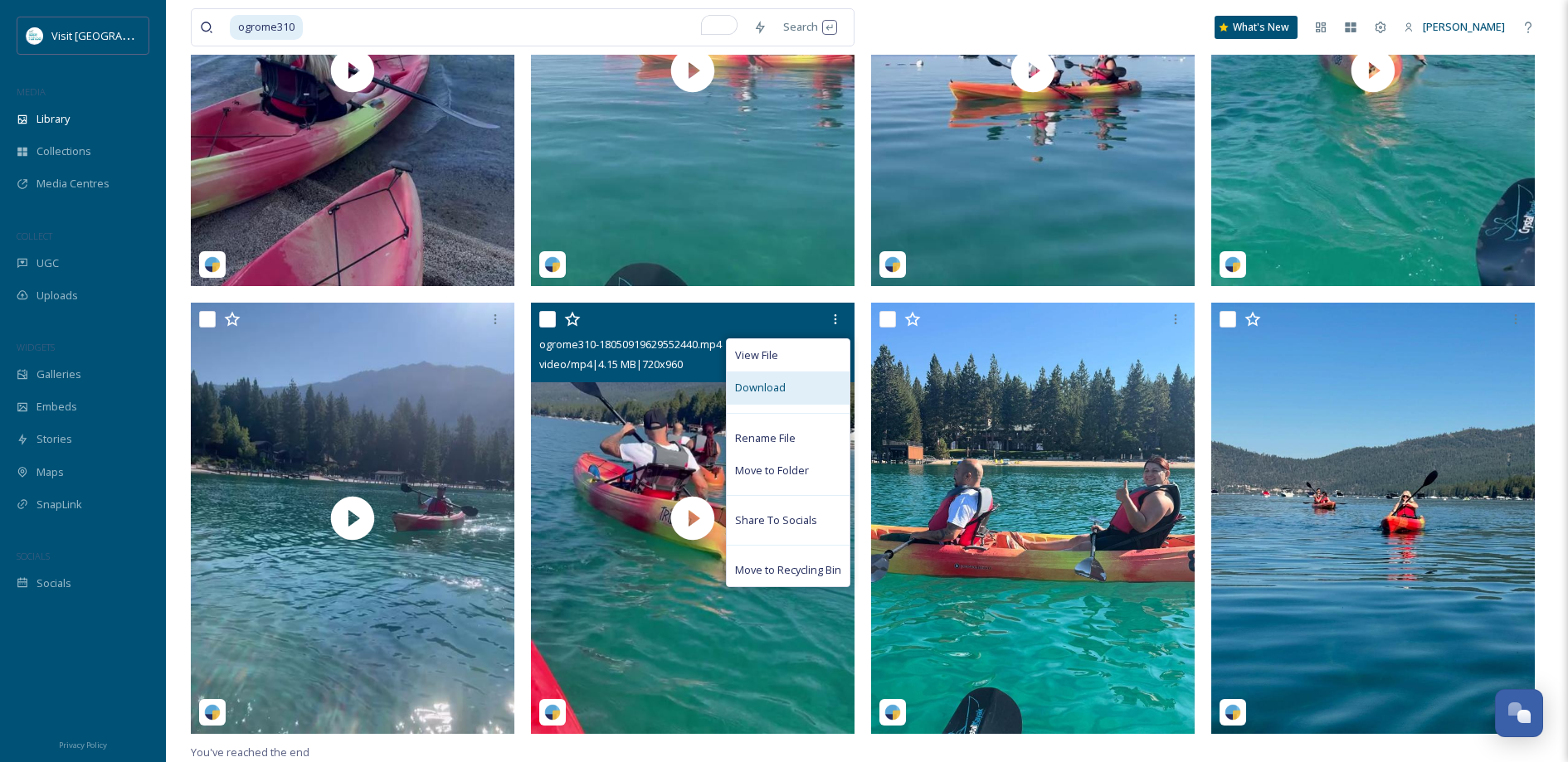
click at [787, 384] on div "Download" at bounding box center [787, 387] width 123 height 32
